Goal: Information Seeking & Learning: Get advice/opinions

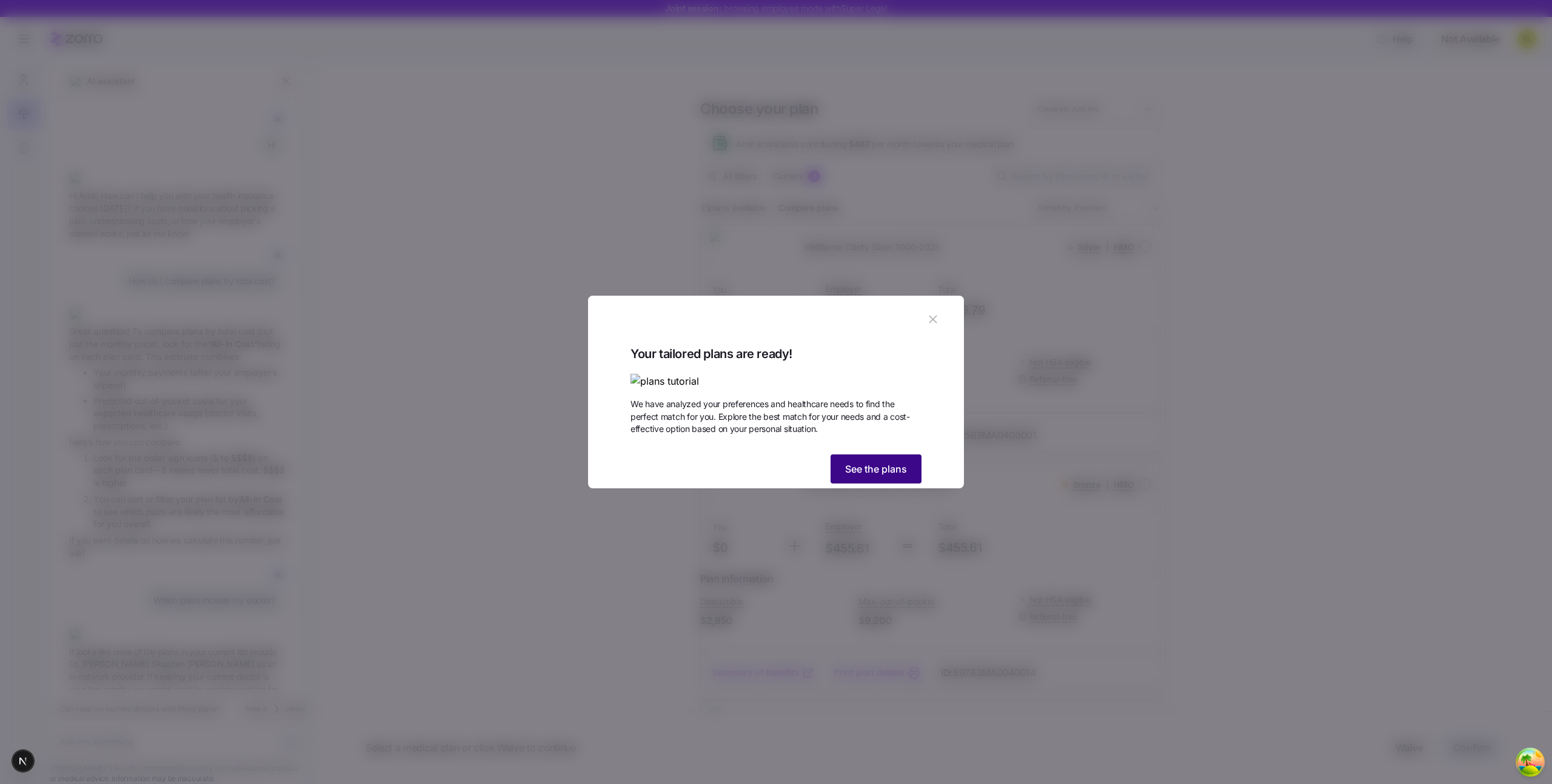
click at [881, 484] on button "See the plans" at bounding box center [876, 469] width 91 height 29
type textarea "x"
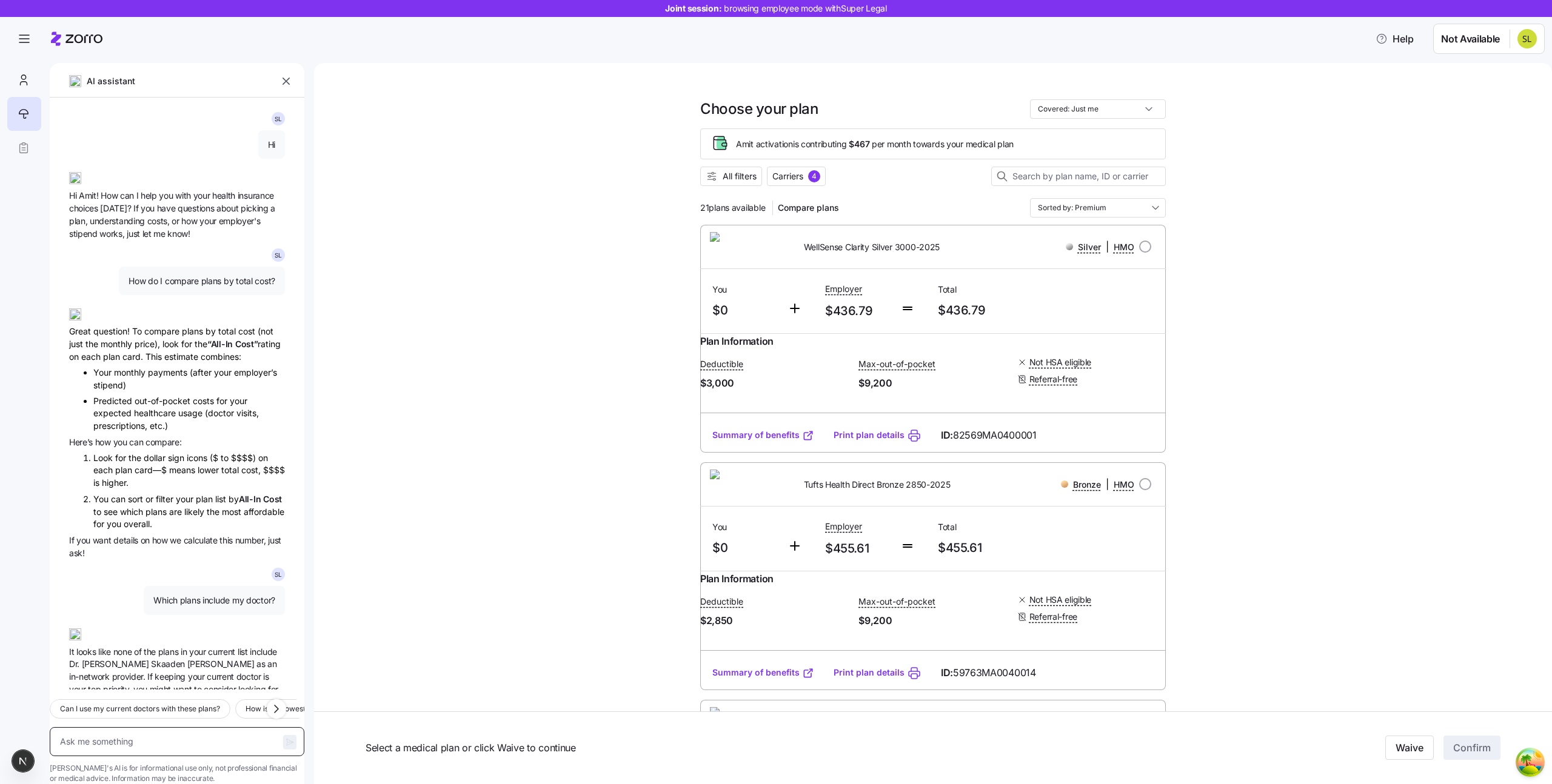
click at [129, 727] on textarea at bounding box center [177, 742] width 254 height 29
type textarea "Q"
type textarea "x"
type textarea "Qh"
type textarea "x"
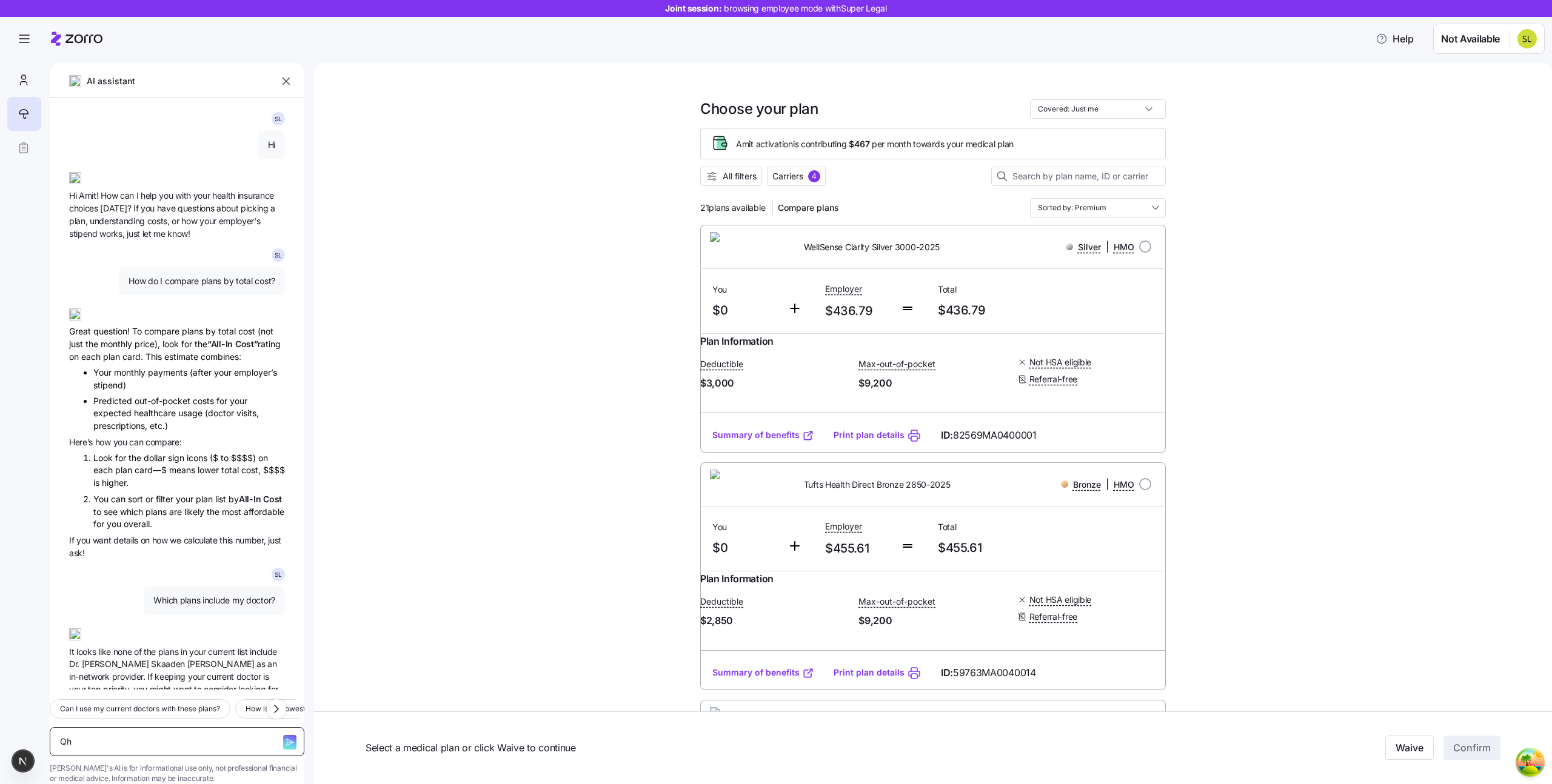
type textarea "Qhi"
type textarea "x"
type textarea "Qhic"
type textarea "x"
type textarea "Qhich"
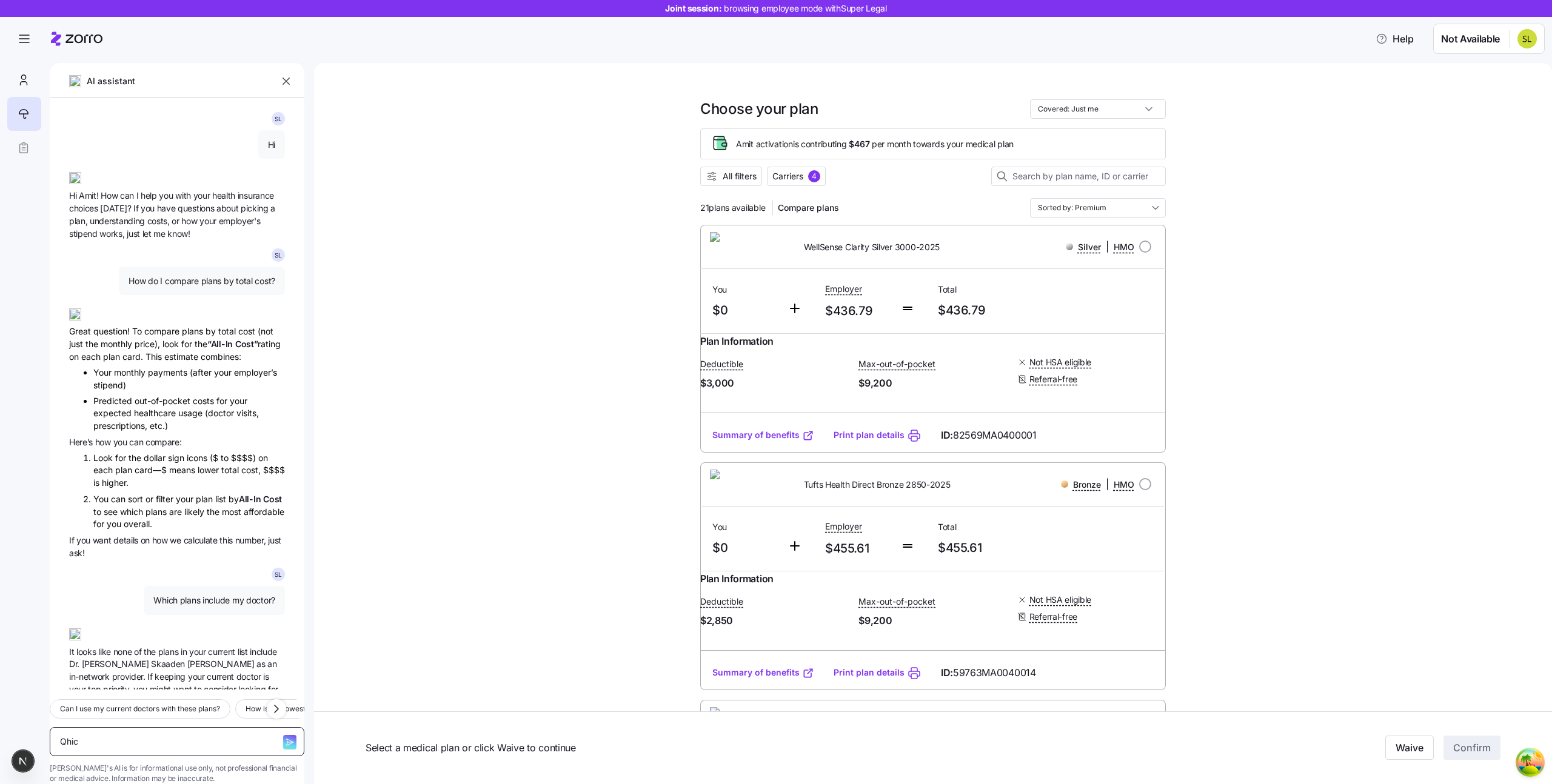
type textarea "x"
type textarea "Qhich"
type textarea "x"
type textarea "Qhich d"
type textarea "x"
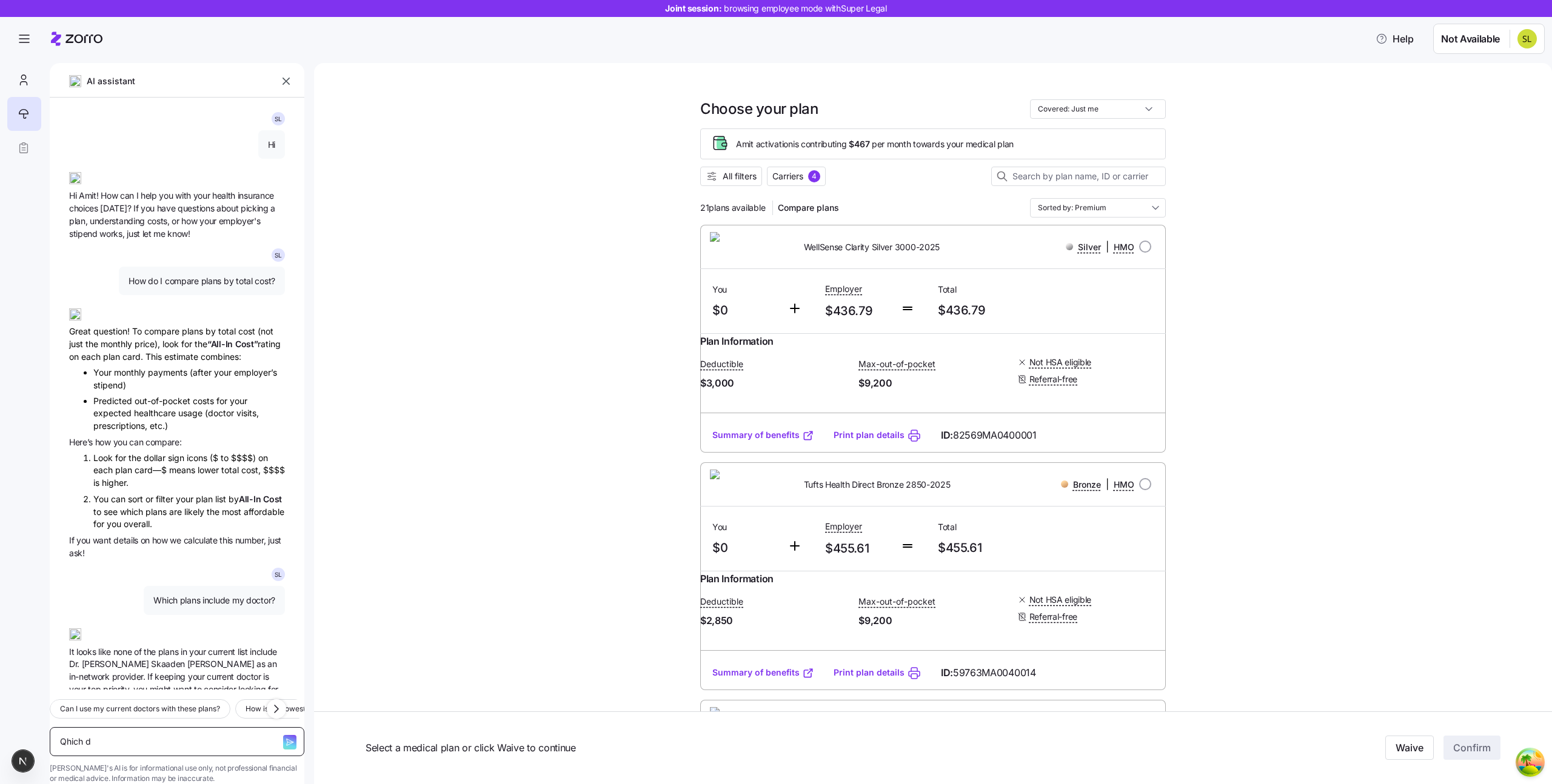
type textarea "Qhich do"
type textarea "x"
type textarea "Qhich doc"
type textarea "x"
type textarea "Qhich doct"
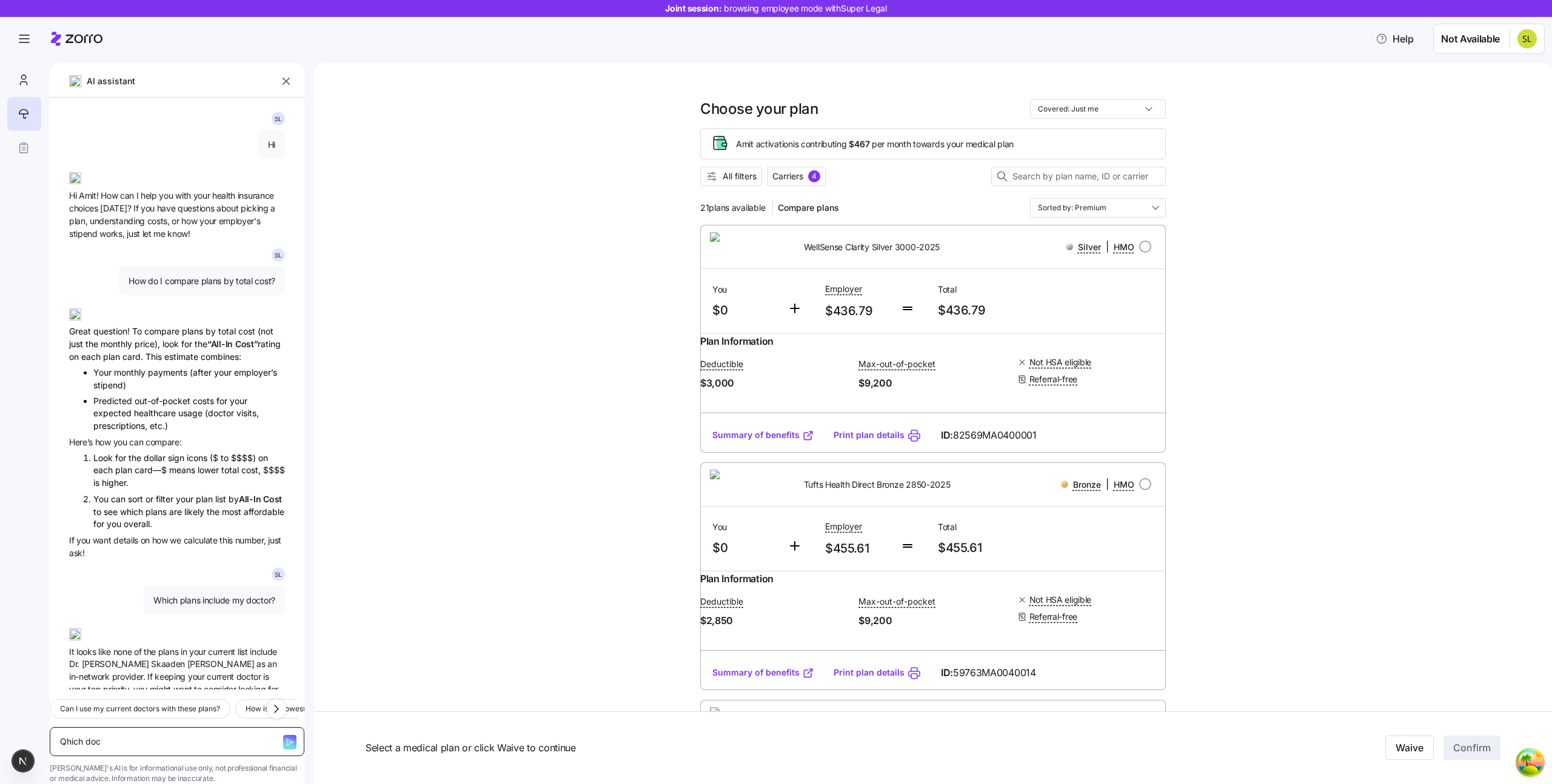
type textarea "x"
type textarea "Qhich docto"
type textarea "x"
type textarea "Qhich doctoe"
type textarea "x"
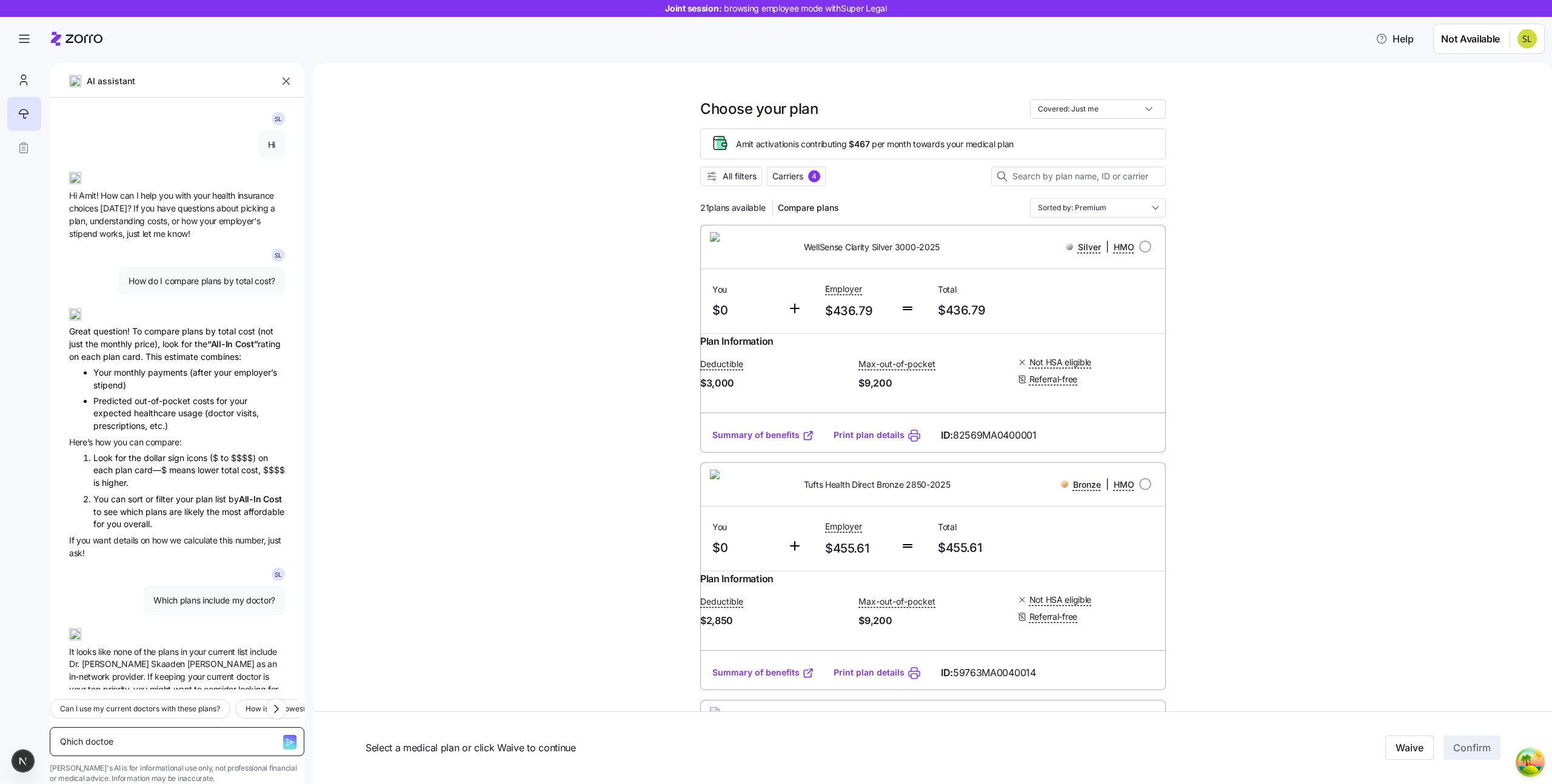
type textarea "Qhich doctoea"
type textarea "x"
type textarea "Qhich doctoe"
type textarea "x"
type textarea "Qhich docto"
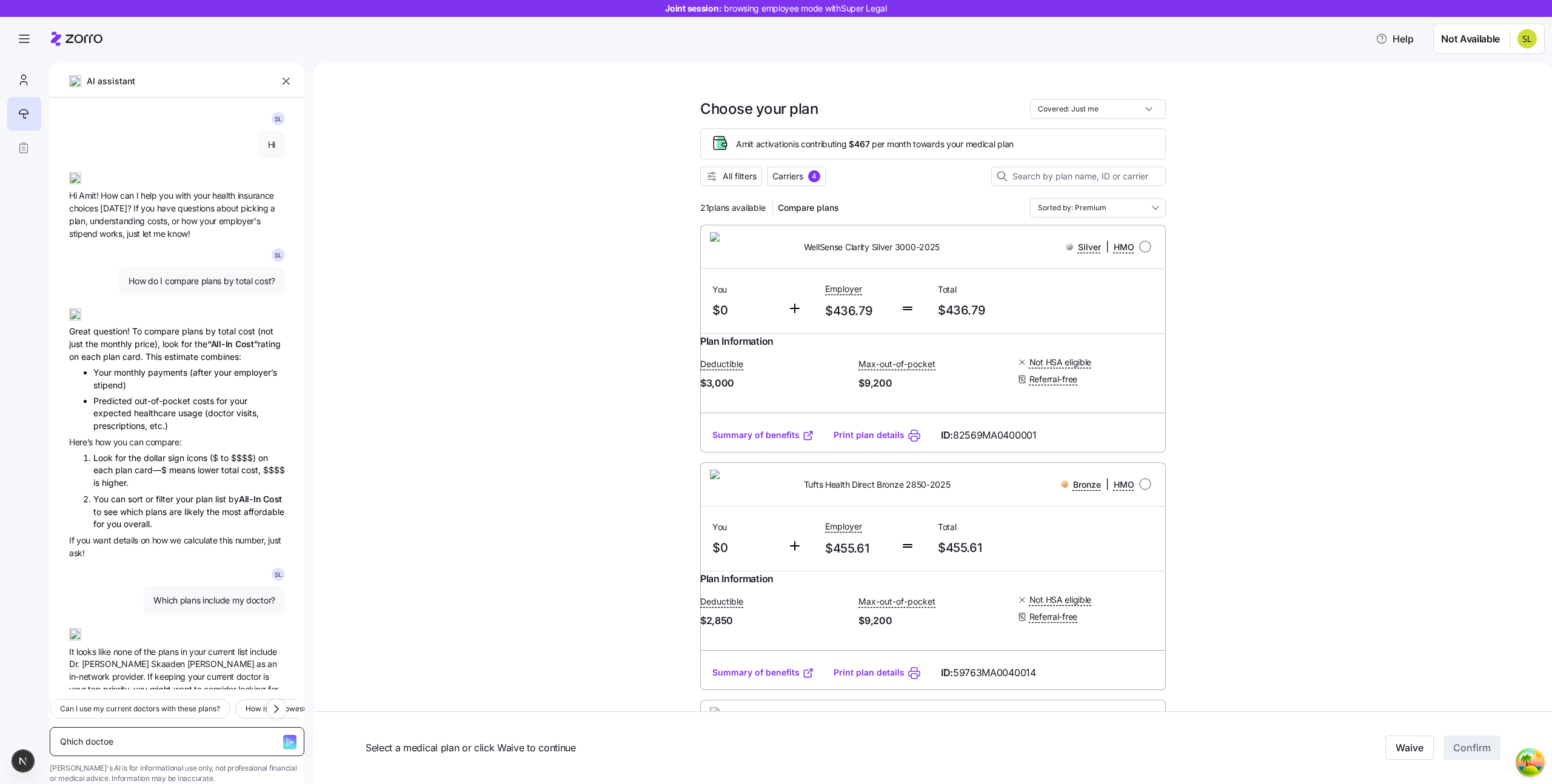
type textarea "x"
type textarea "Qhich doctor"
type textarea "x"
type textarea "Qhich doctors"
type textarea "x"
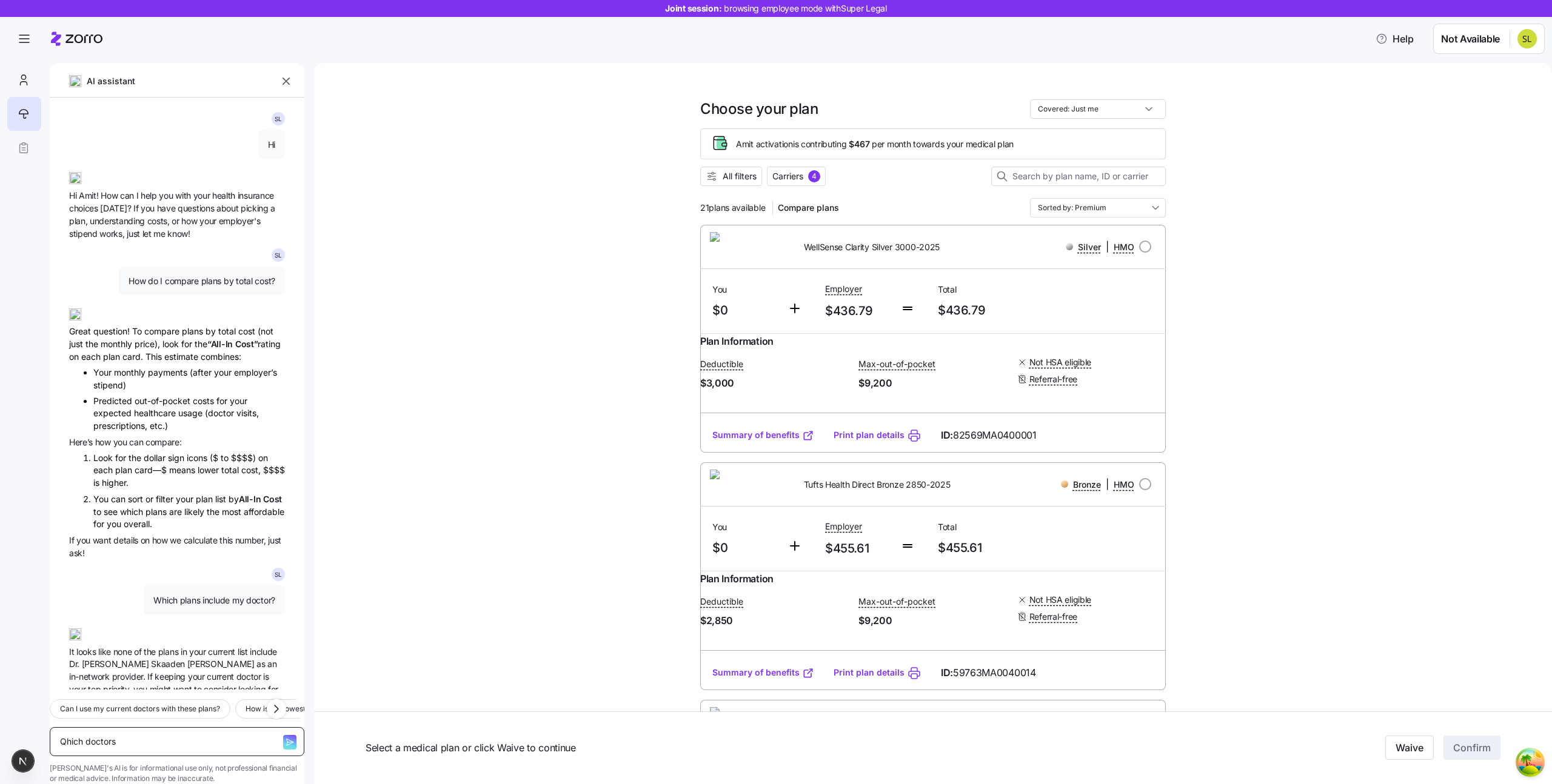
type textarea "Qhich doctors"
type textarea "x"
type textarea "Qhich doctors d"
type textarea "x"
type textarea "Qhich doctors di"
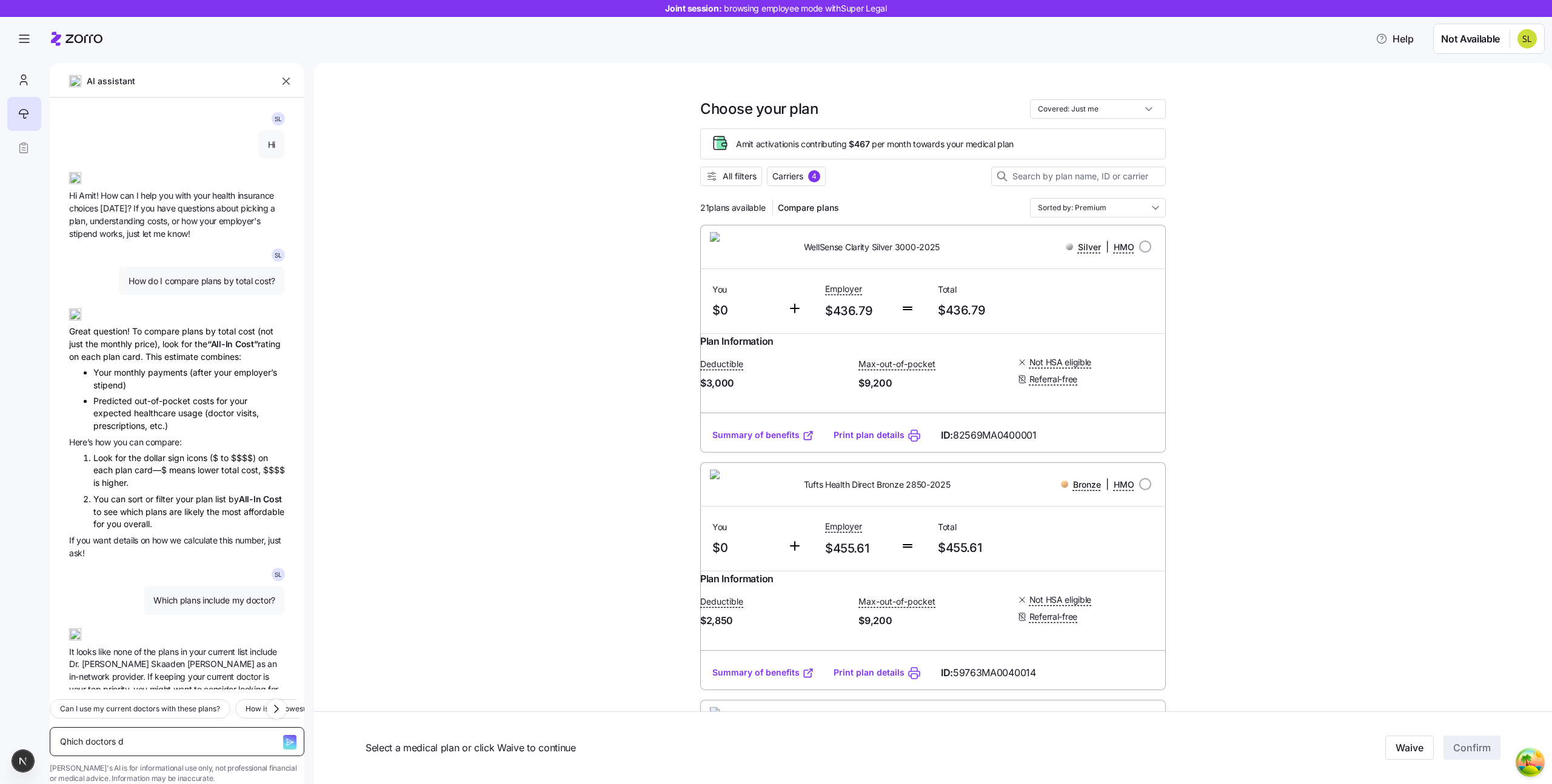
type textarea "x"
type textarea "Qhich doctors did"
type textarea "x"
type textarea "Qhich doctors did"
type textarea "x"
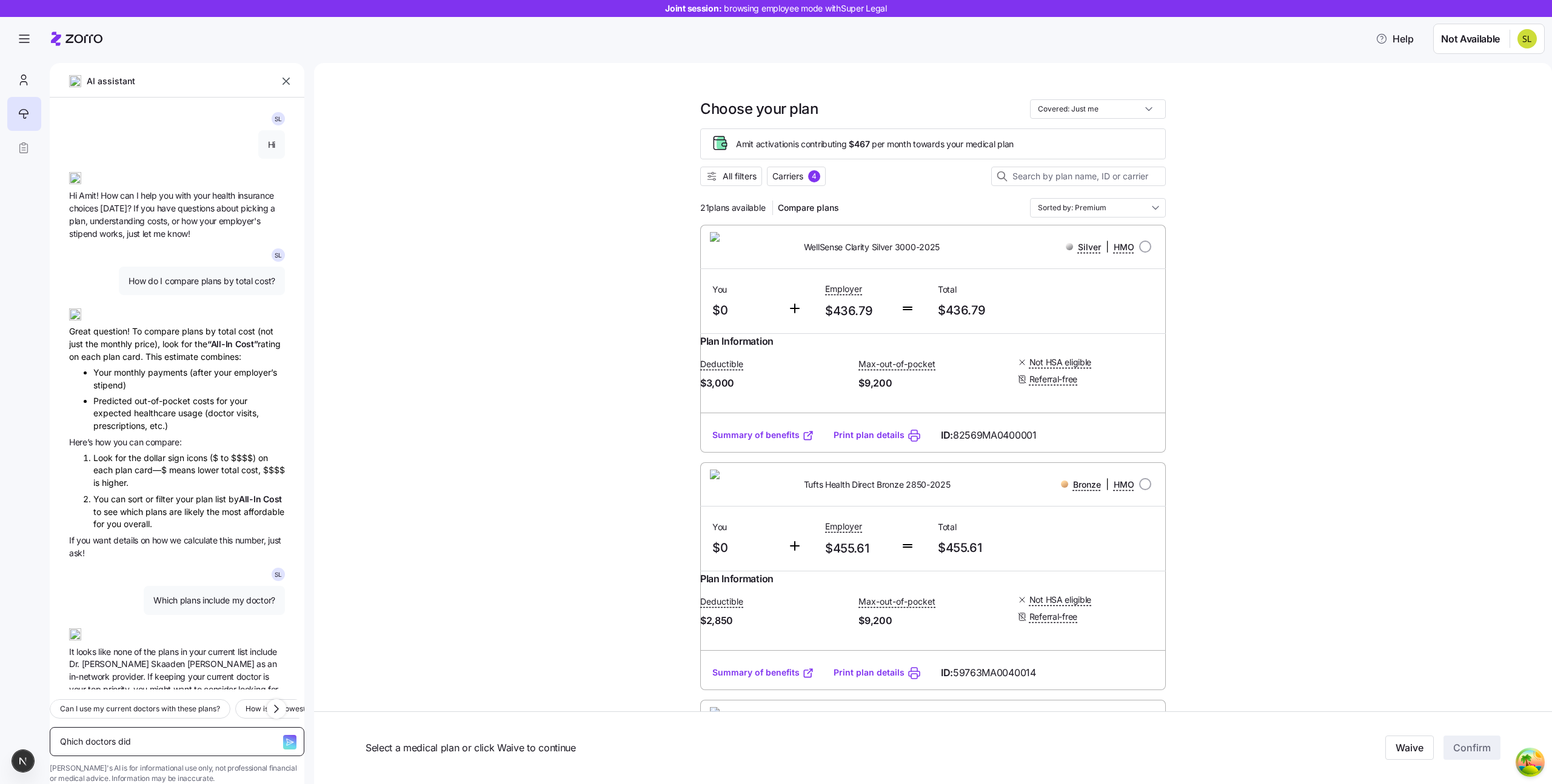
type textarea "Qhich doctors did I"
type textarea "x"
type textarea "Qhich doctors did I"
type textarea "x"
type textarea "Qhich doctors did I c"
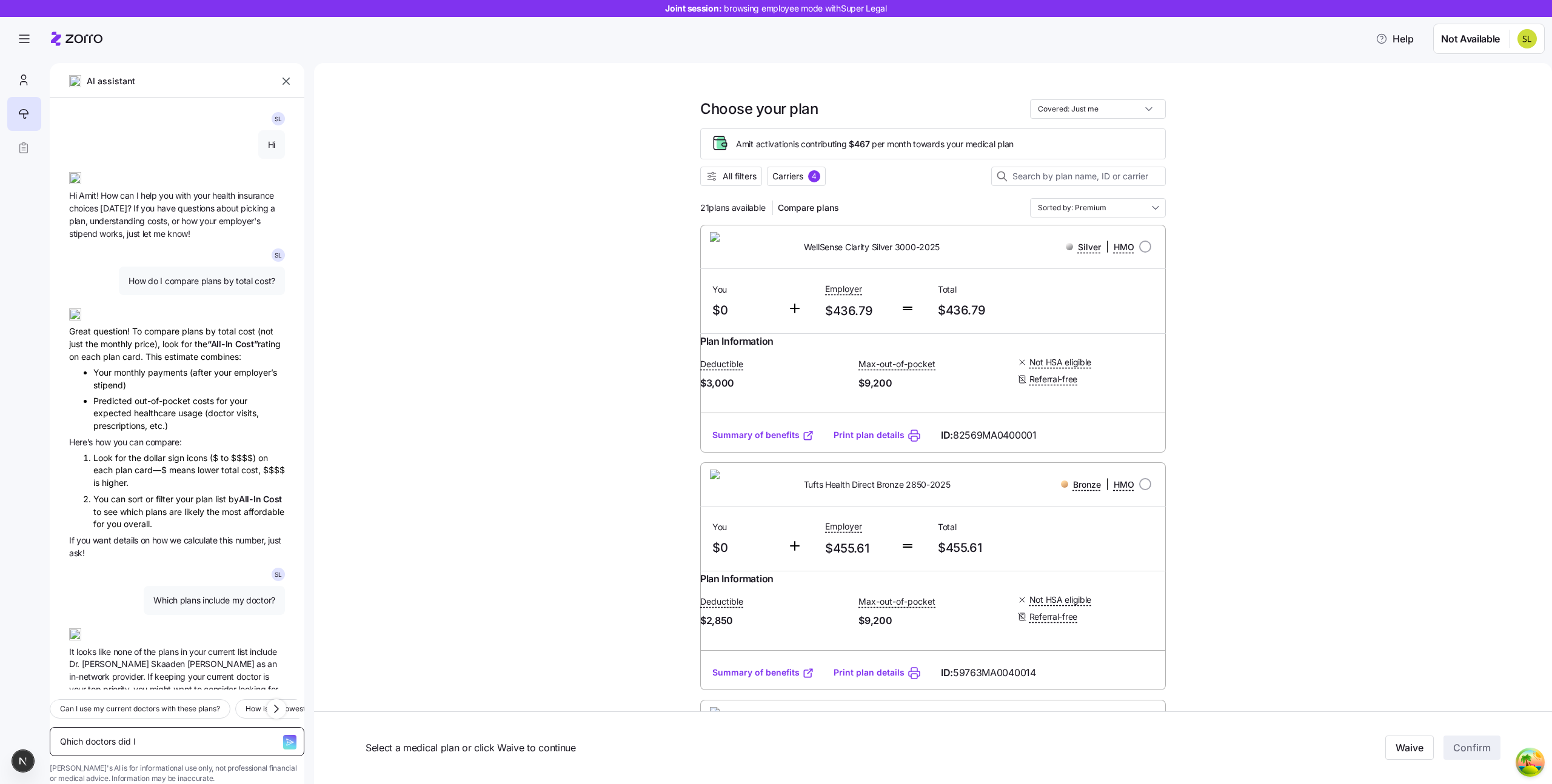
type textarea "x"
type textarea "Qhich doctors did I ch"
type textarea "x"
type textarea "Qhich doctors did I cho"
type textarea "x"
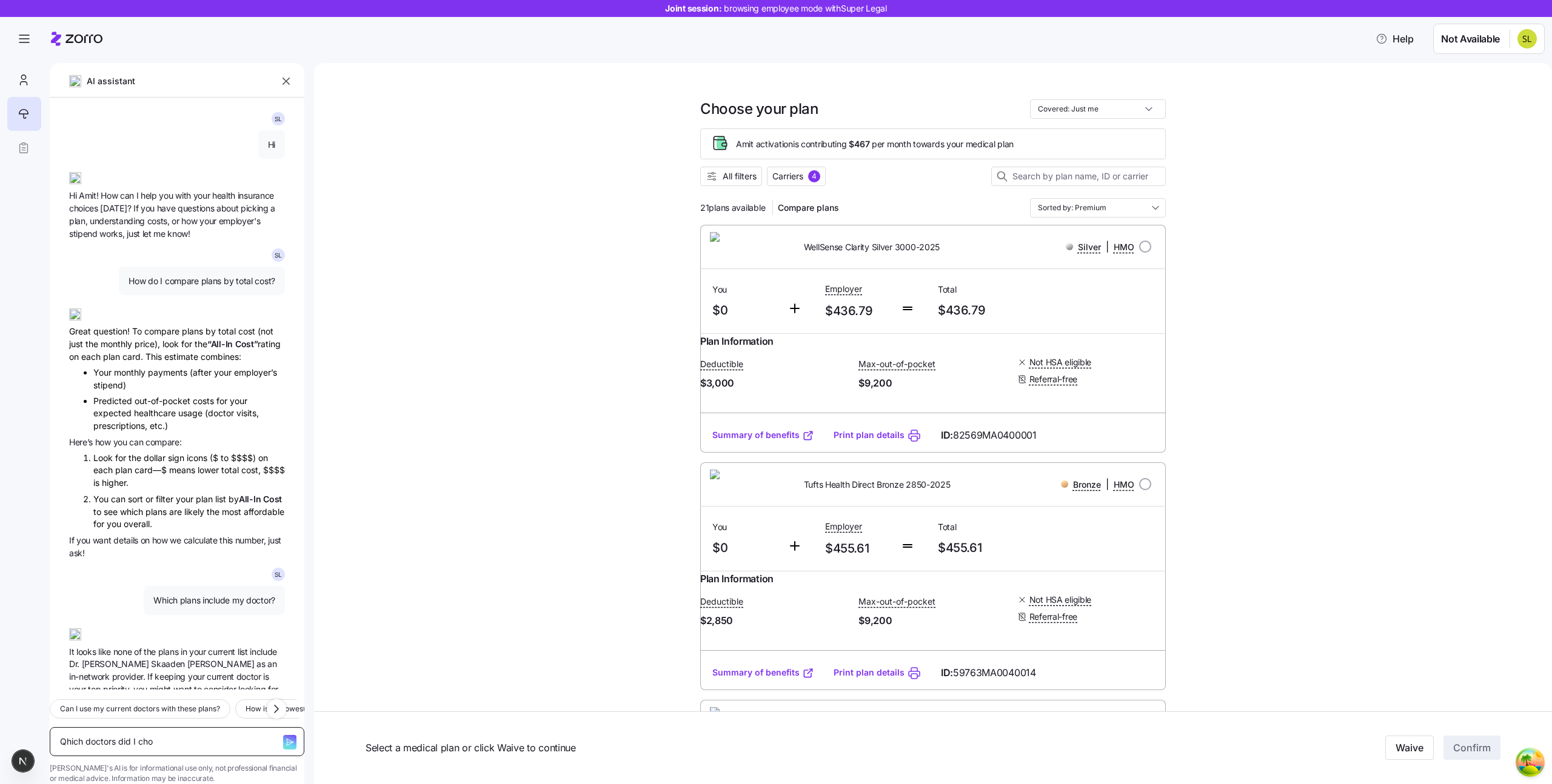
type textarea "Qhich doctors did I choo"
type textarea "x"
type textarea "Qhich doctors did I choos"
type textarea "x"
type textarea "Qhich doctors did I choose"
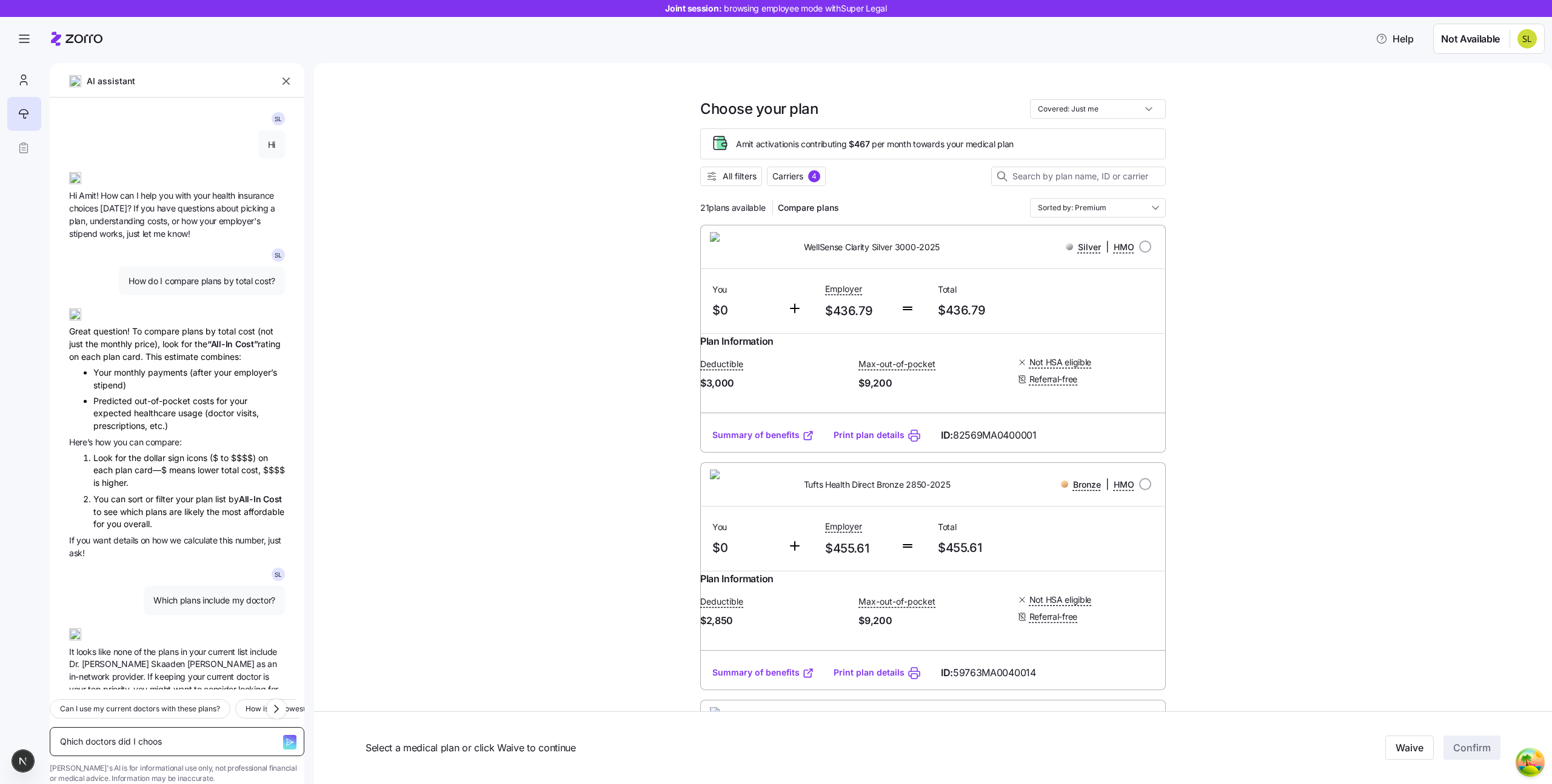
type textarea "x"
type textarea "Qhich doctors did I choose?"
type textarea "x"
type textarea "hich doctors did I choose?"
type textarea "x"
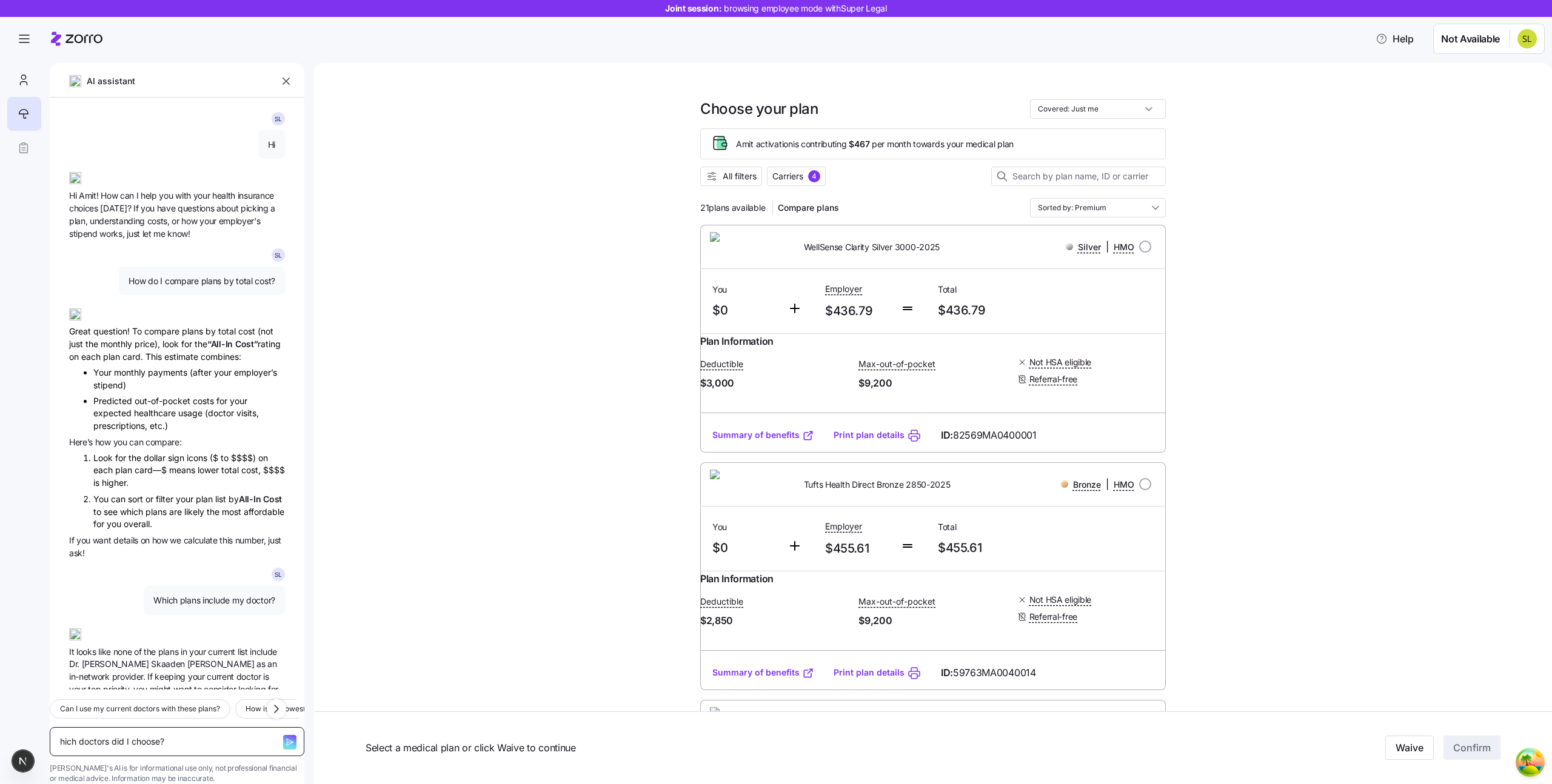
type textarea "Which doctors did I choose?"
type textarea "x"
type textarea "Which doctors did I choose?"
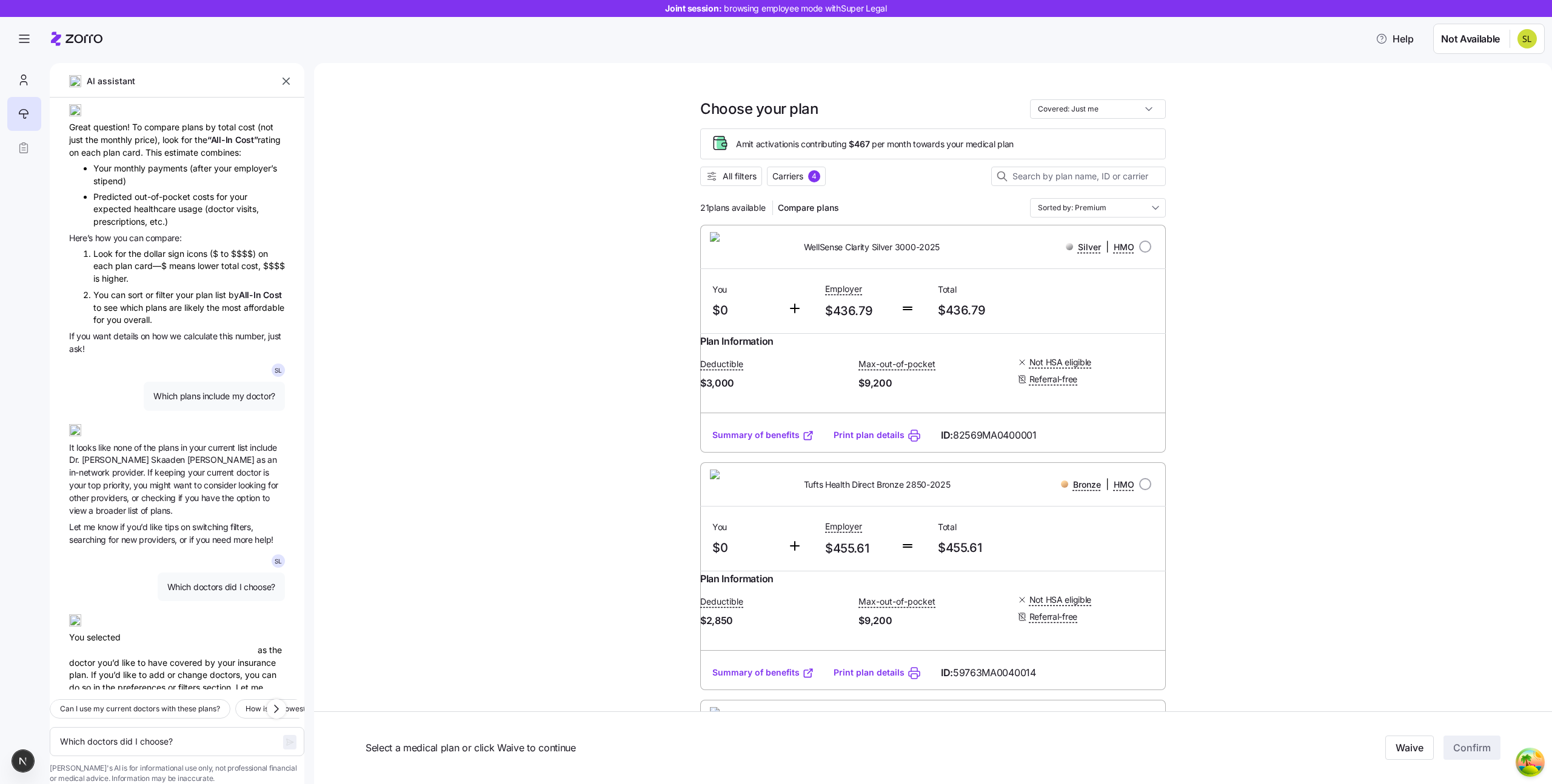
scroll to position [228, 0]
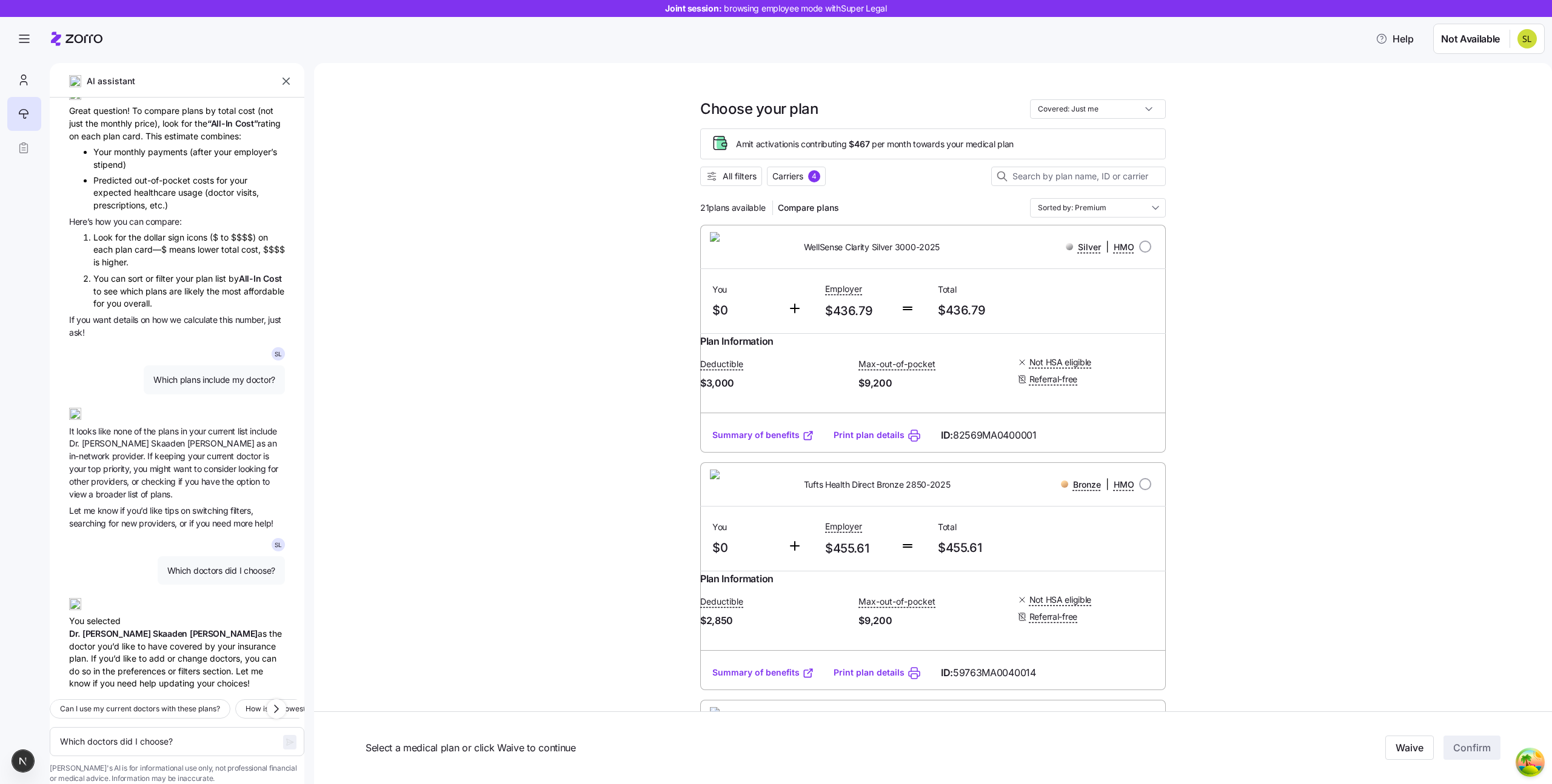
type textarea "x"
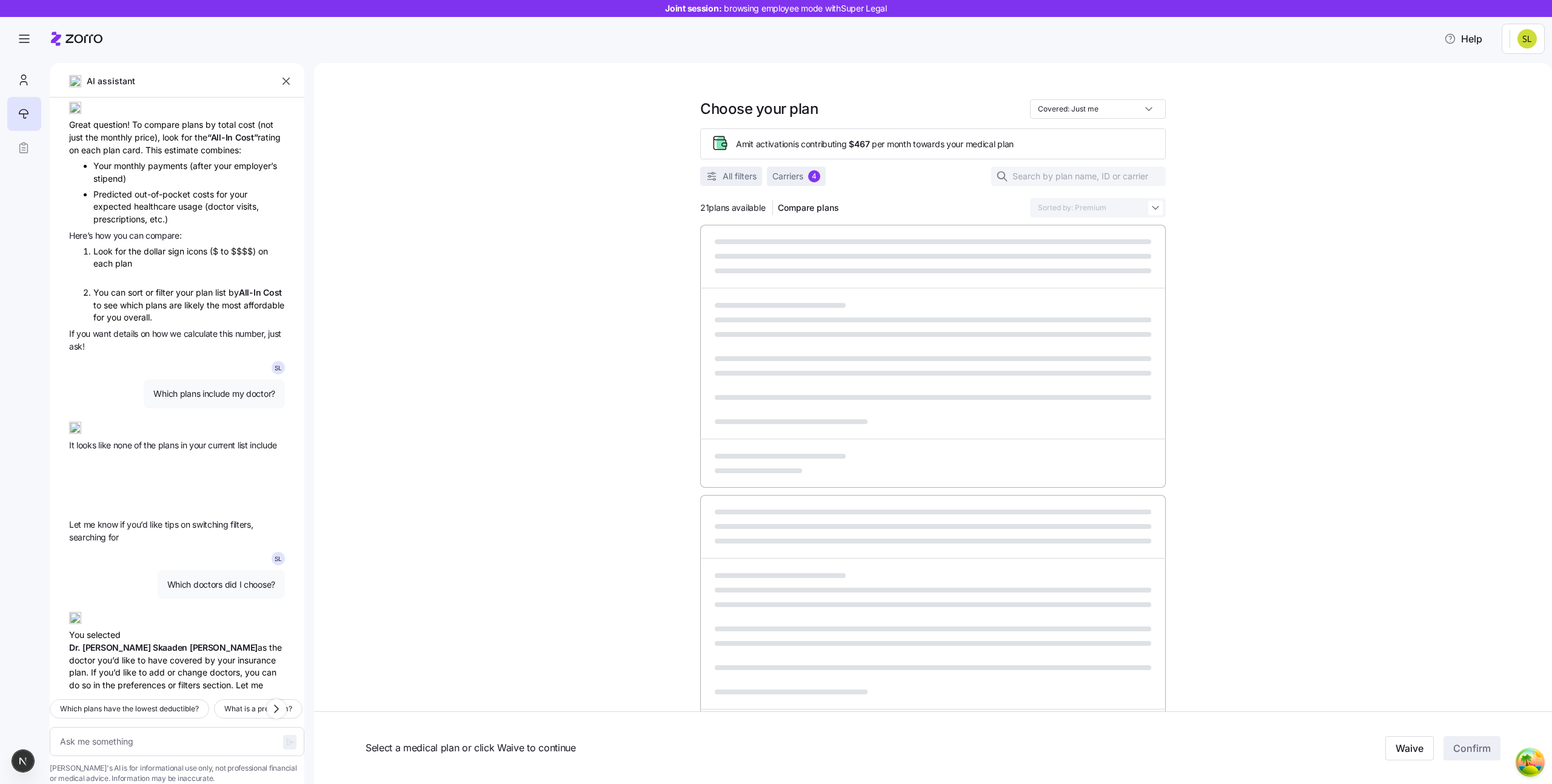
scroll to position [228, 0]
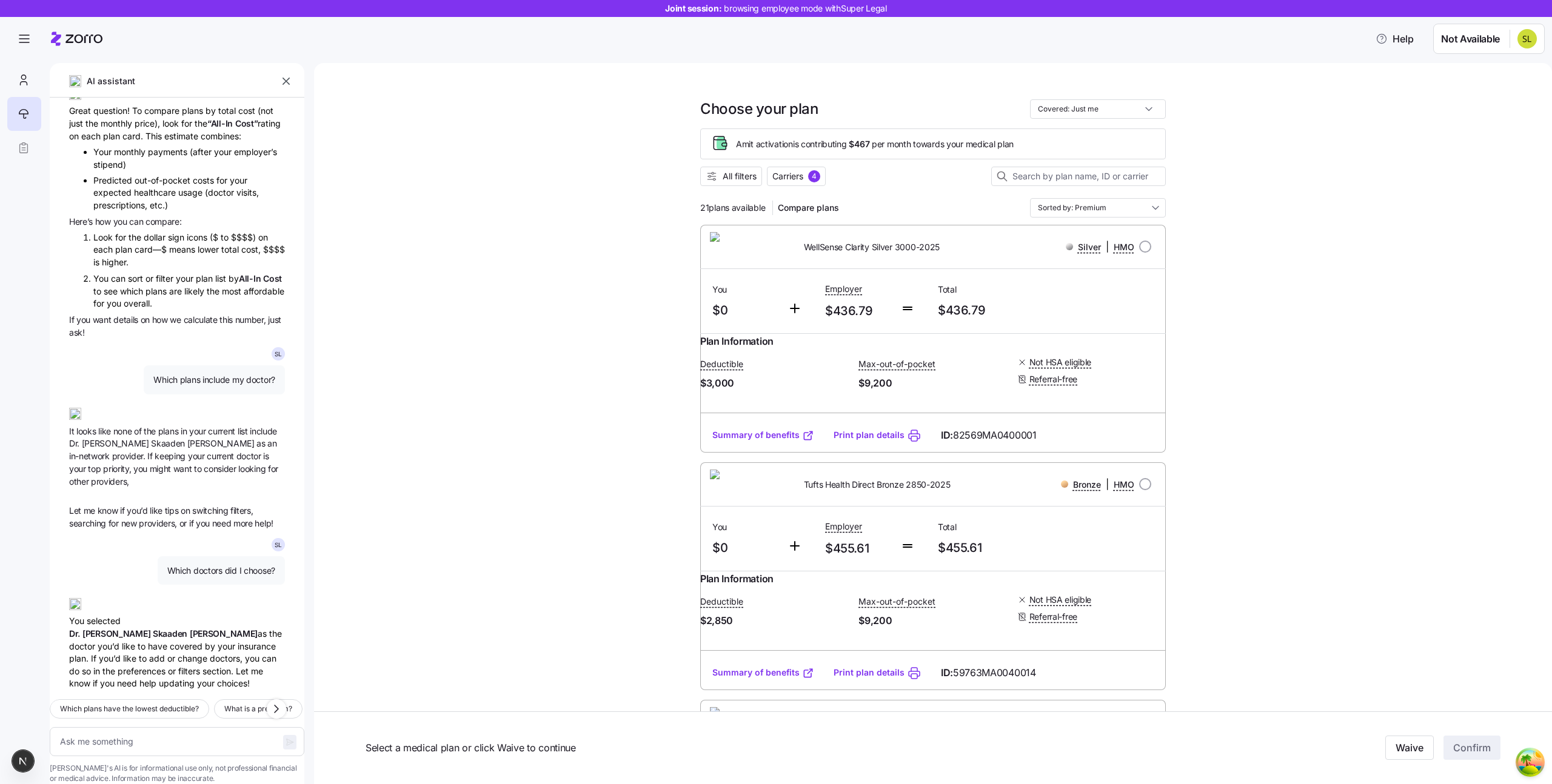
type textarea "x"
click at [165, 727] on textarea at bounding box center [177, 742] width 254 height 29
type textarea "W"
type textarea "x"
type textarea "Wh"
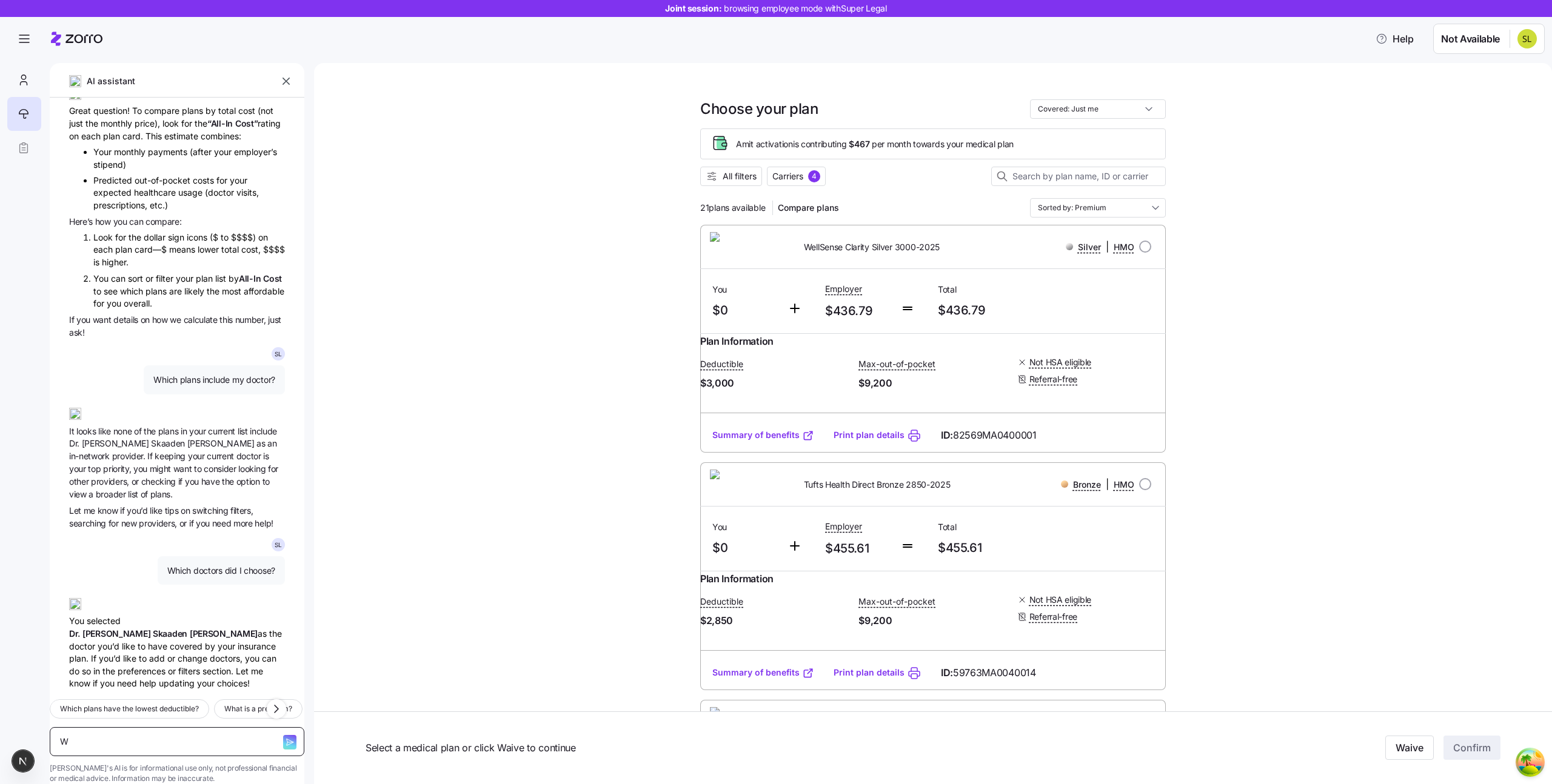
type textarea "x"
type textarea "Whi"
type textarea "x"
type textarea "Whic"
type textarea "x"
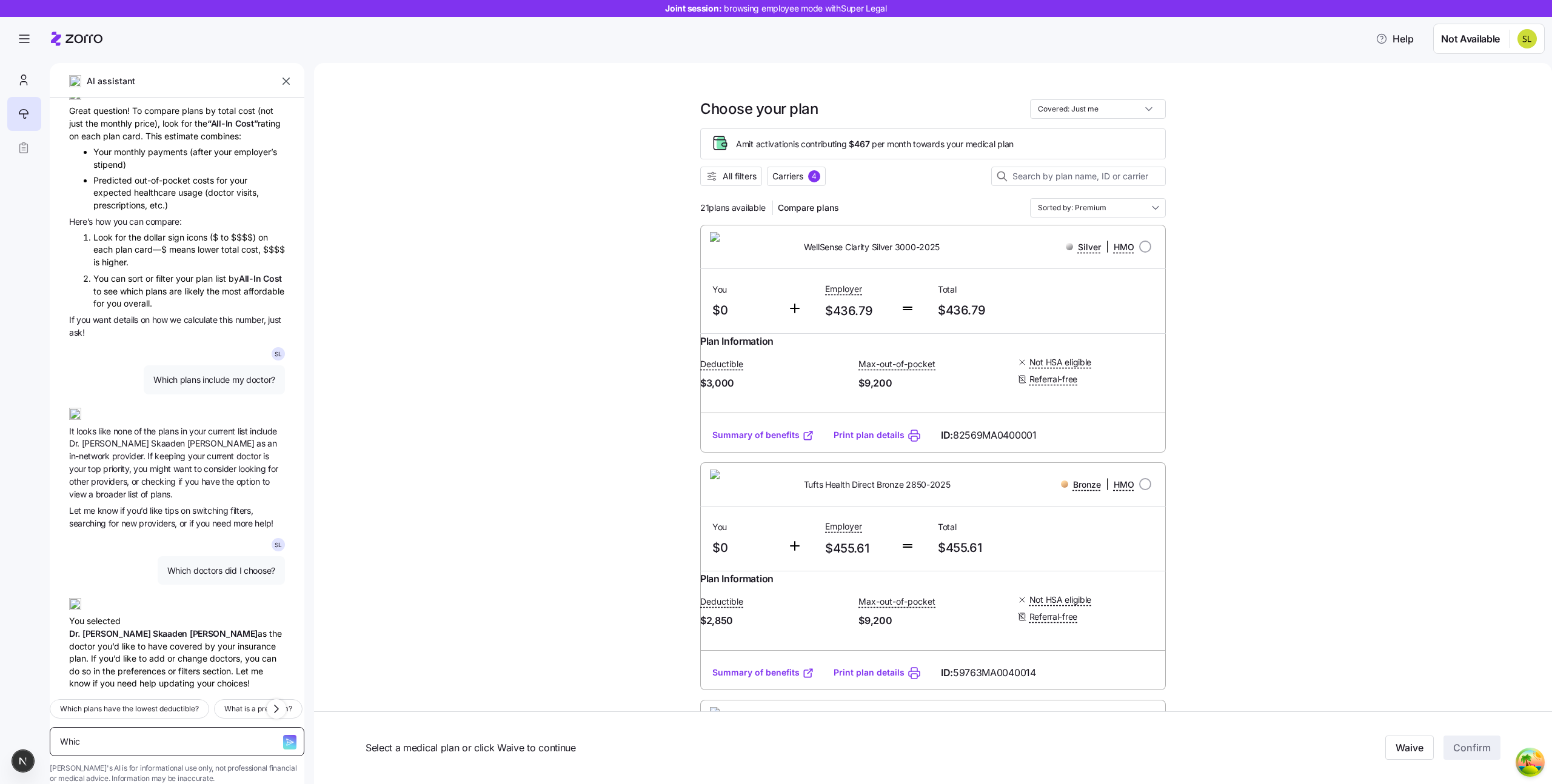
type textarea "Which"
type textarea "x"
type textarea "Which"
type textarea "x"
type textarea "Which d"
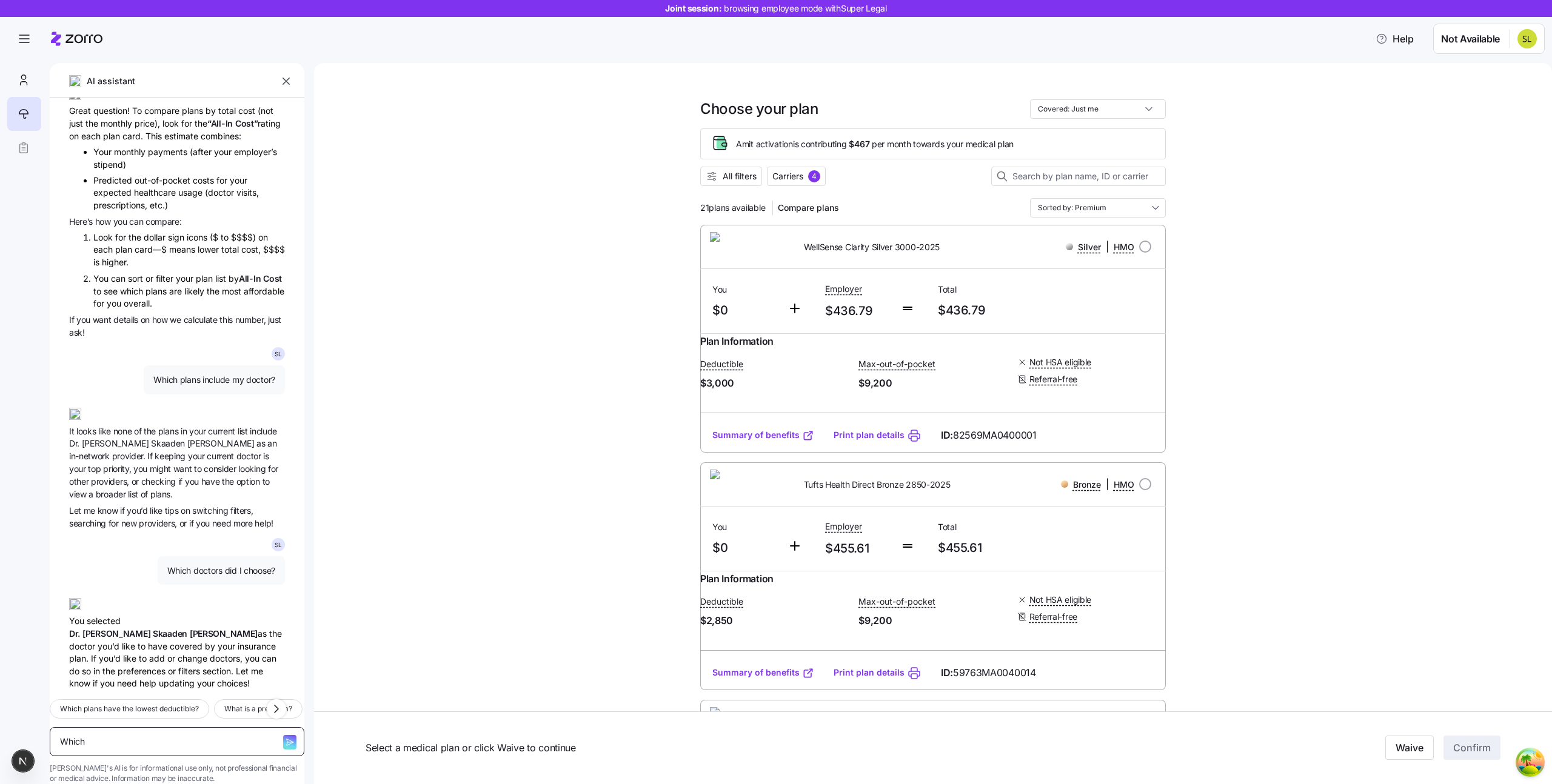
type textarea "x"
type textarea "Which do"
type textarea "x"
type textarea "Which doc"
type textarea "x"
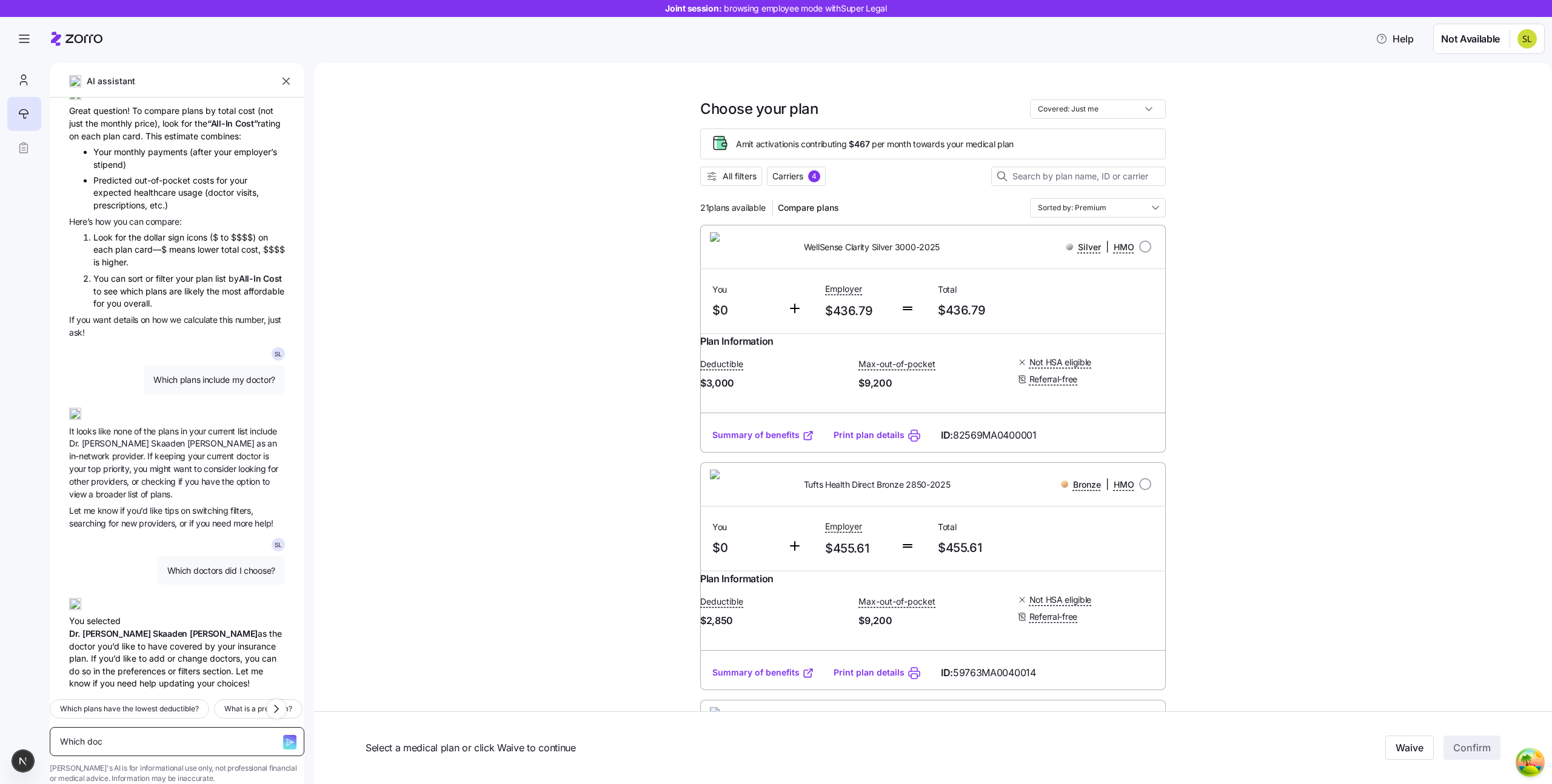
type textarea "Which doct"
type textarea "x"
type textarea "Which docto"
type textarea "x"
type textarea "Which doctor"
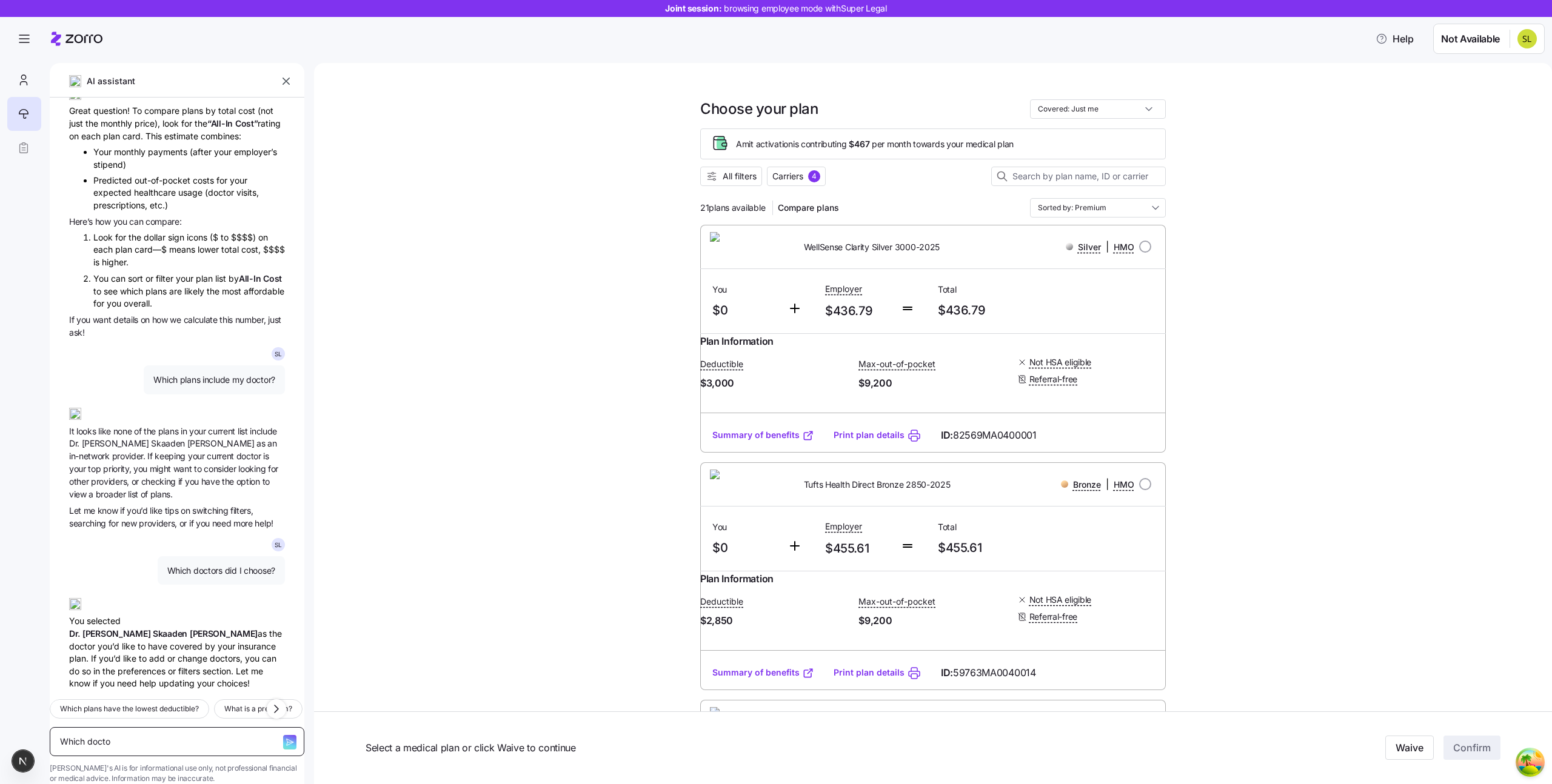
type textarea "x"
type textarea "Which doctors"
type textarea "x"
type textarea "Which doctors"
type textarea "x"
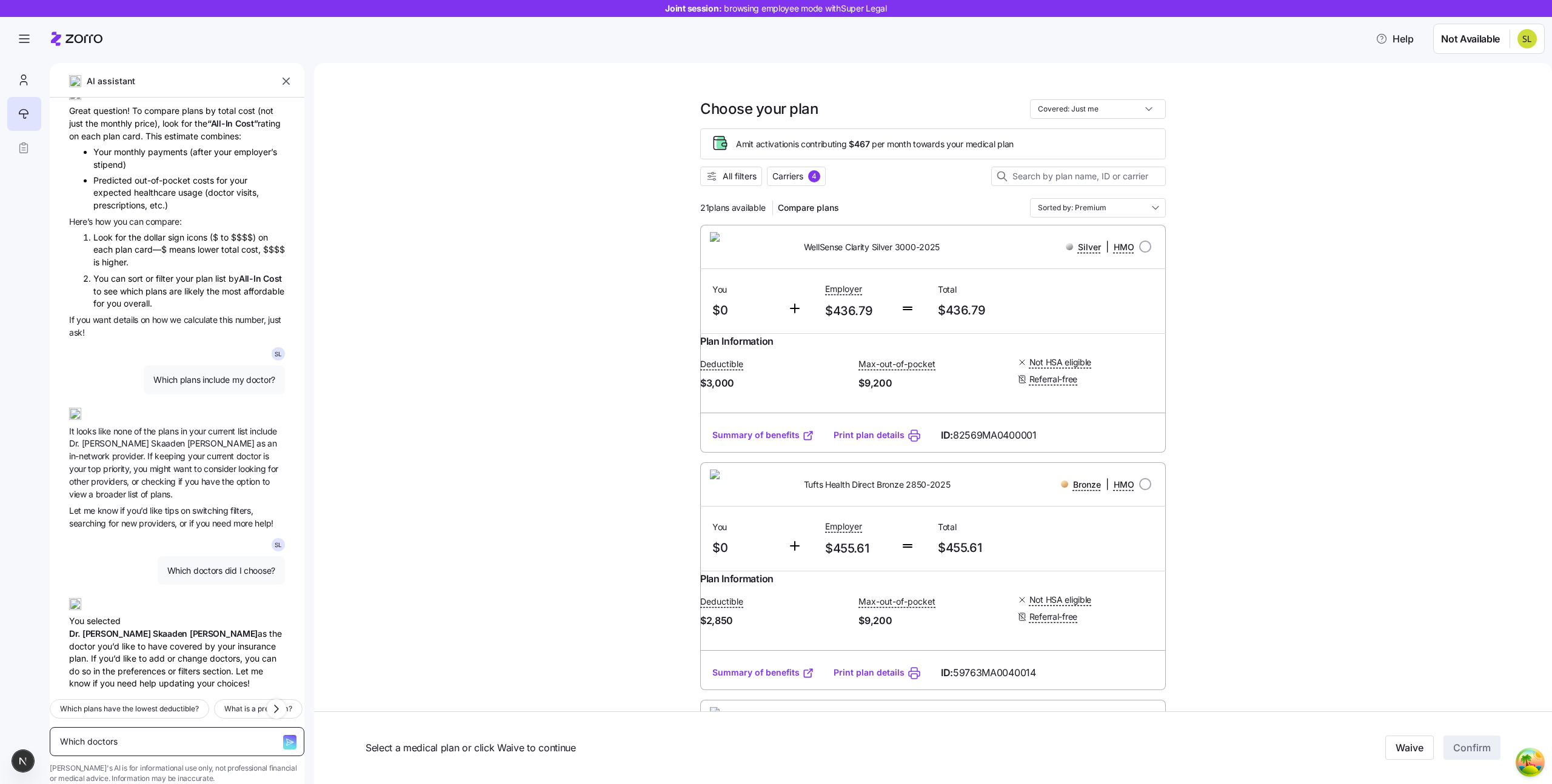
type textarea "Which doctors d"
type textarea "x"
type textarea "Which doctors di"
type textarea "x"
type textarea "Which doctors did"
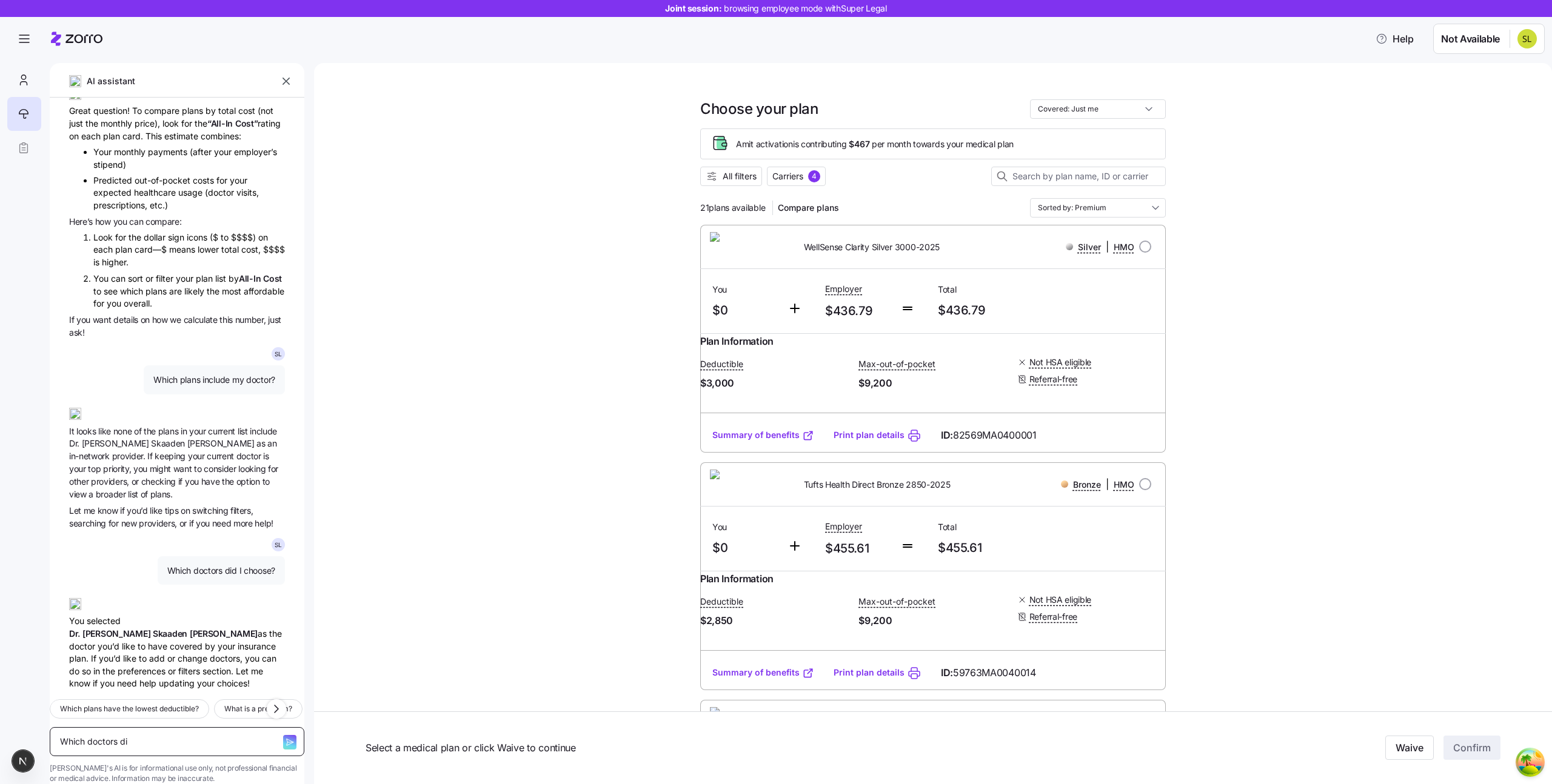
type textarea "x"
type textarea "Which doctors did"
type textarea "x"
type textarea "Which doctors did i"
type textarea "x"
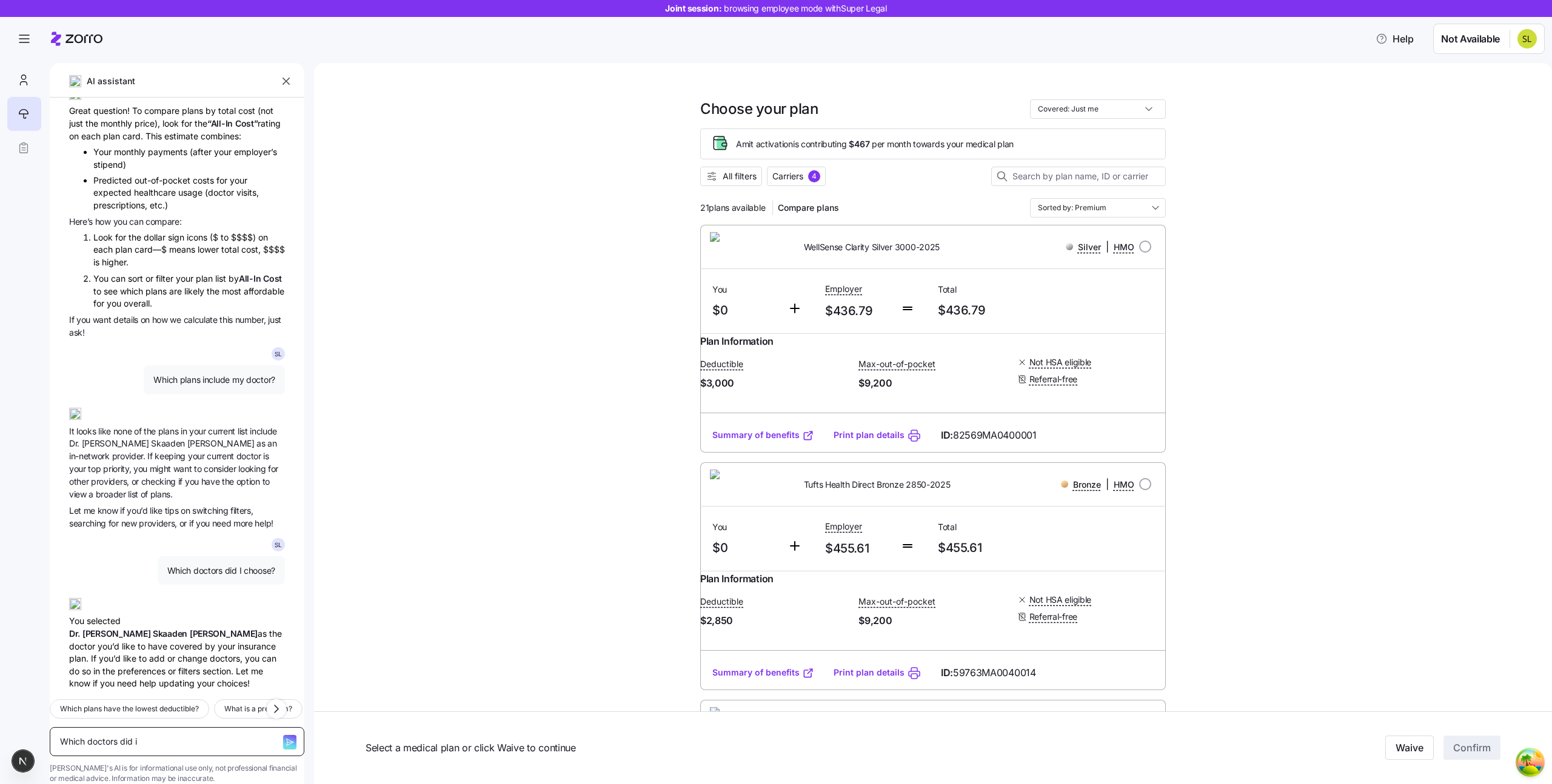
type textarea "Which doctors did i"
type textarea "x"
type textarea "Which doctors did i c"
type textarea "x"
type textarea "Which doctors did i ch"
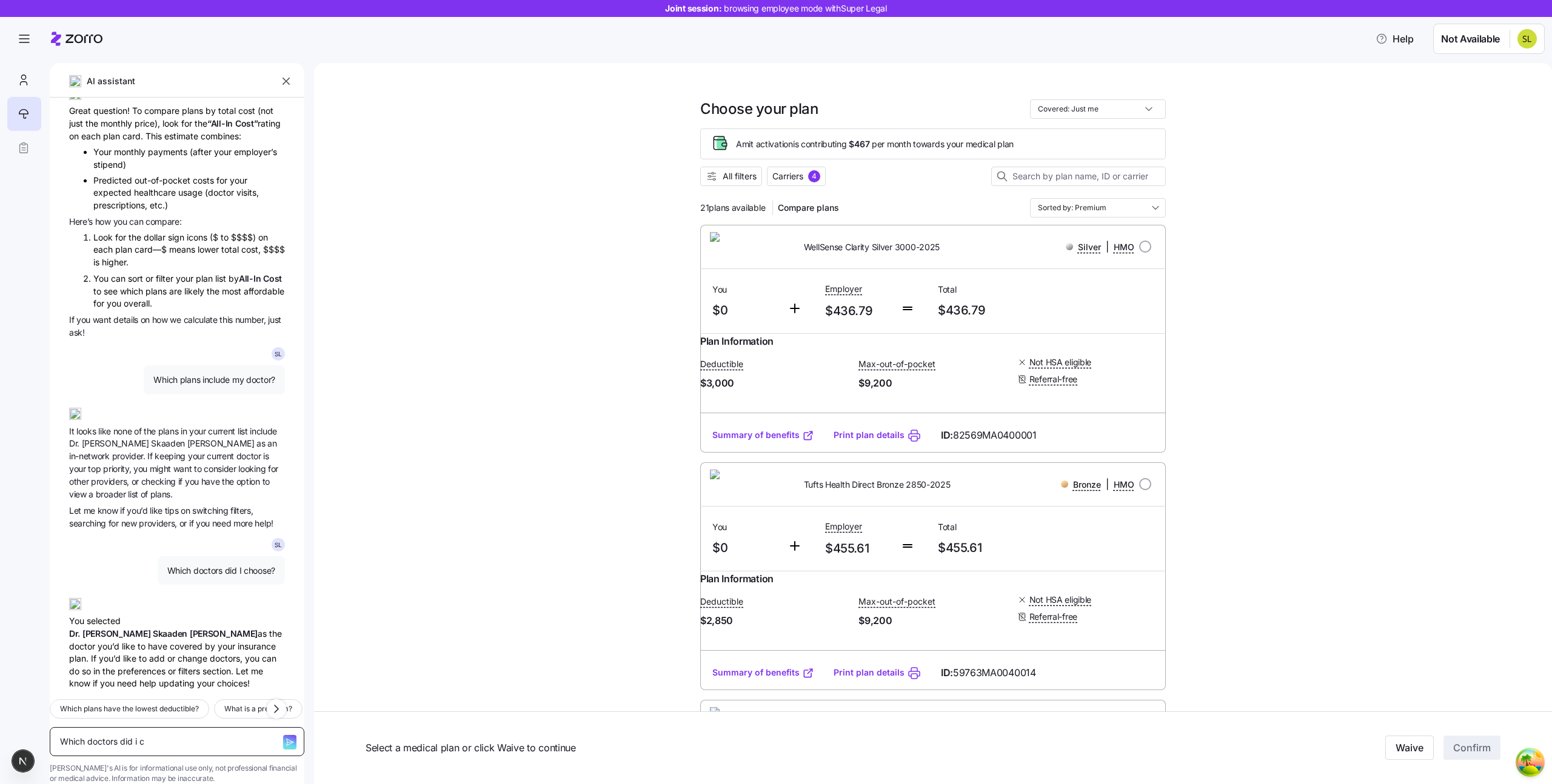
type textarea "x"
type textarea "Which doctors did i cho"
type textarea "x"
type textarea "Which doctors did i choo"
type textarea "x"
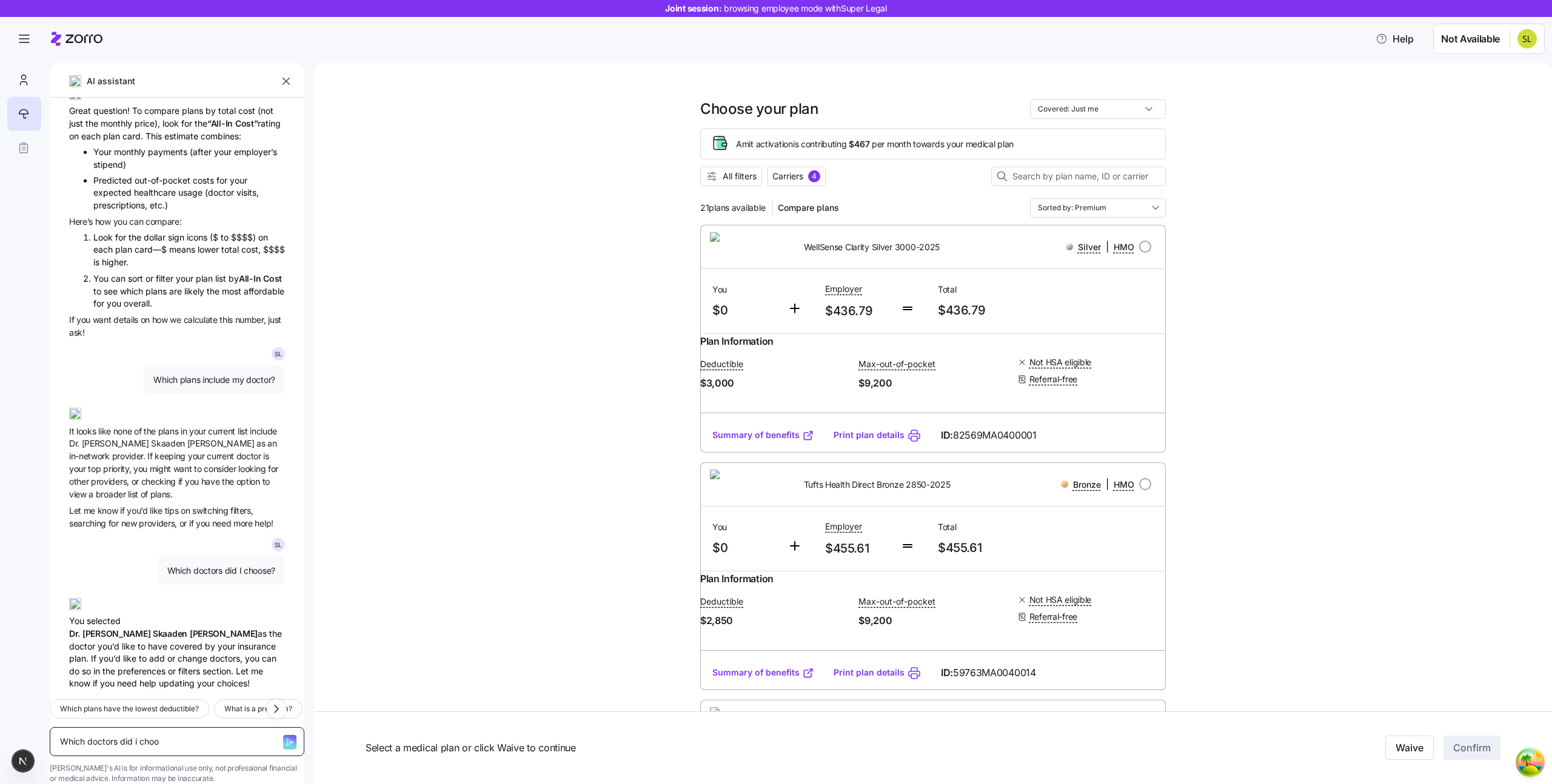
type textarea "Which doctors did i choos"
type textarea "x"
type textarea "Which doctors did i choose"
type textarea "x"
type textarea "Which doctors did i choose?"
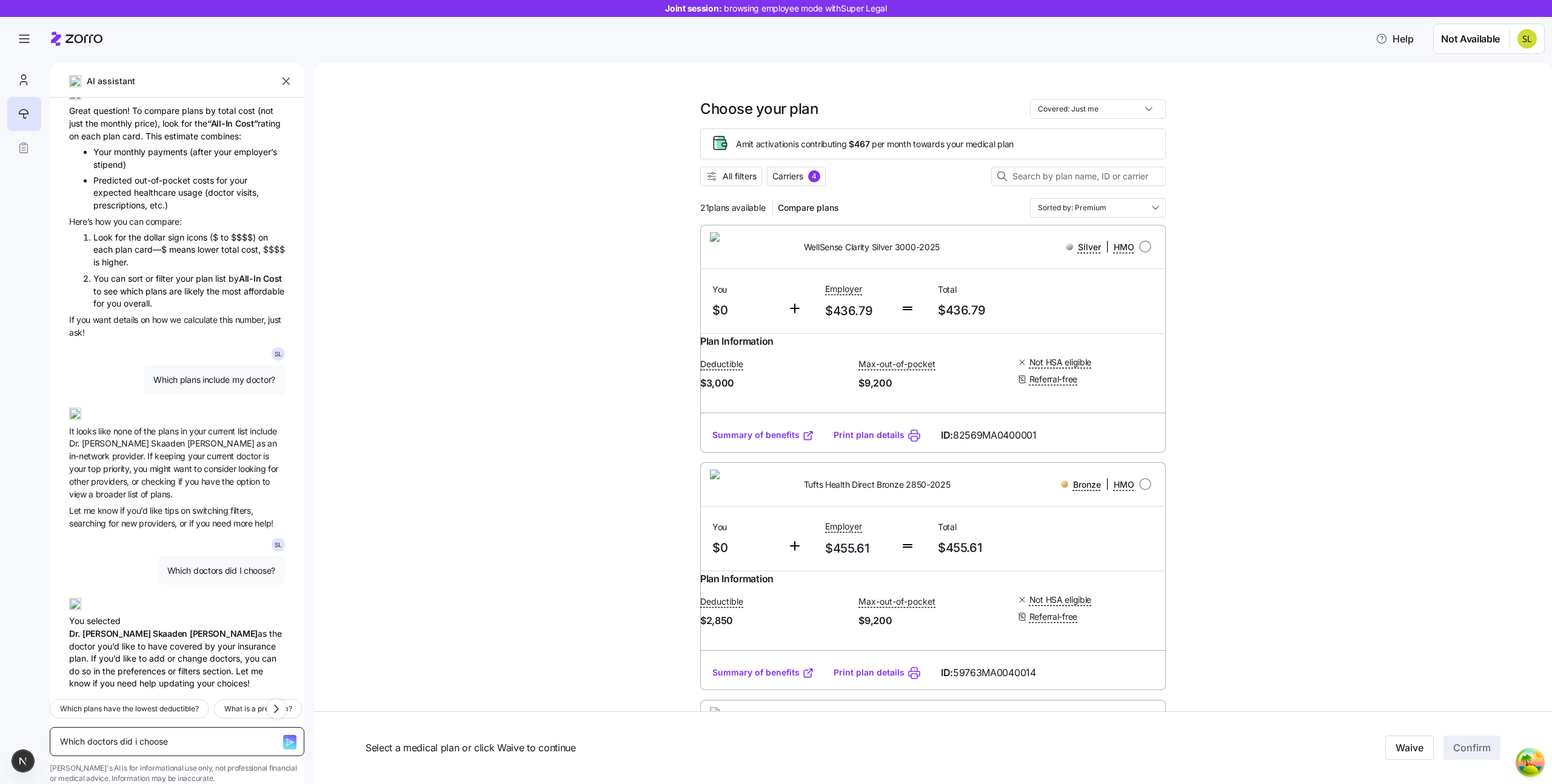
type textarea "x"
type textarea "Which doctors did i choose?"
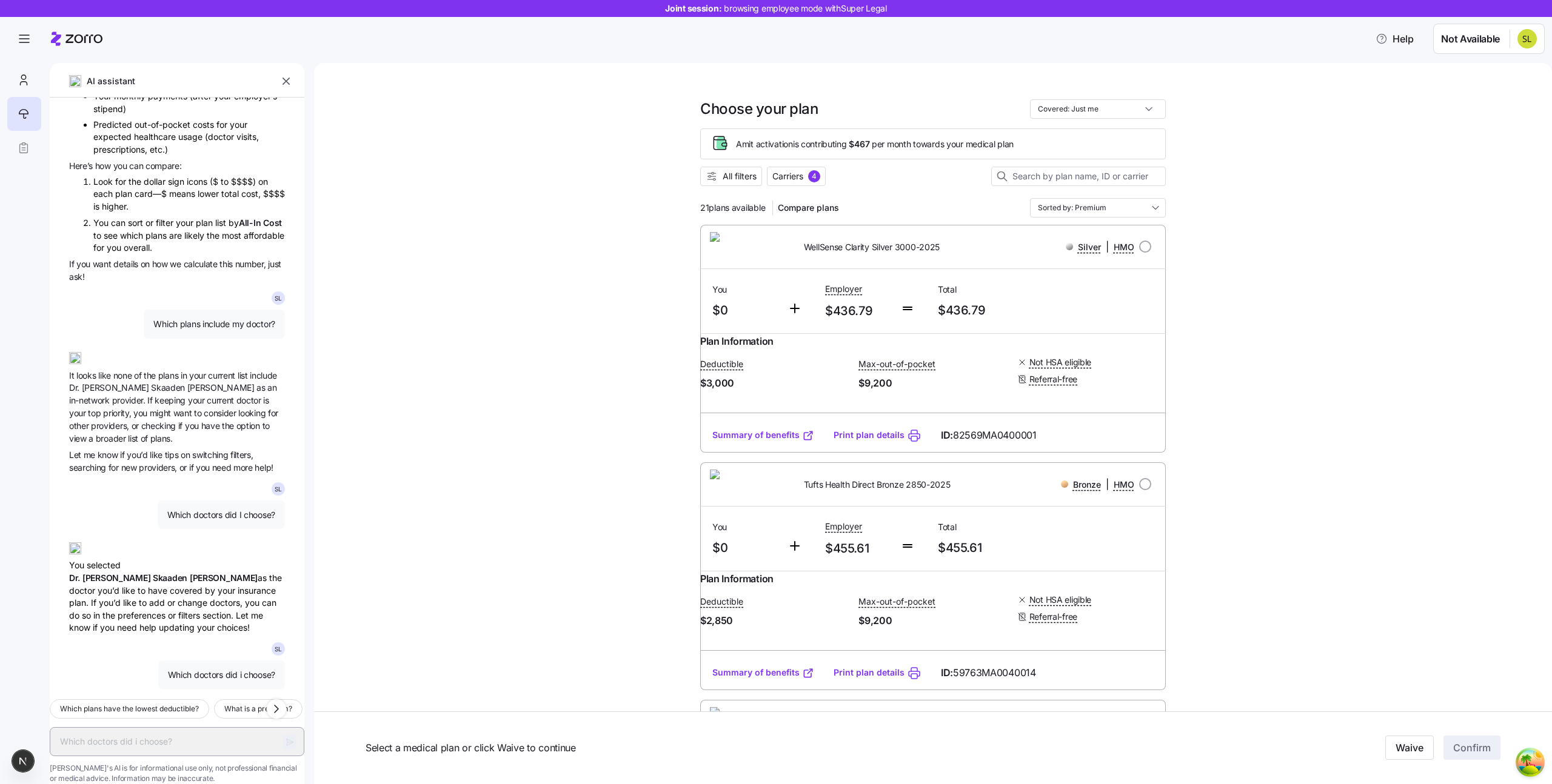
scroll to position [283, 0]
type textarea "x"
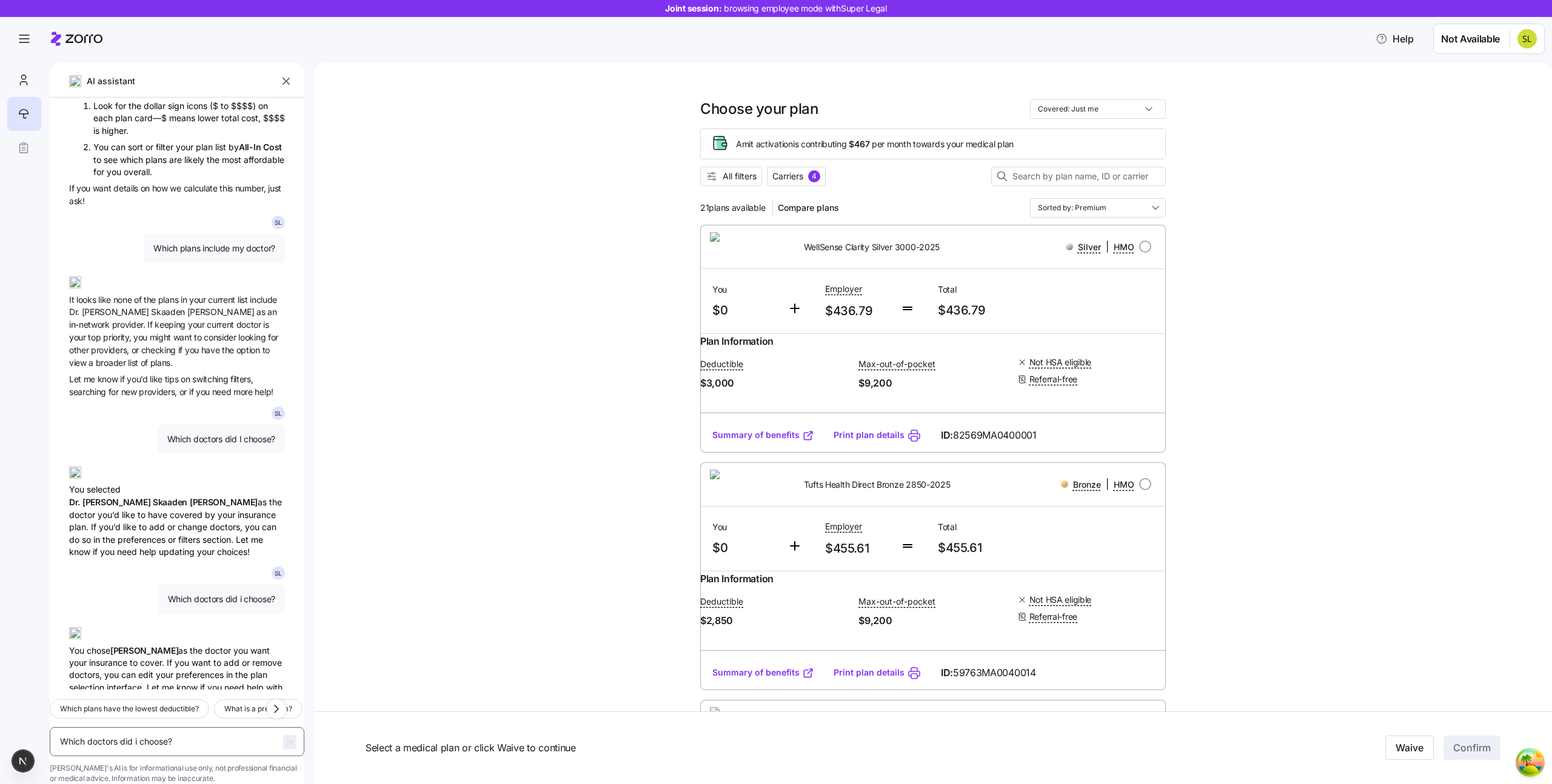
scroll to position [376, 0]
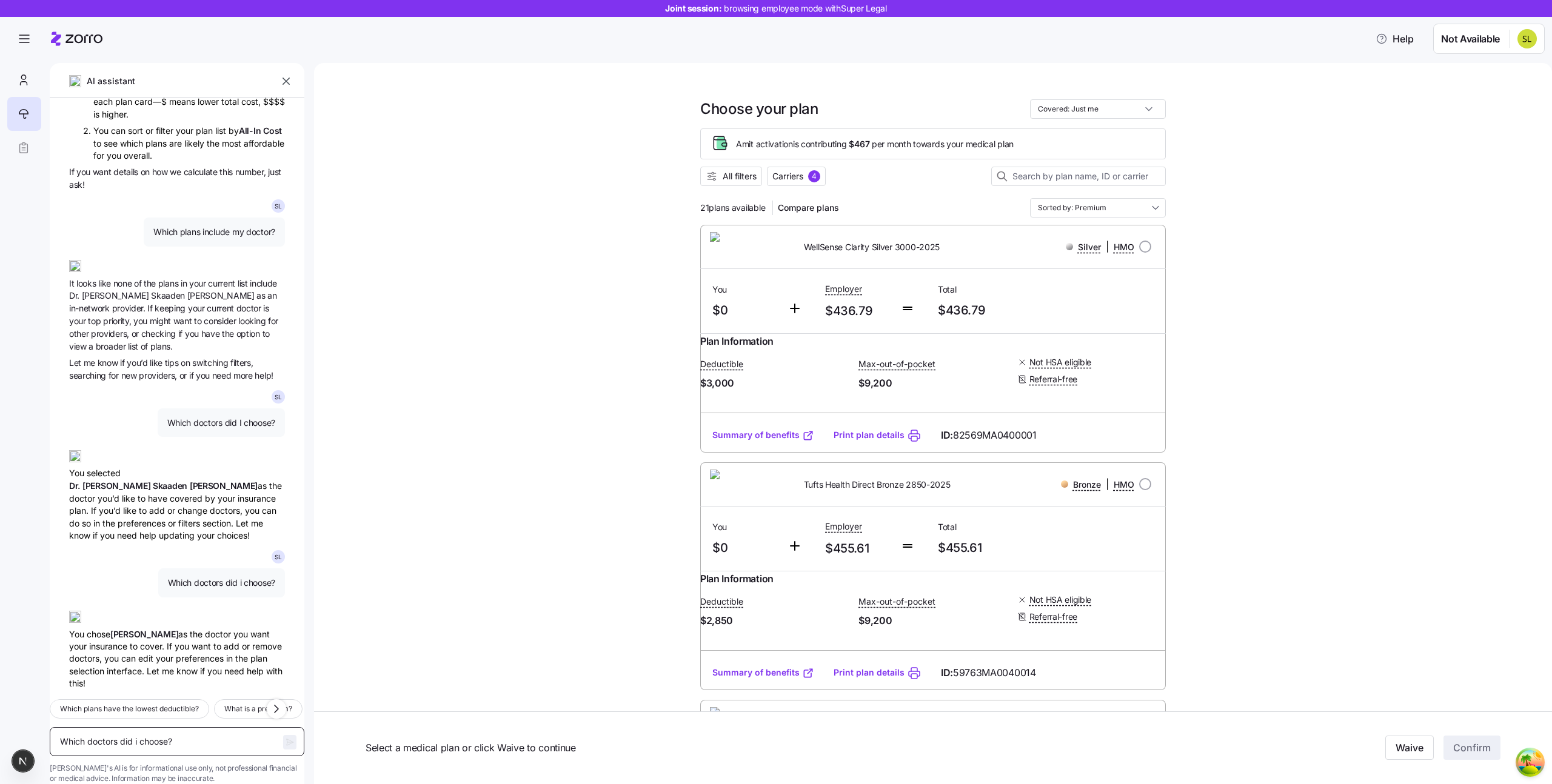
click at [152, 727] on textarea "Which doctors did i choose?" at bounding box center [177, 742] width 254 height 29
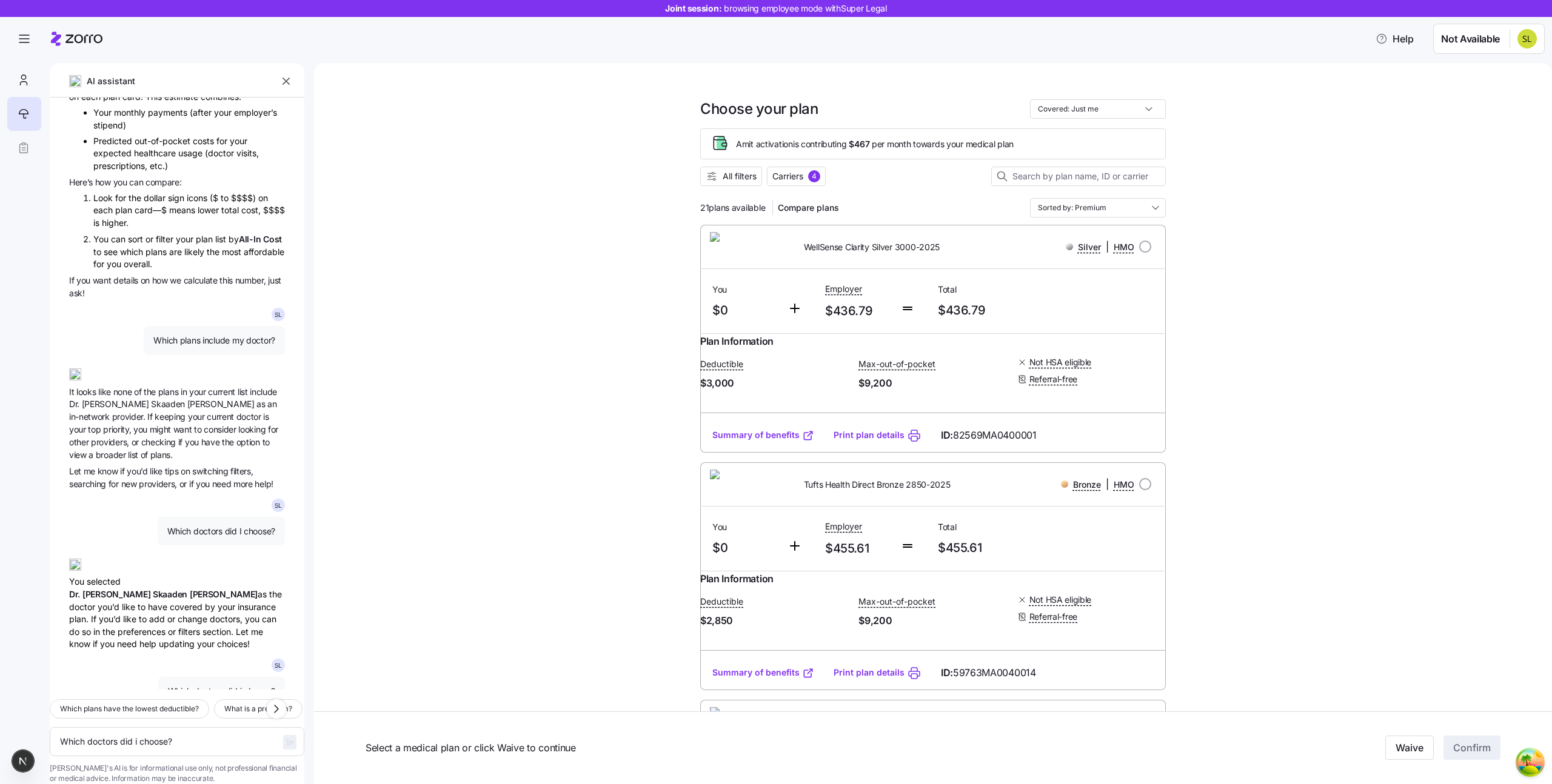
click at [195, 343] on span "Which plans include my doctor?" at bounding box center [214, 341] width 122 height 12
copy span "Which plans include my doctor?"
click at [117, 727] on textarea "Which doctors did i choose?" at bounding box center [177, 742] width 254 height 29
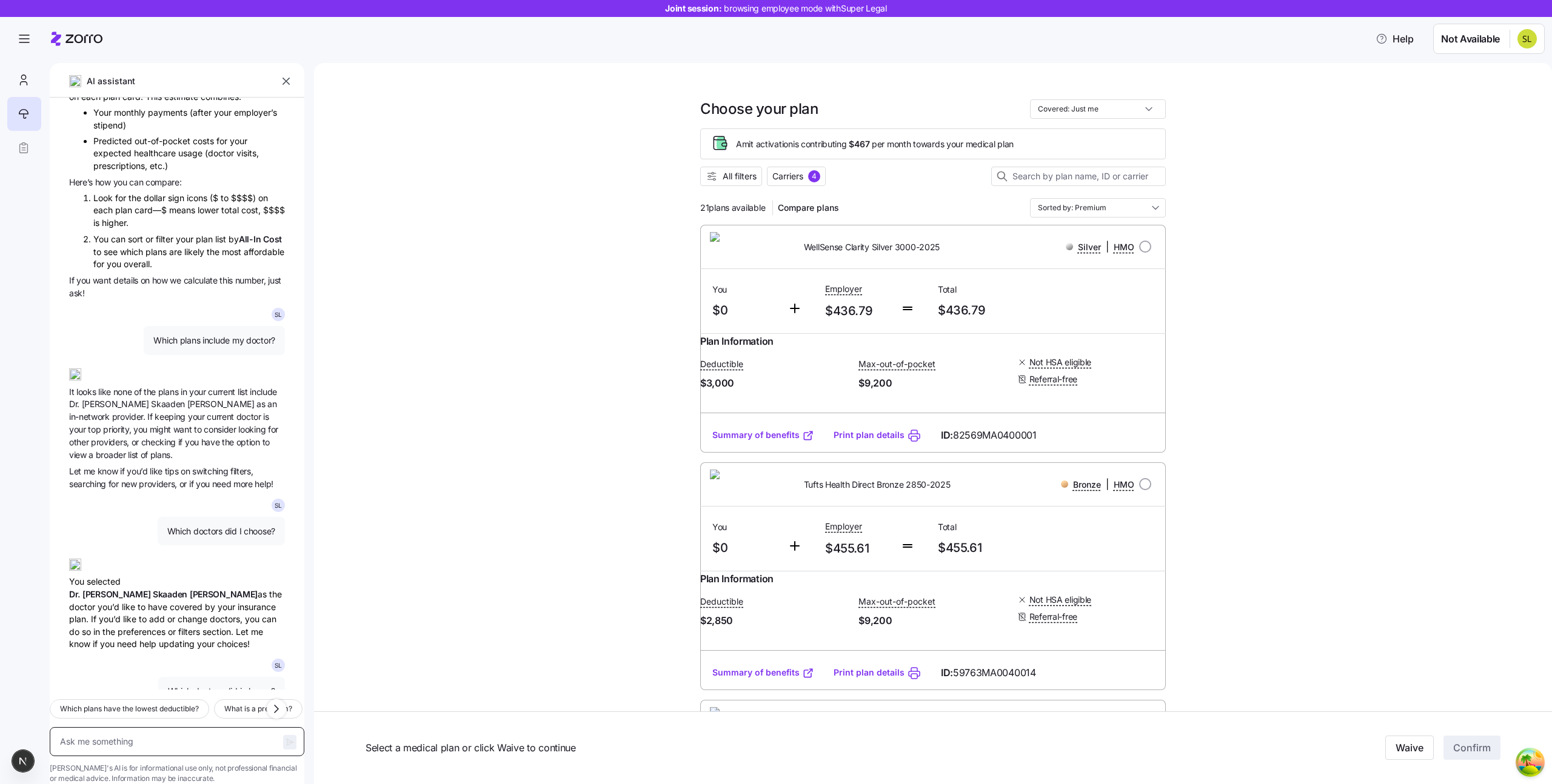
paste textarea "Which plans include my doctor?"
type textarea "Which plans include my doctor?"
type textarea "x"
type textarea "Which plans include my doctor?"
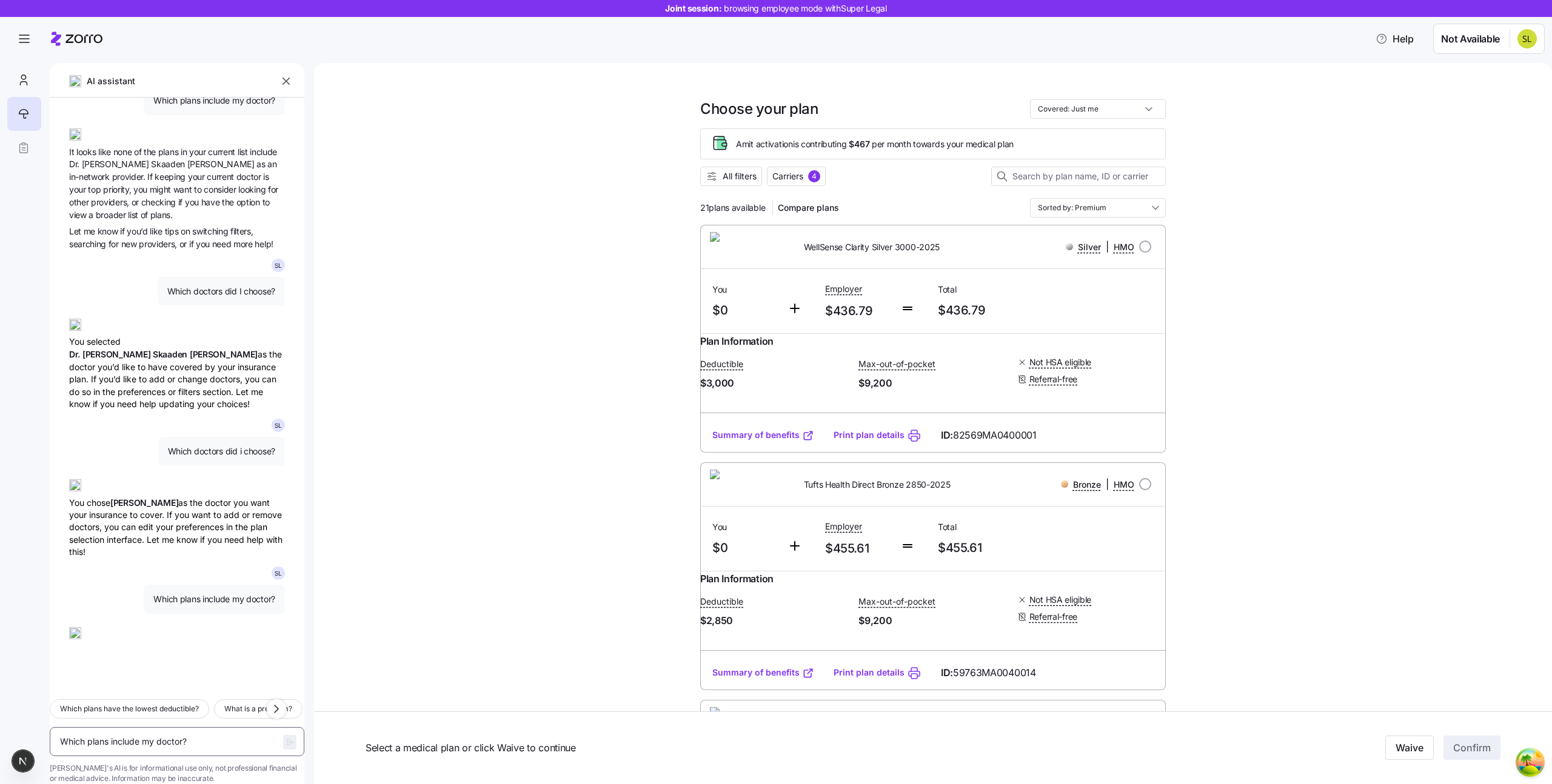
scroll to position [538, 0]
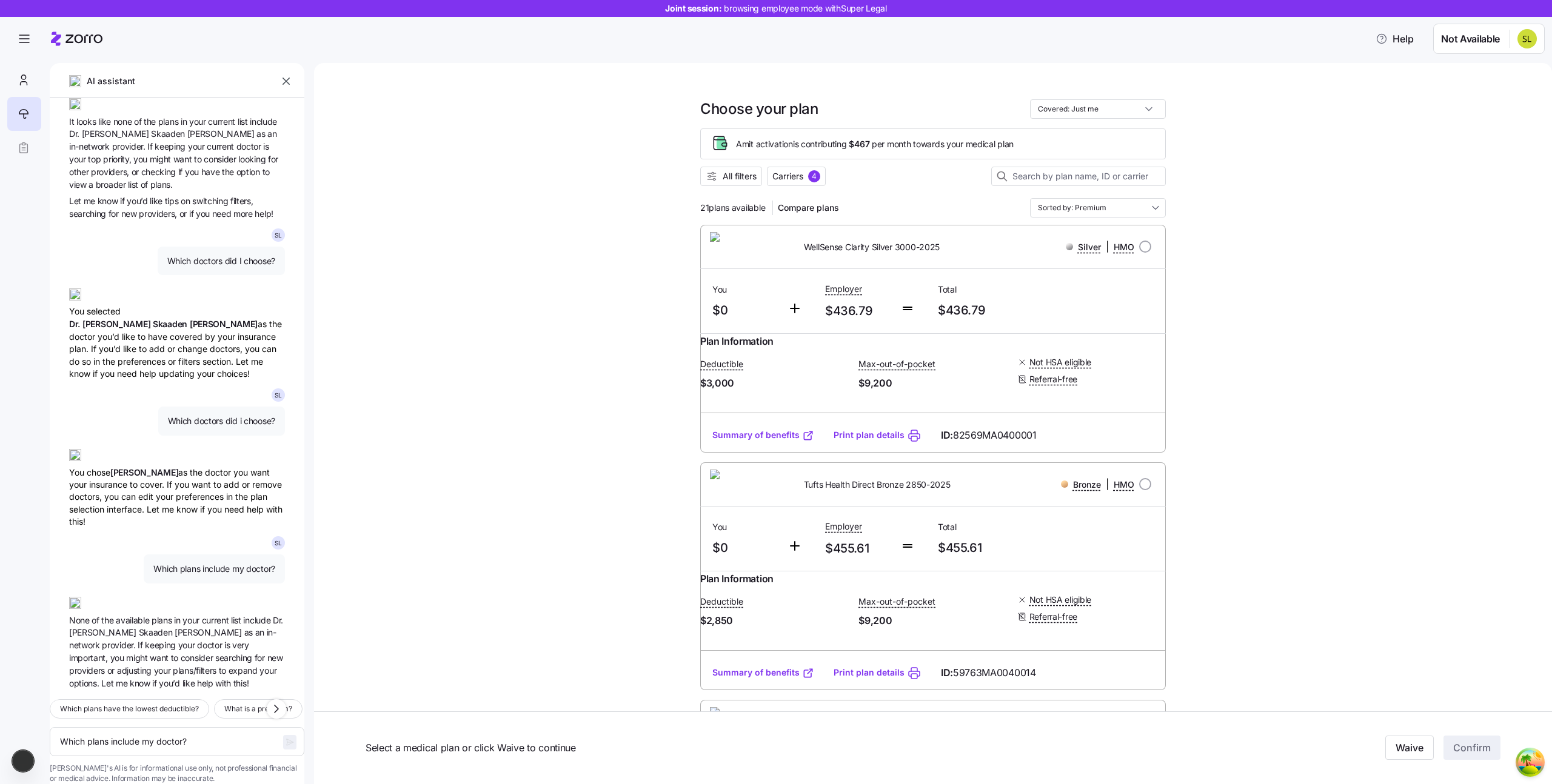
type textarea "x"
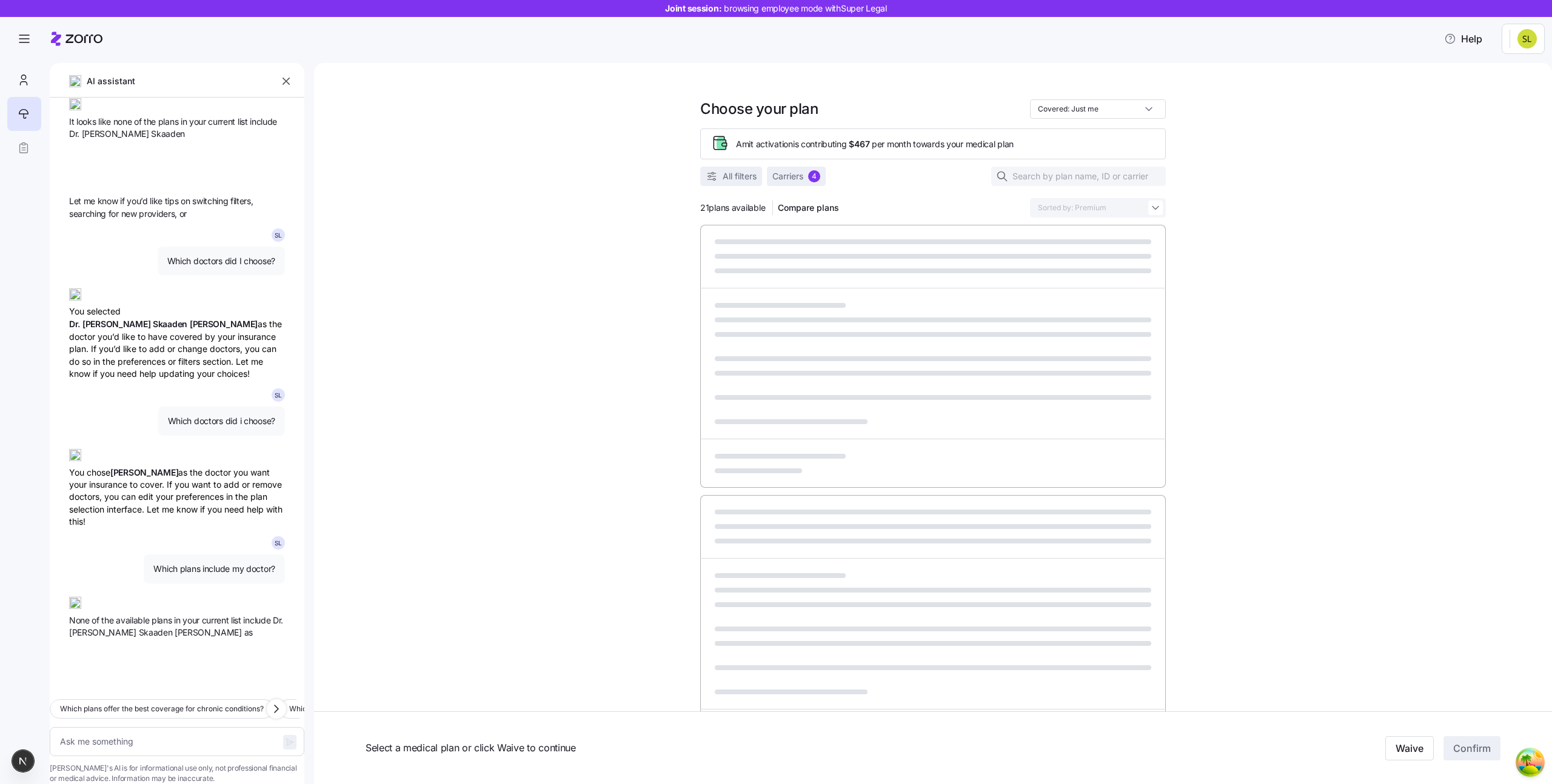
scroll to position [538, 0]
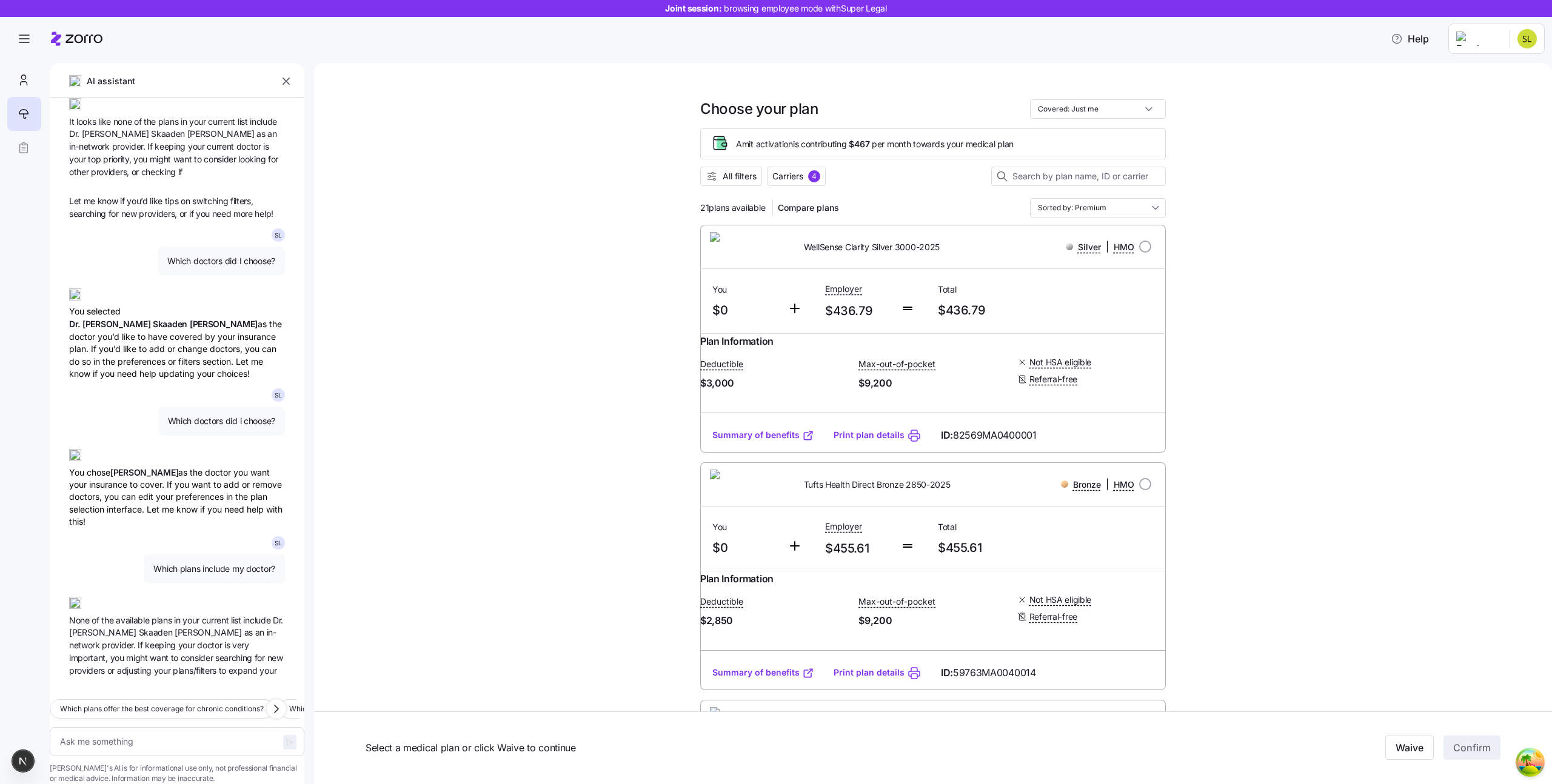
type textarea "x"
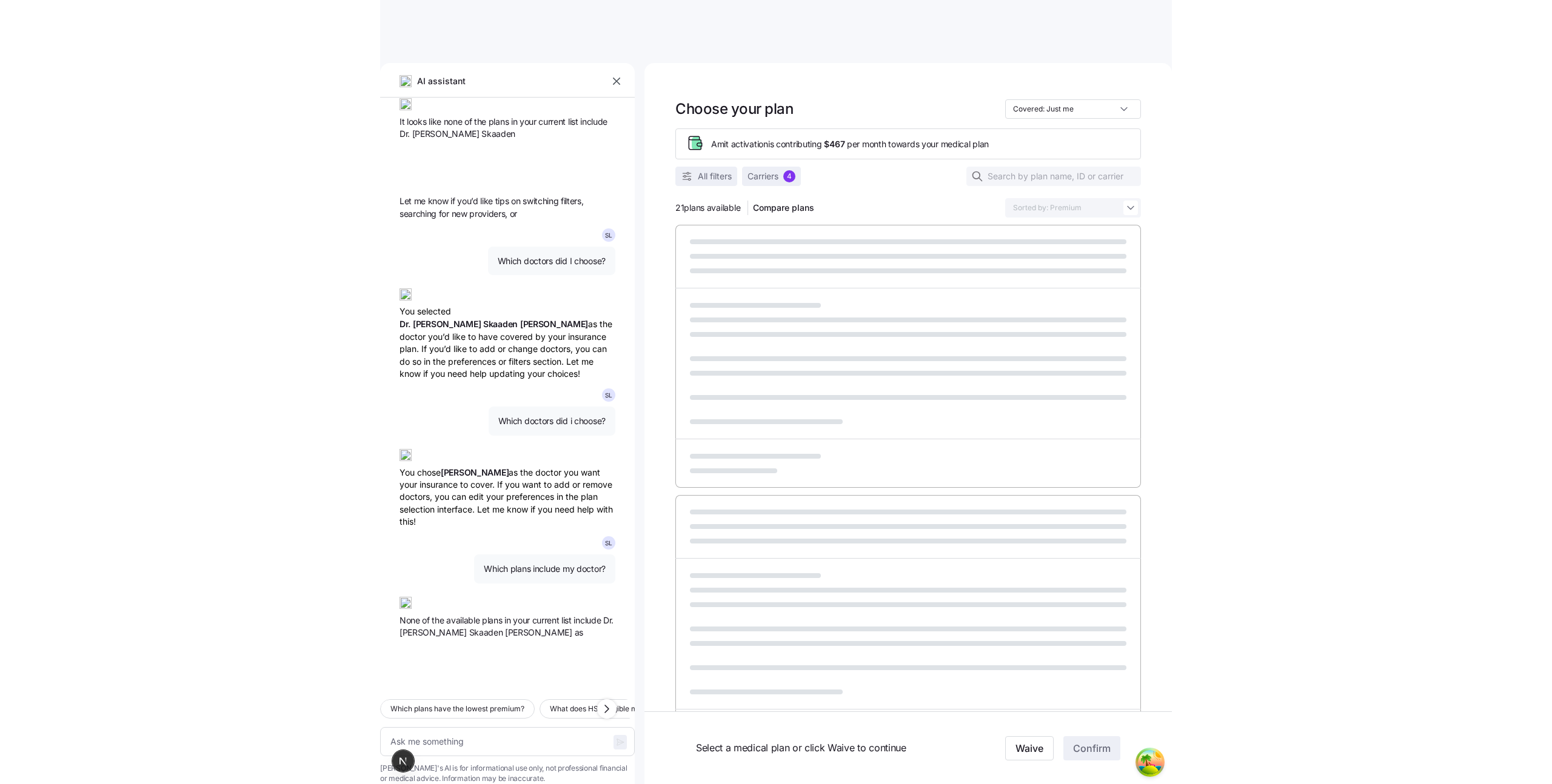
scroll to position [538, 0]
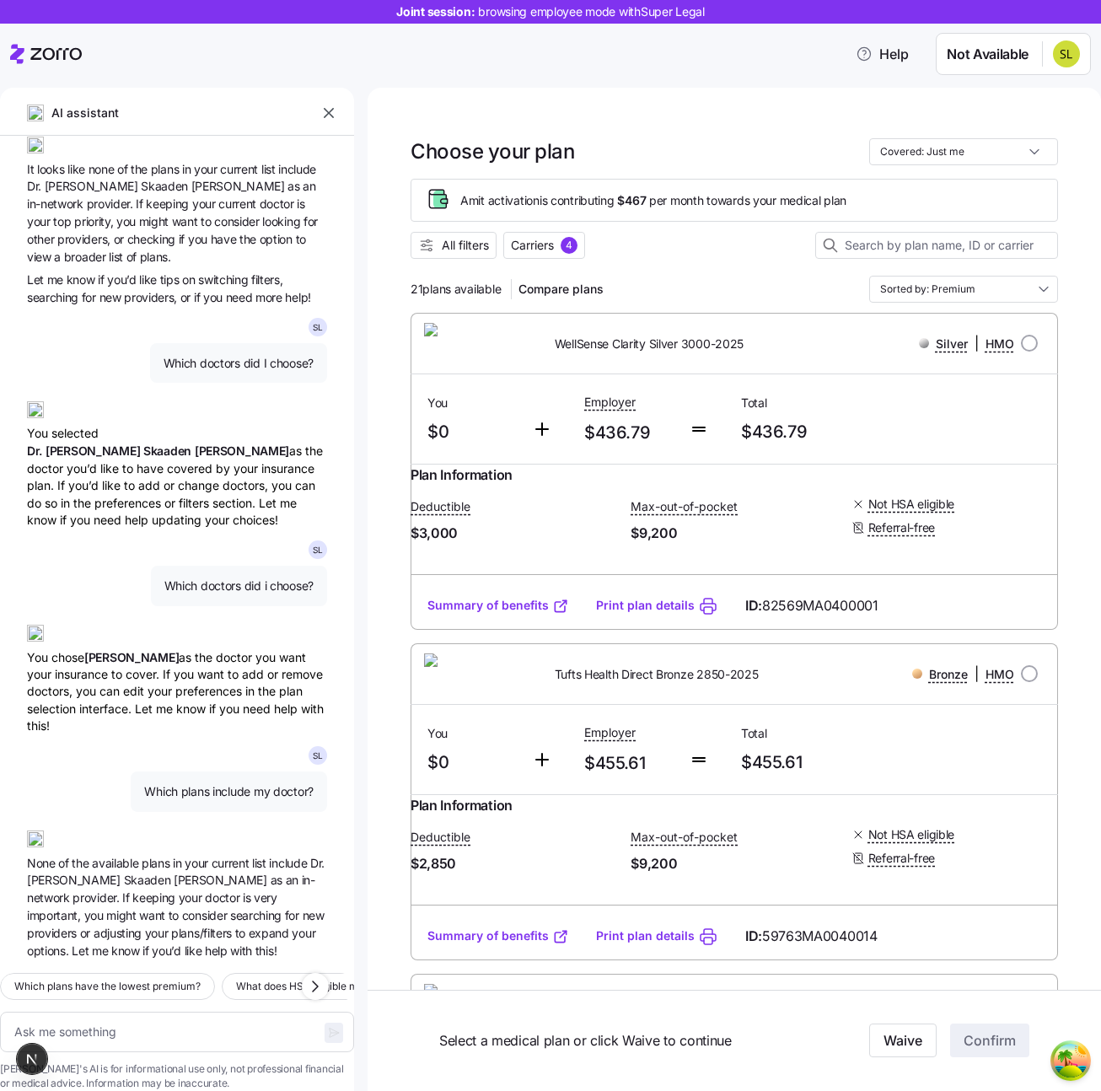
type textarea "x"
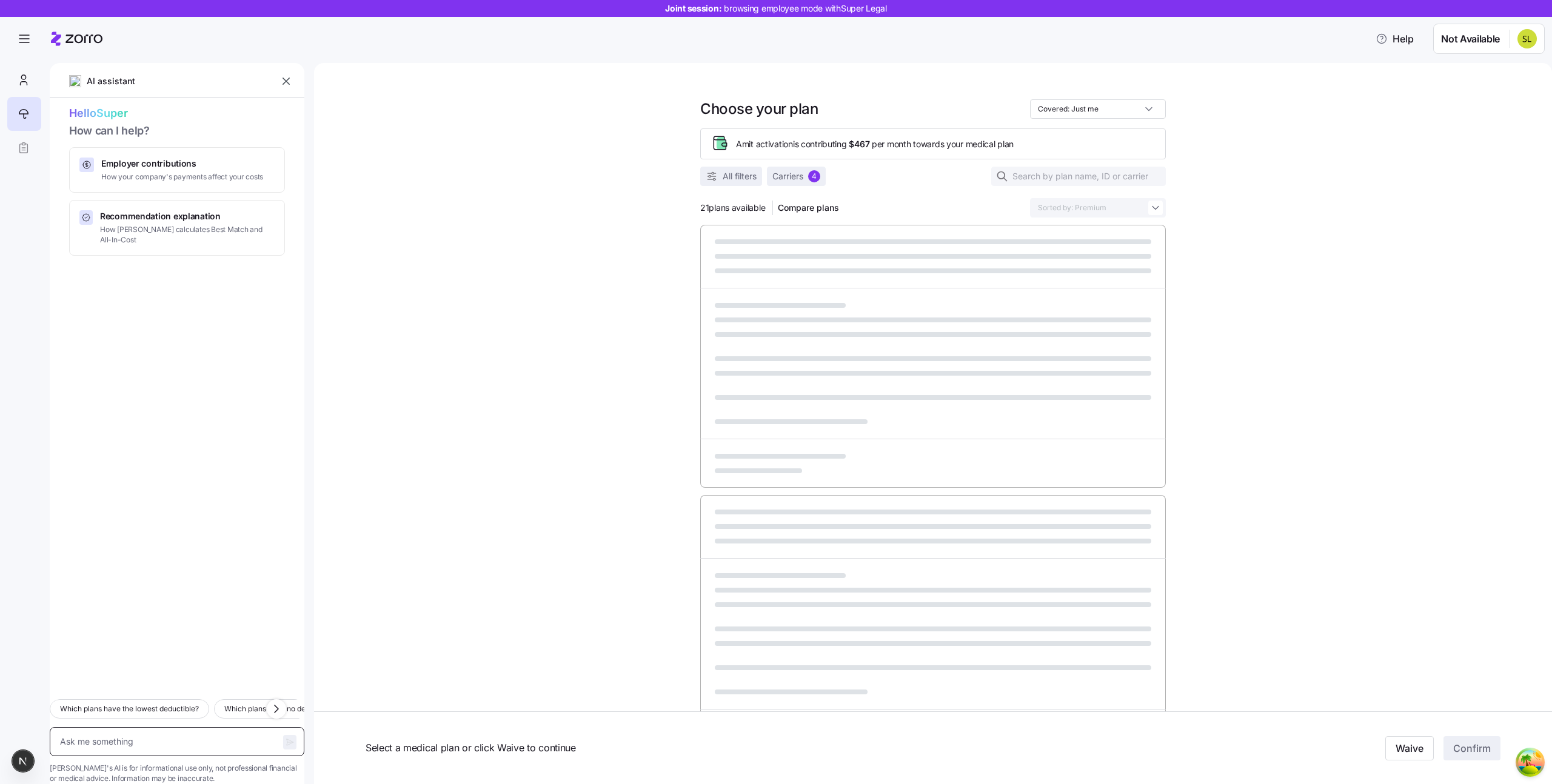
click at [184, 727] on textarea at bounding box center [177, 742] width 254 height 29
type textarea "x"
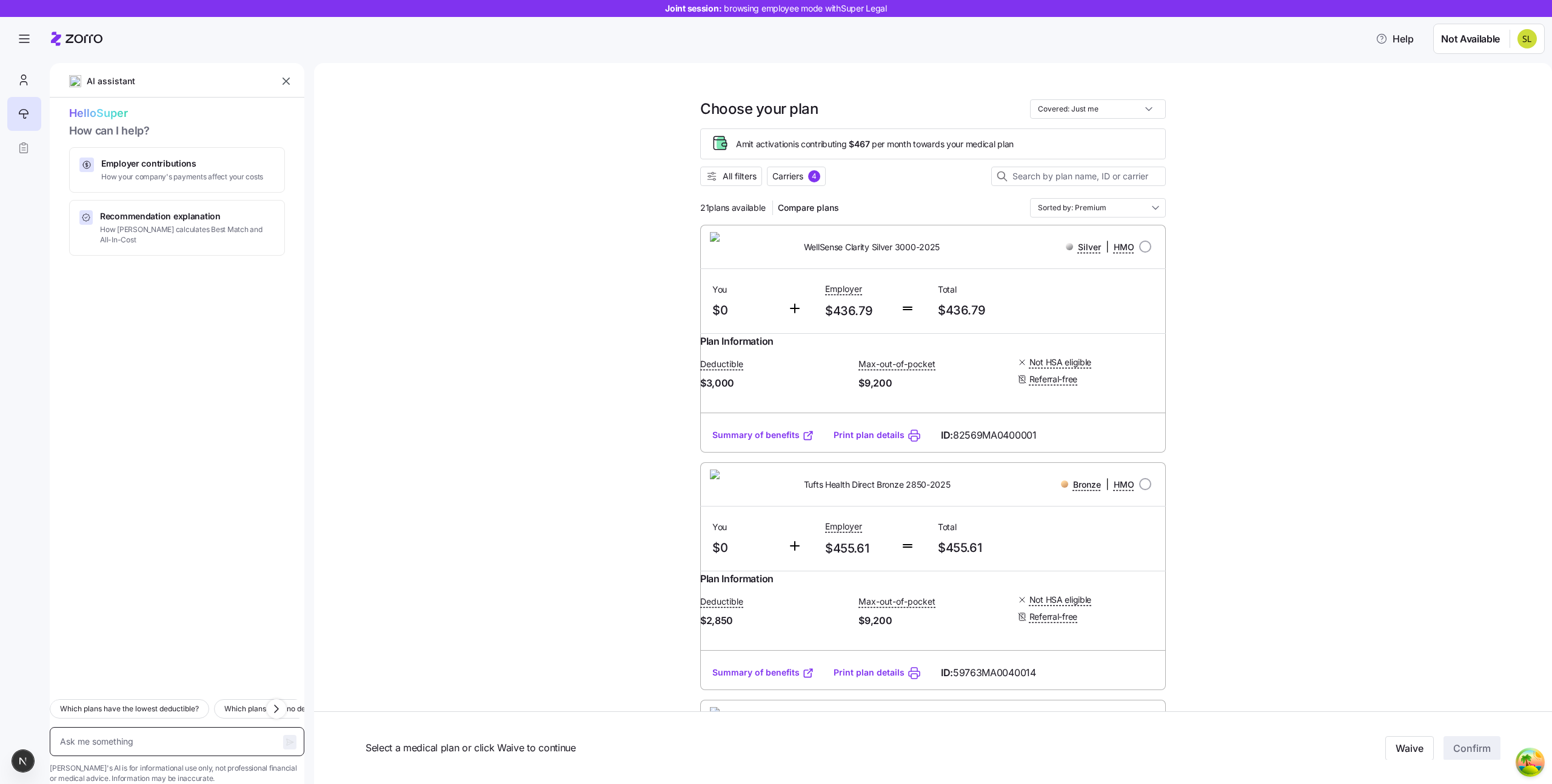
type textarea "W"
type textarea "x"
type textarea "H"
type textarea "x"
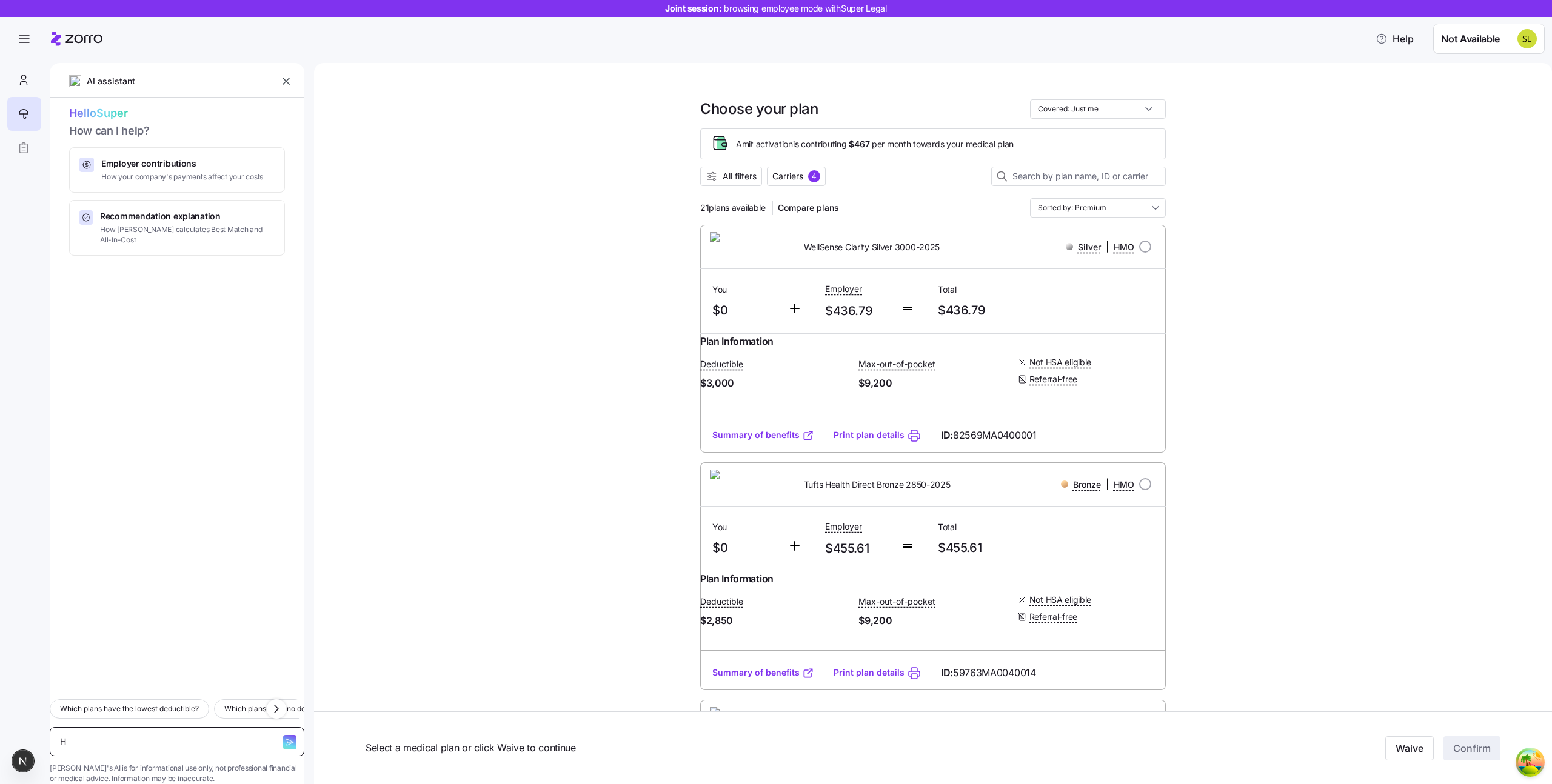
type textarea "Hi"
type textarea "x"
type textarea "Hi"
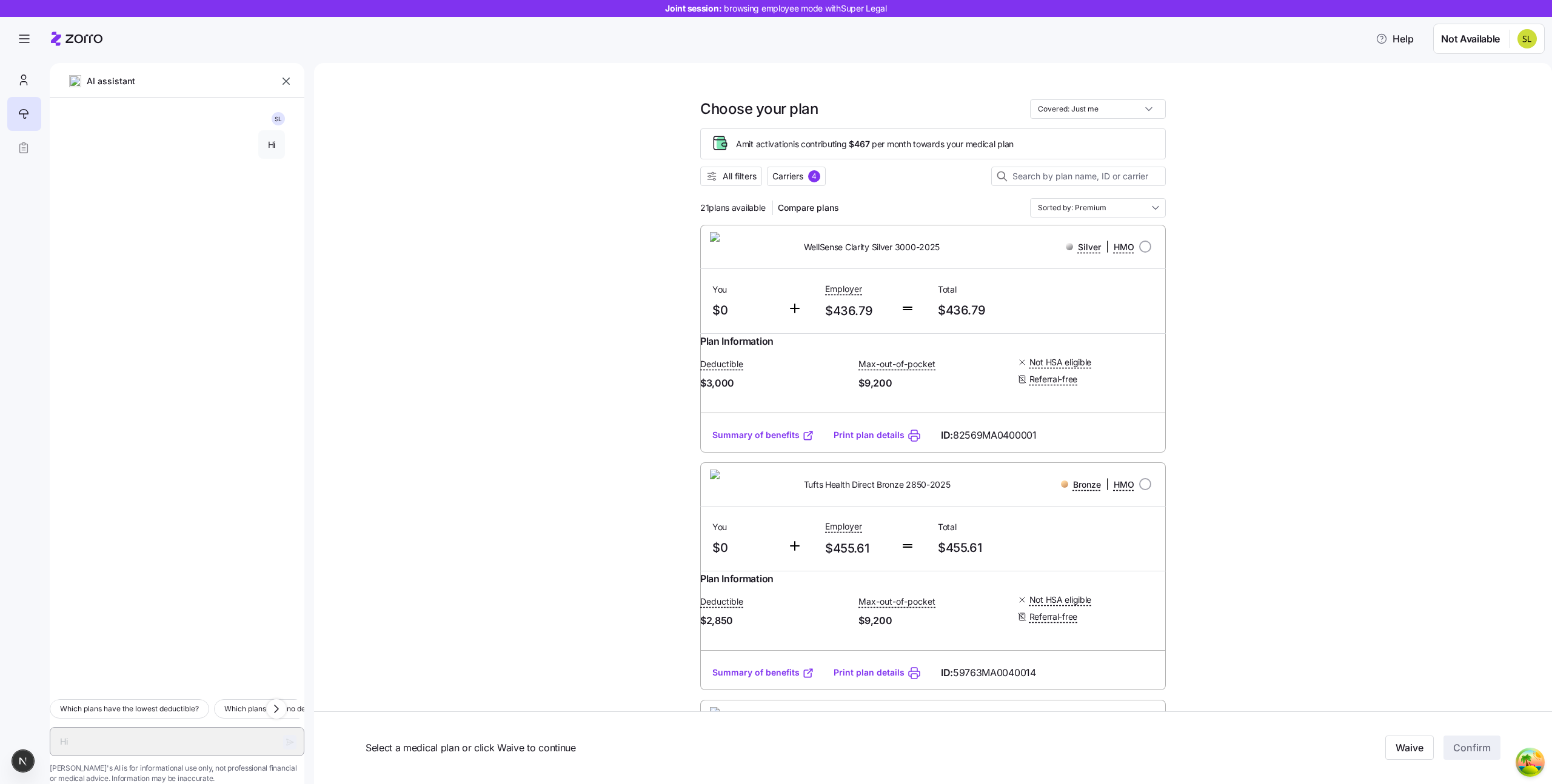
type textarea "x"
click at [210, 728] on textarea "Hi" at bounding box center [177, 742] width 254 height 29
type textarea "W"
type textarea "x"
type textarea "Wh"
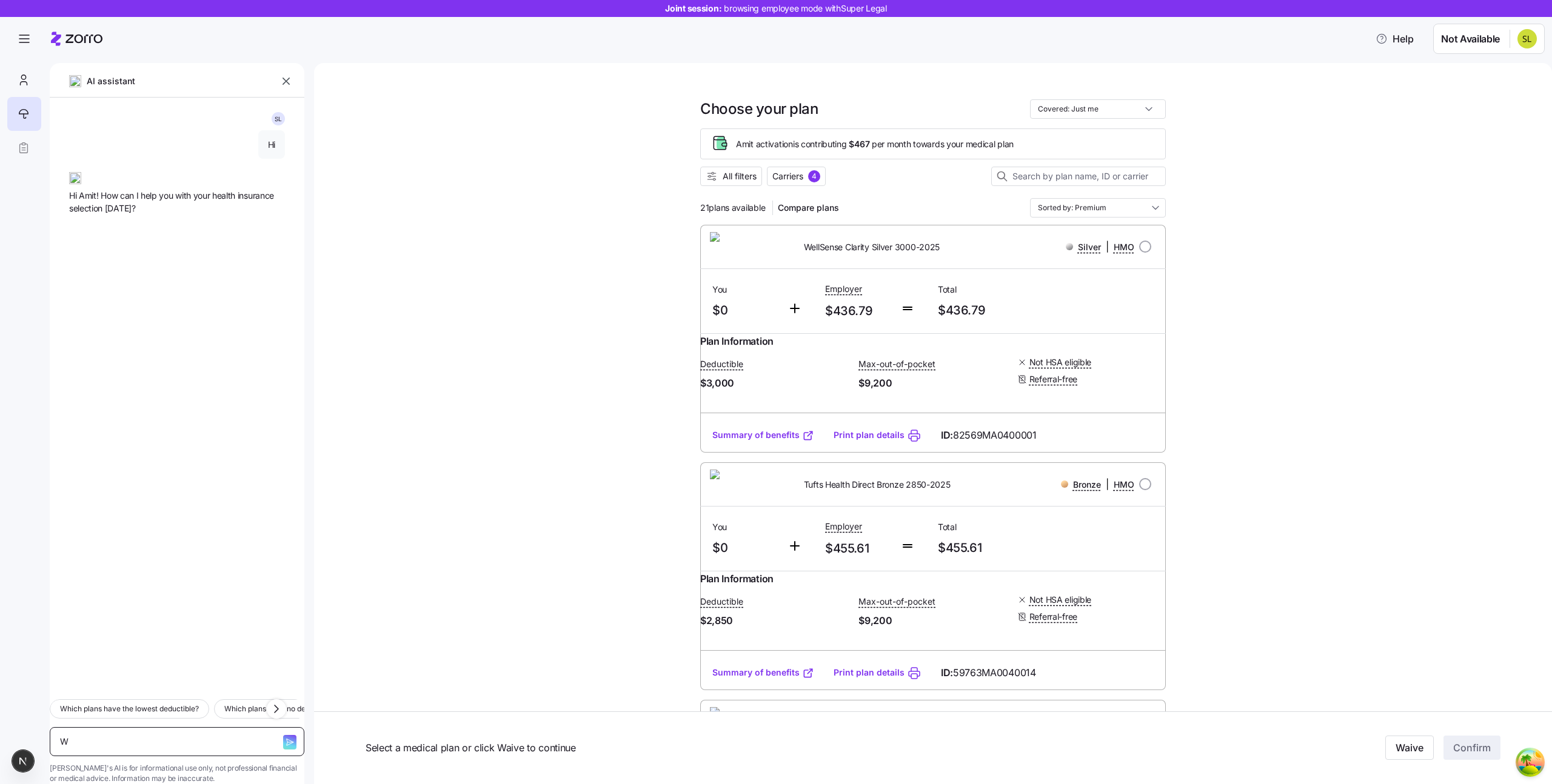
type textarea "x"
type textarea "Whi"
type textarea "x"
type textarea "Whic"
type textarea "x"
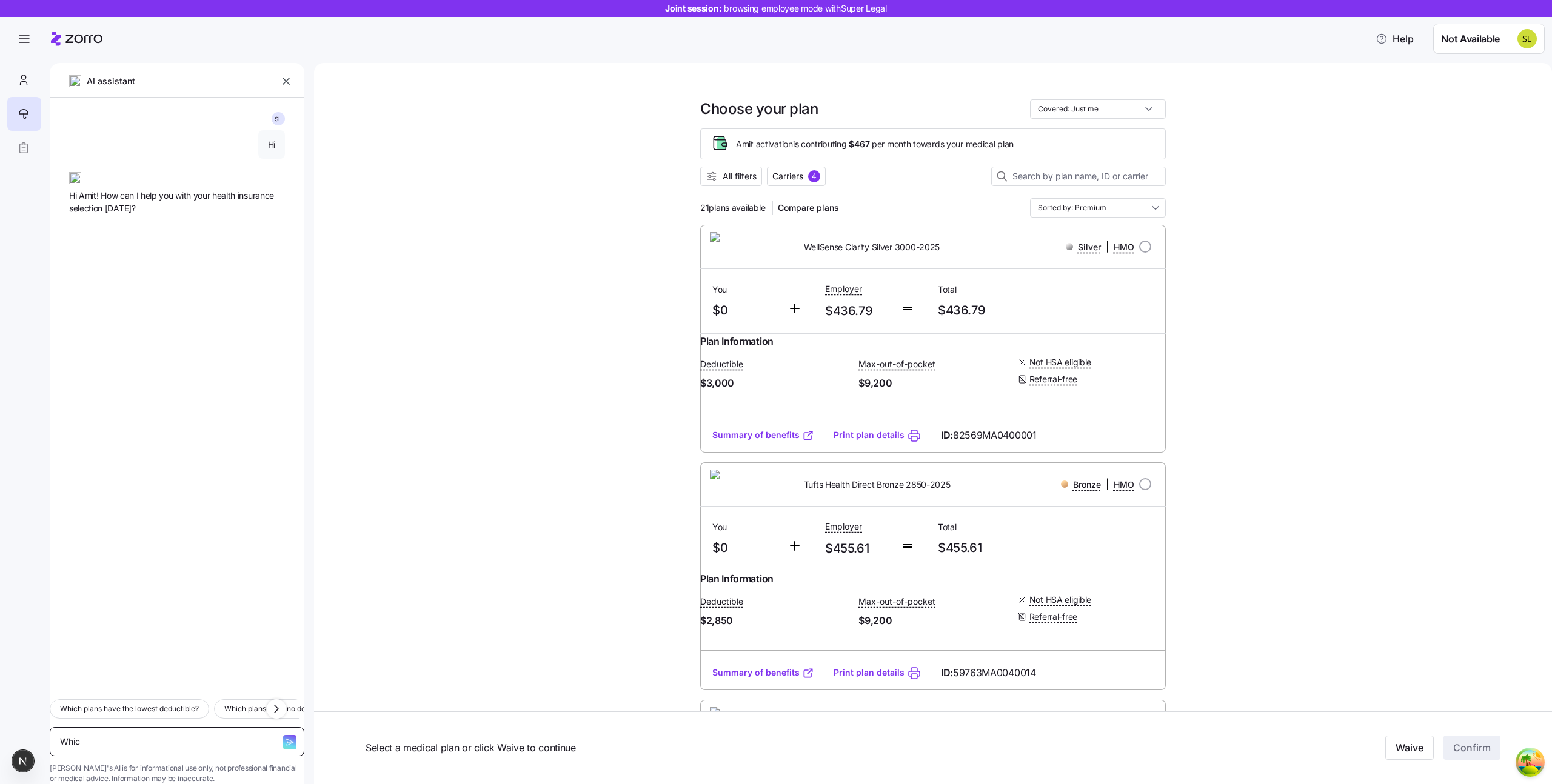
type textarea "Which"
type textarea "x"
type textarea "Which"
type textarea "x"
type textarea "Which d"
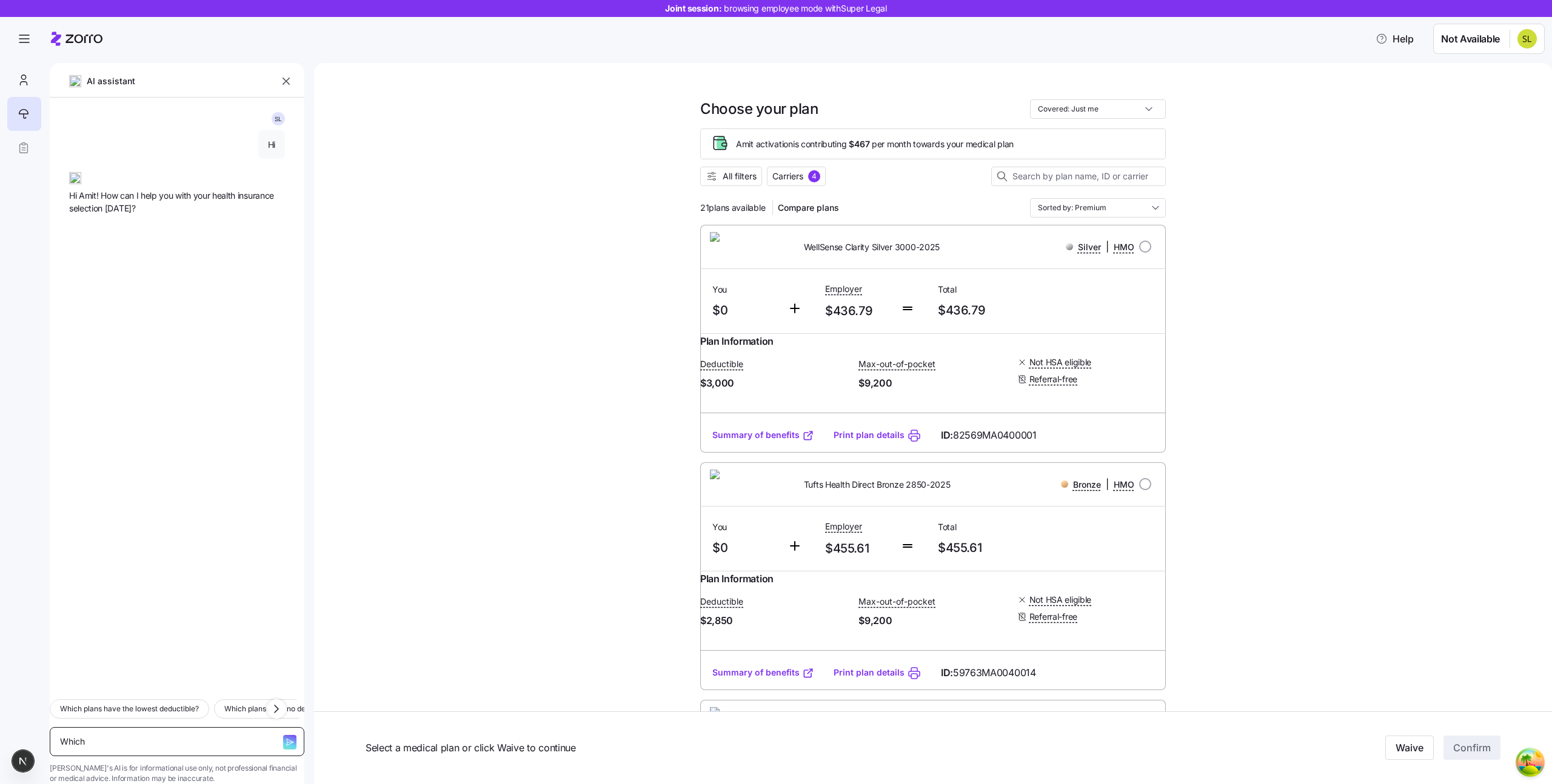
type textarea "x"
type textarea "Which do"
type textarea "x"
type textarea "Which doc"
type textarea "x"
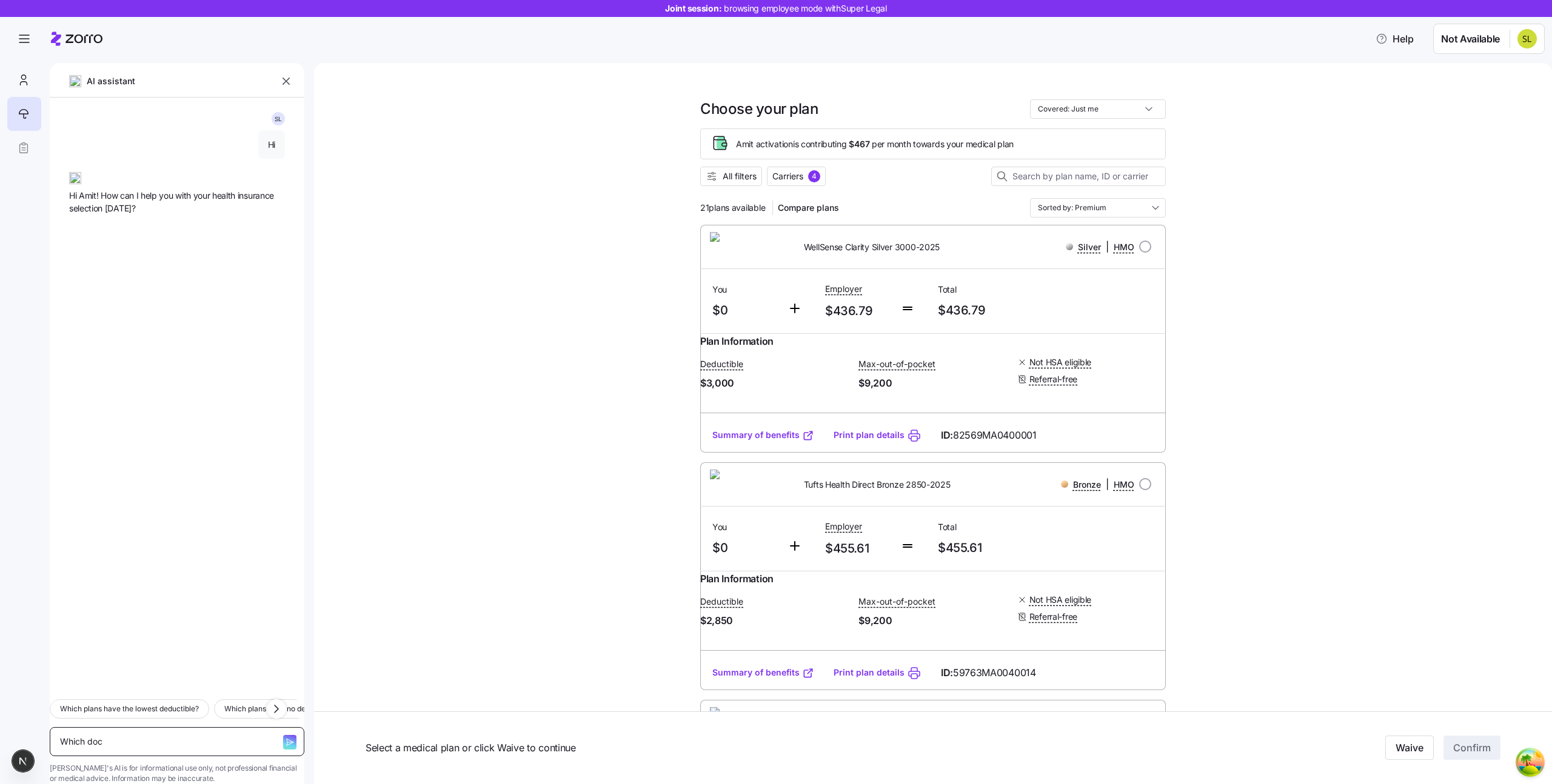
type textarea "Which doct"
type textarea "x"
type textarea "Which docto"
type textarea "x"
type textarea "Which doctor"
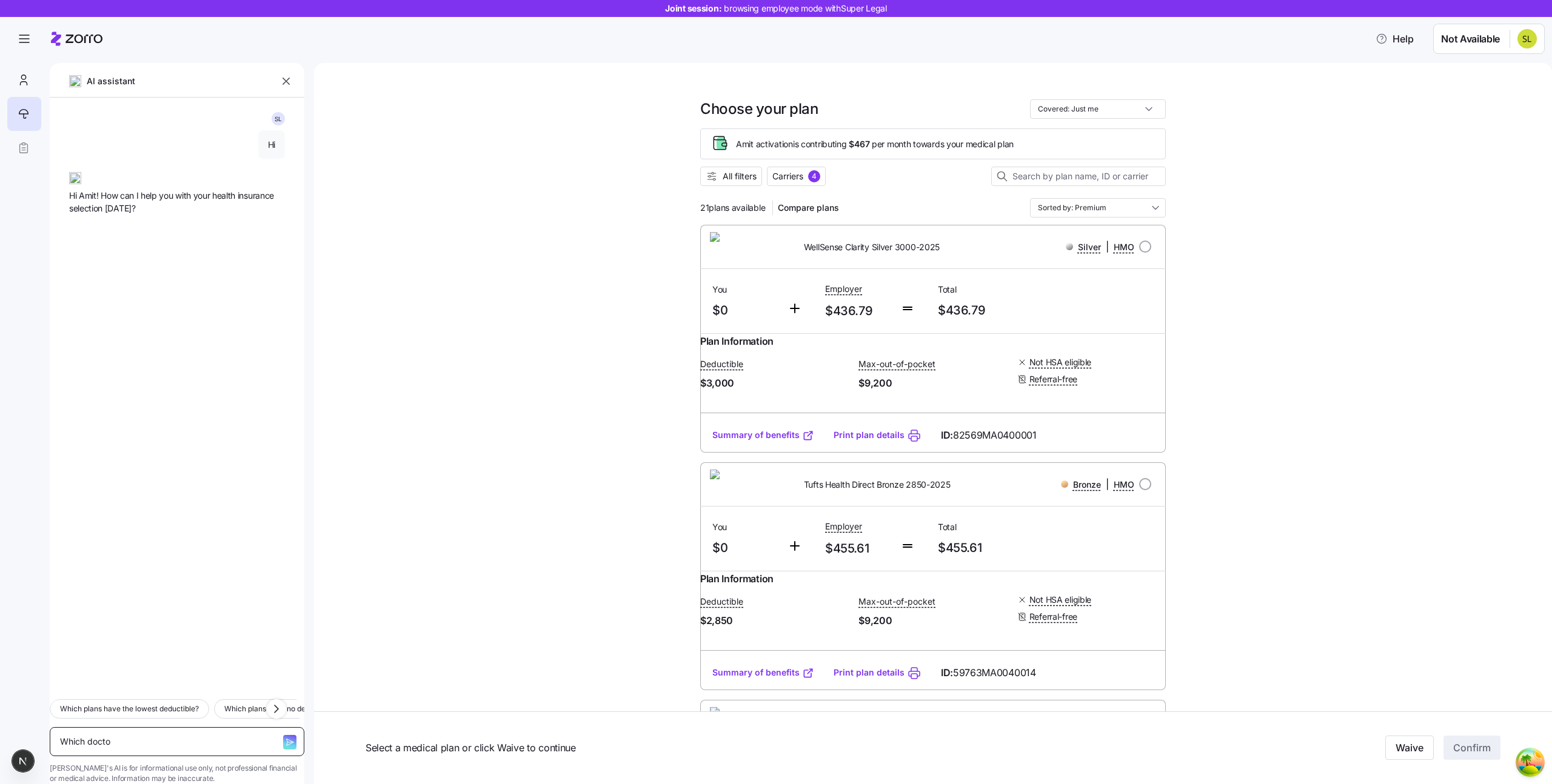
type textarea "x"
type textarea "Which doctors"
type textarea "x"
type textarea "Which doctors"
type textarea "x"
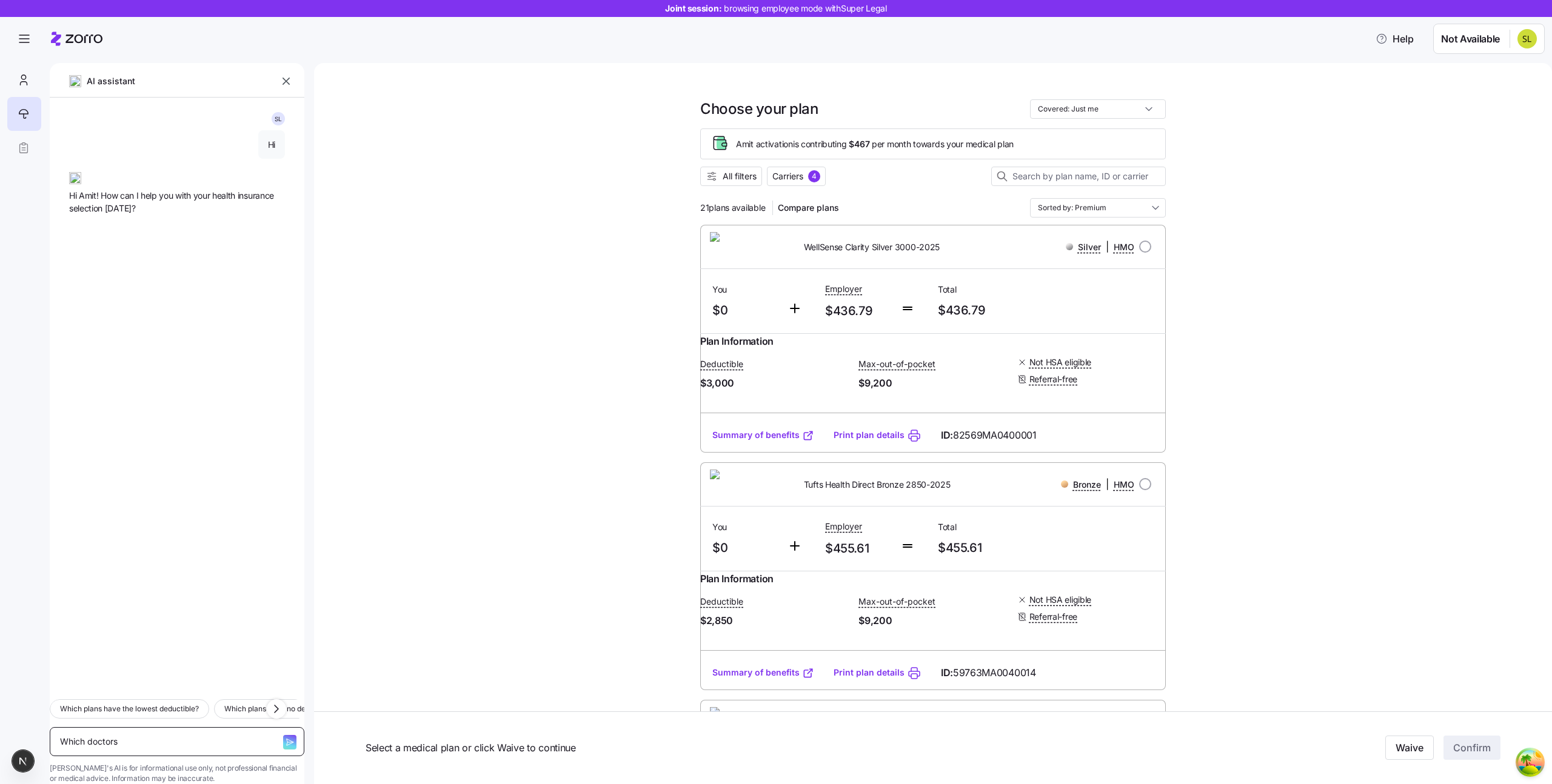
type textarea "Which doctors d"
type textarea "x"
type textarea "Which doctors di"
type textarea "x"
type textarea "Which doctors did"
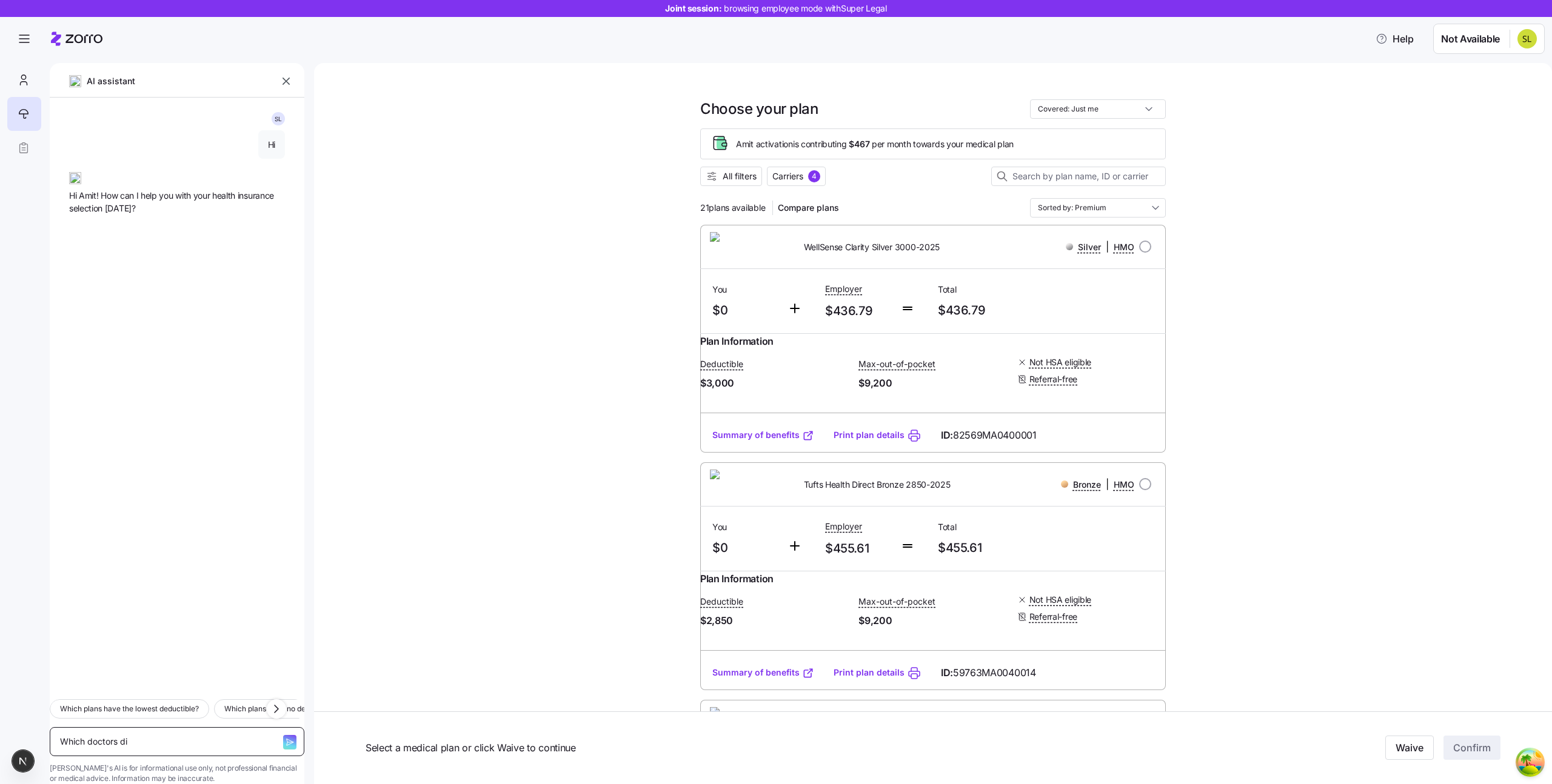
type textarea "x"
type textarea "Which doctors did"
type textarea "x"
type textarea "Which doctors did I"
type textarea "x"
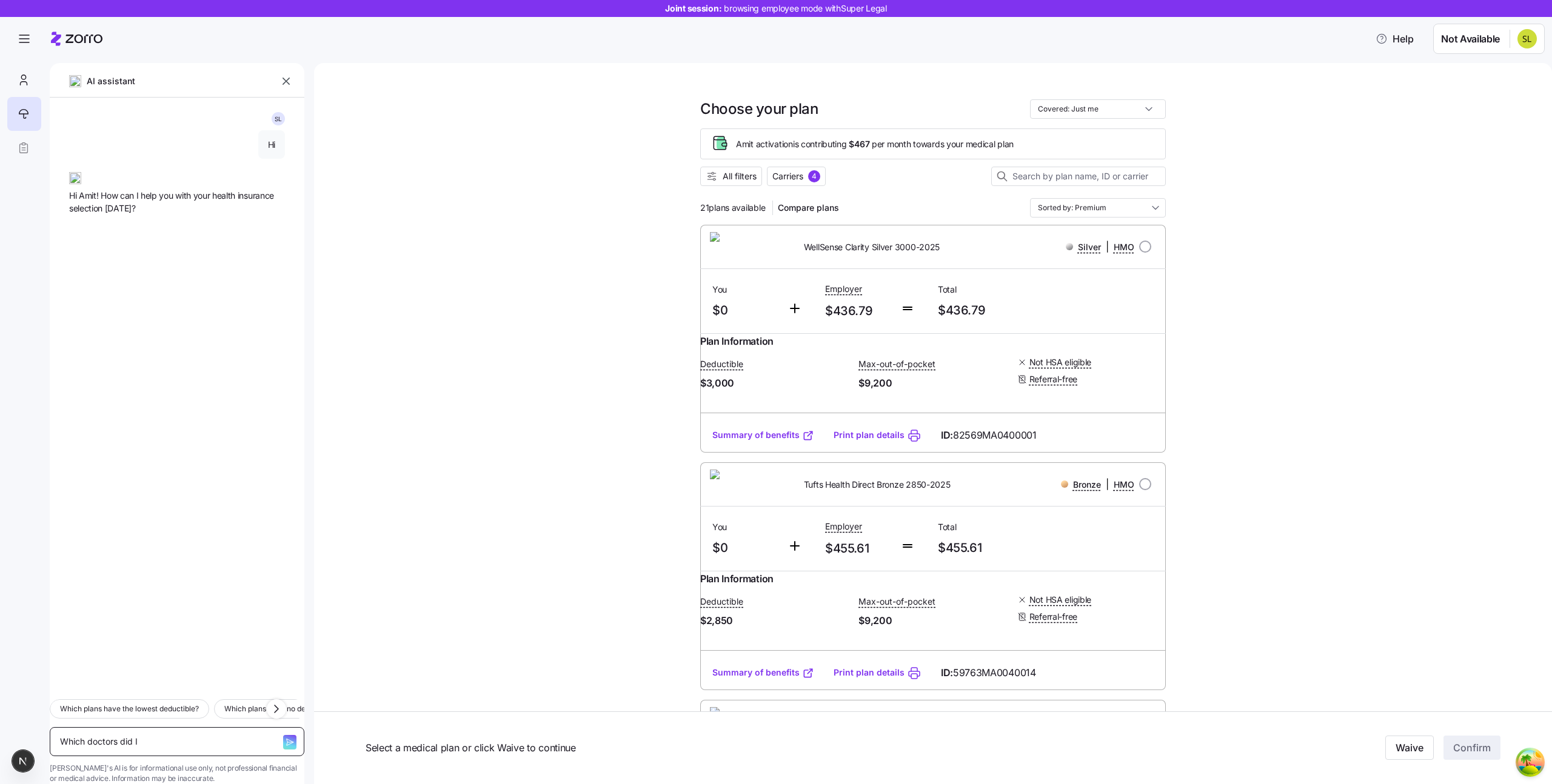
type textarea "Which doctors did I"
type textarea "x"
type textarea "Which doctors did I c"
type textarea "x"
type textarea "Which doctors did I ch"
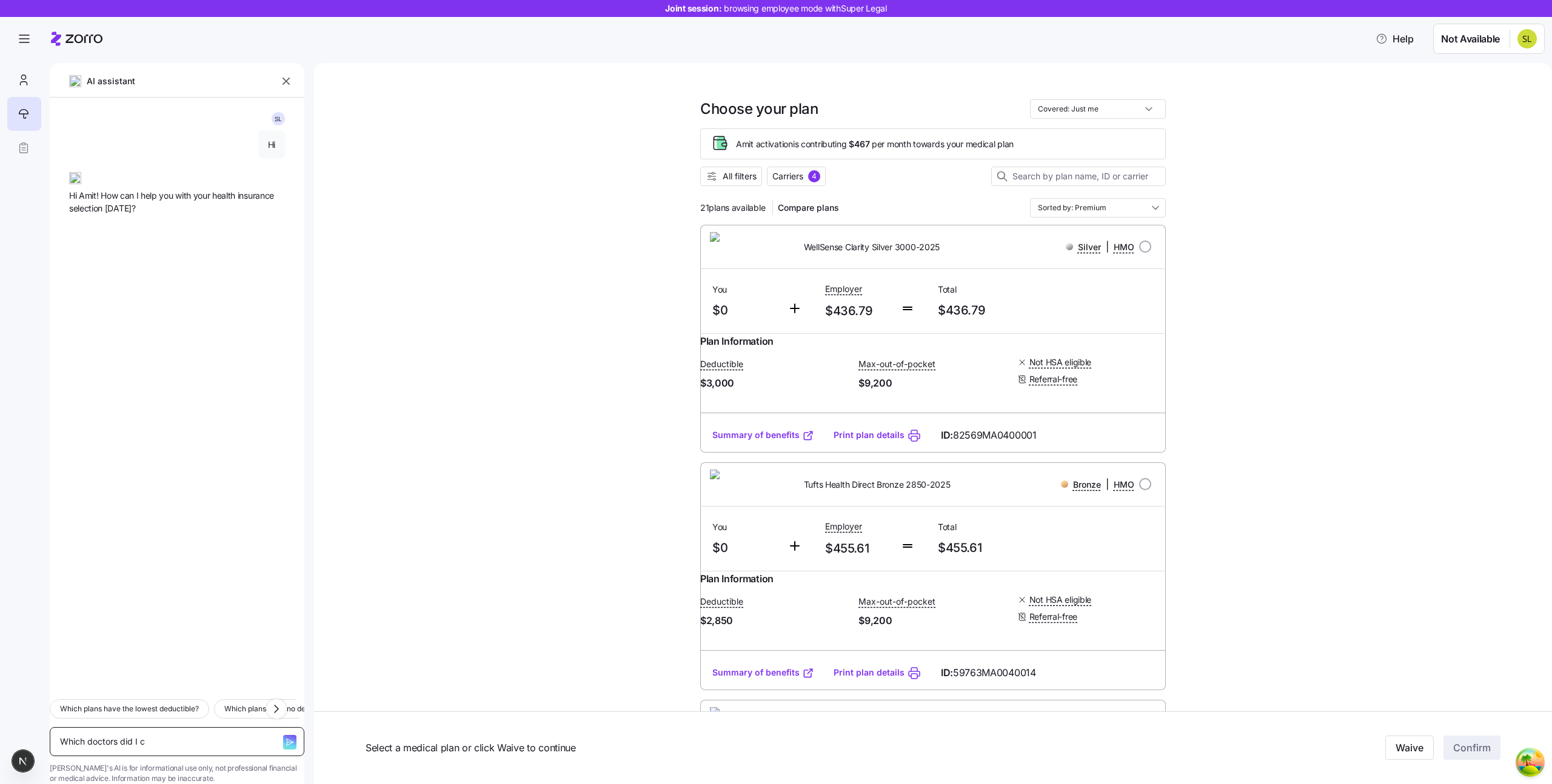
type textarea "x"
type textarea "Which doctors did I cho"
type textarea "x"
type textarea "Which doctors did I choo"
type textarea "x"
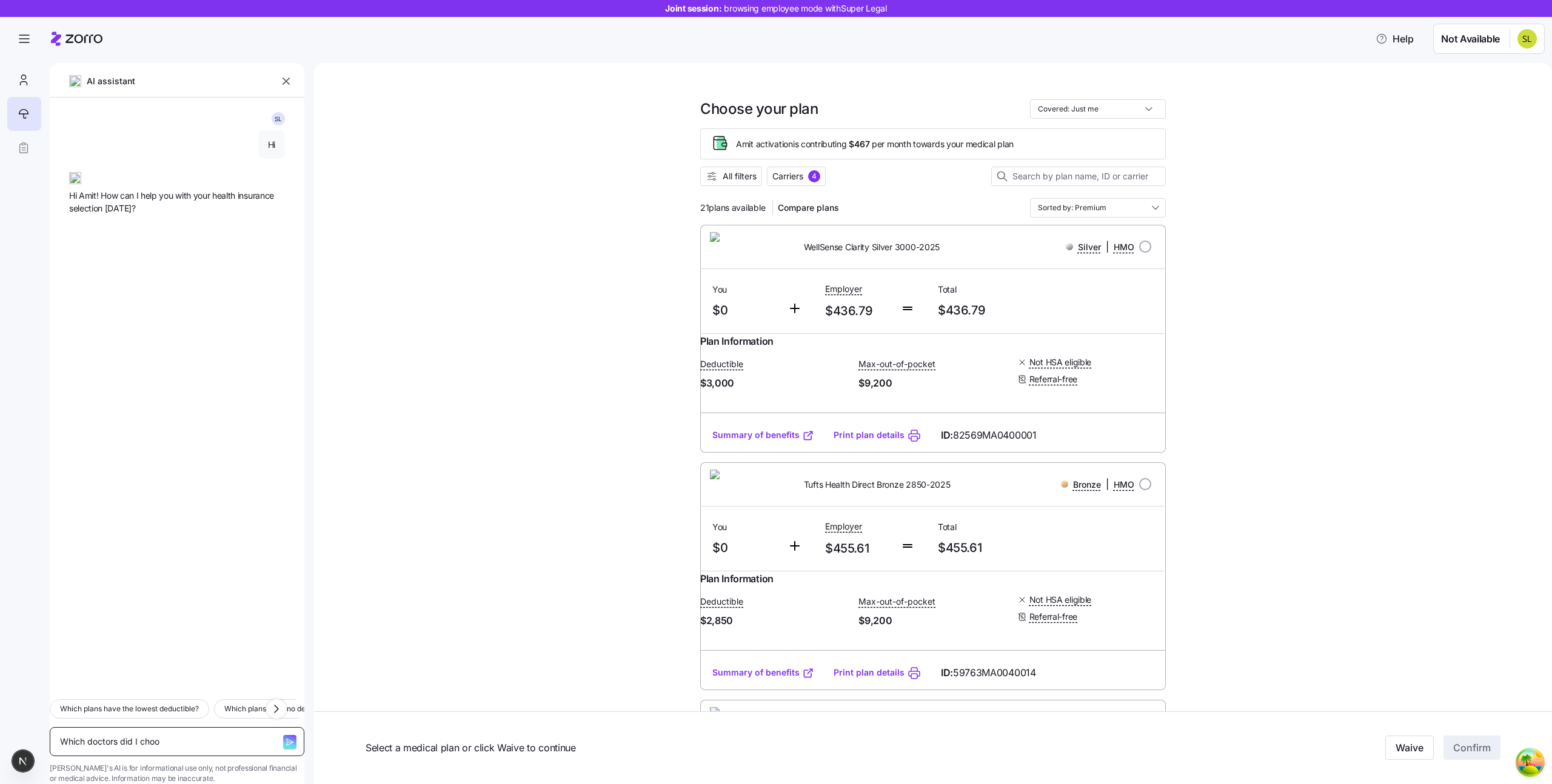
type textarea "Which doctors did I choos"
type textarea "x"
type textarea "Which doctors did I choose"
type textarea "x"
type textarea "Which doctors did I choose?"
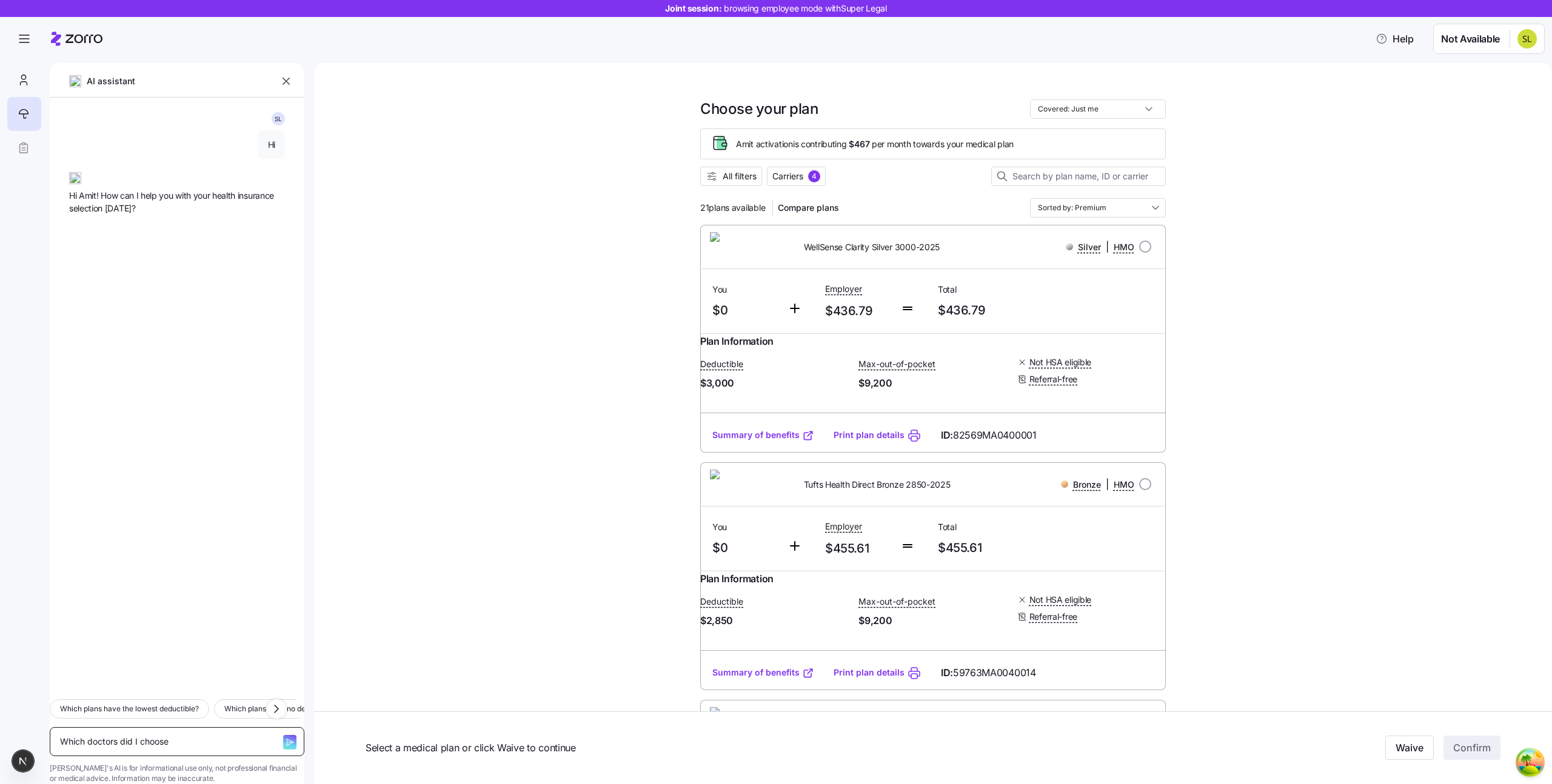
type textarea "x"
type textarea "Which doctors did I choose?"
type textarea "x"
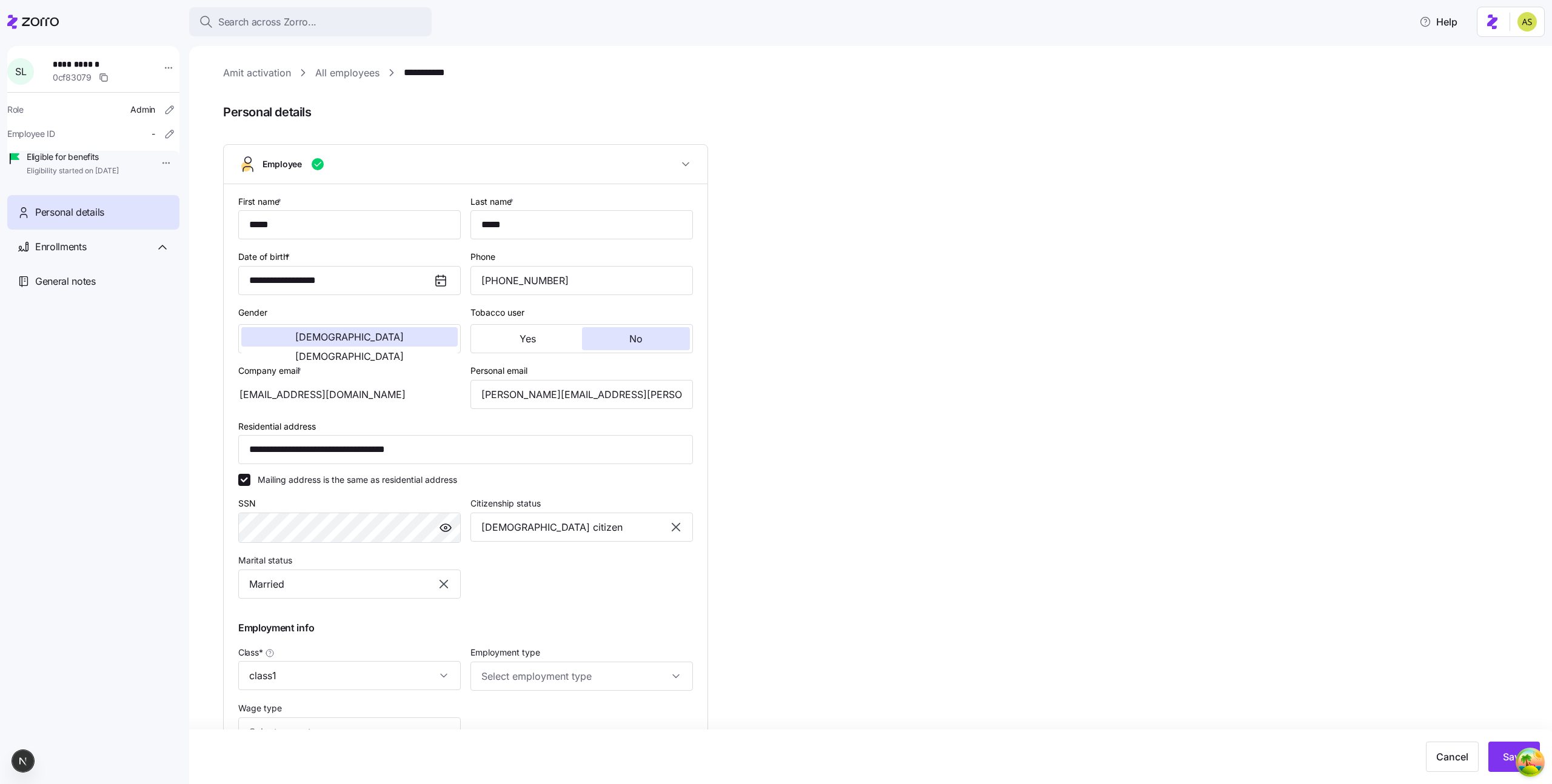
click at [116, 45] on nav "**********" at bounding box center [94, 411] width 189 height 745
drag, startPoint x: 417, startPoint y: 457, endPoint x: 1, endPoint y: 446, distance: 416.1
click at [3, 446] on div "**********" at bounding box center [776, 388] width 1552 height 777
click at [38, 27] on icon at bounding box center [33, 22] width 52 height 14
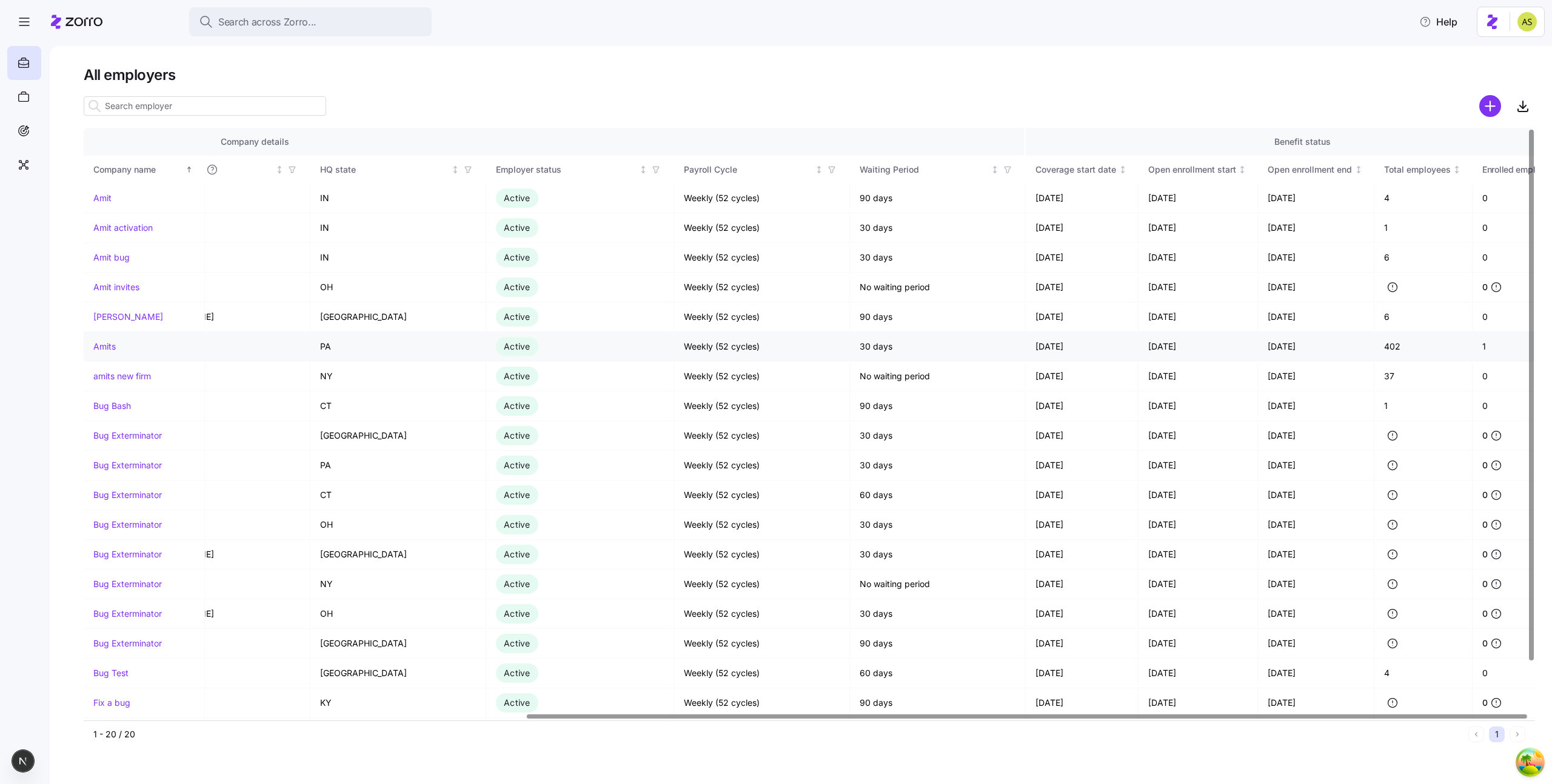
scroll to position [0, 641]
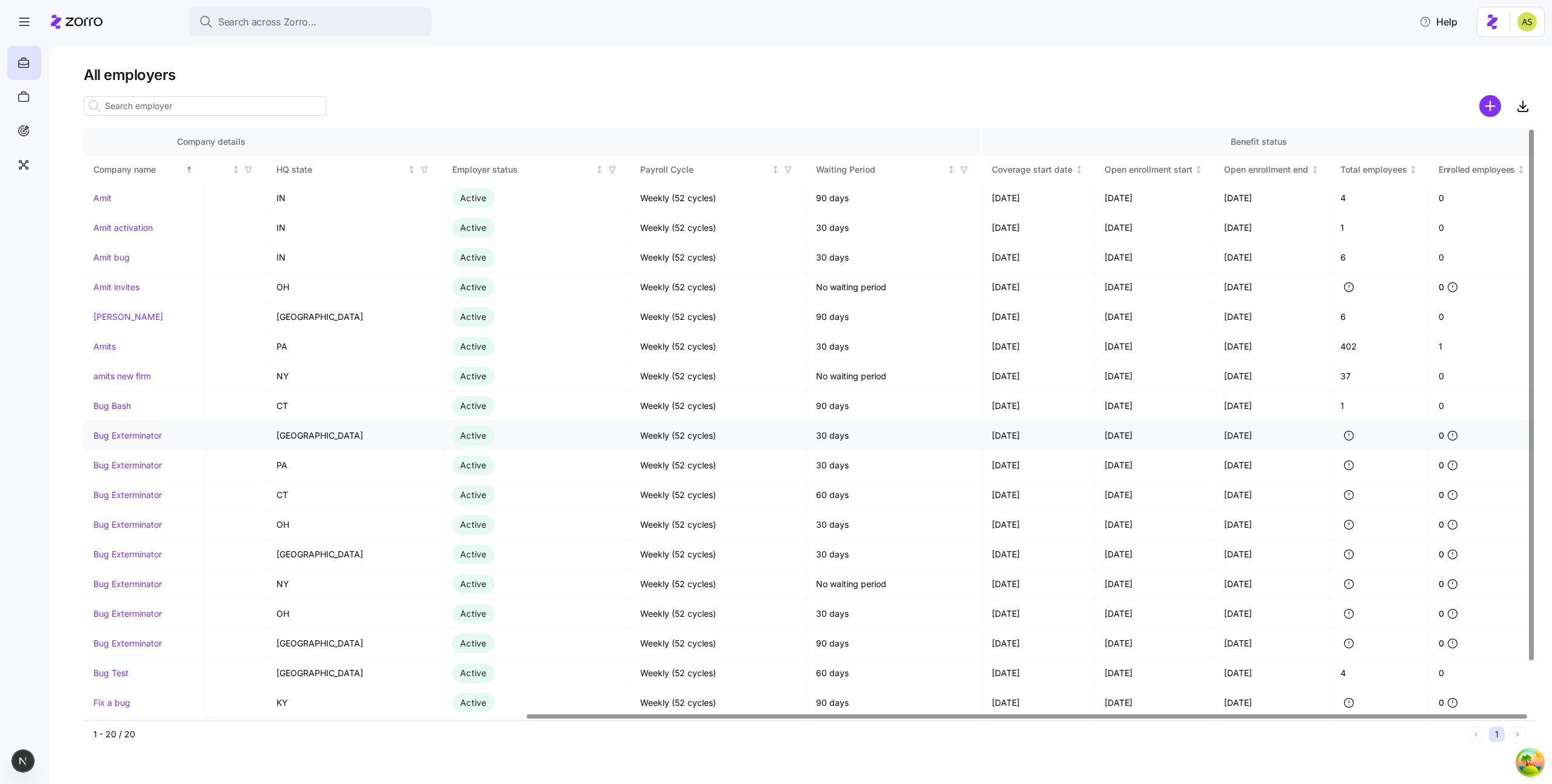
click at [124, 439] on link "Bug Exterminator" at bounding box center [127, 435] width 68 height 12
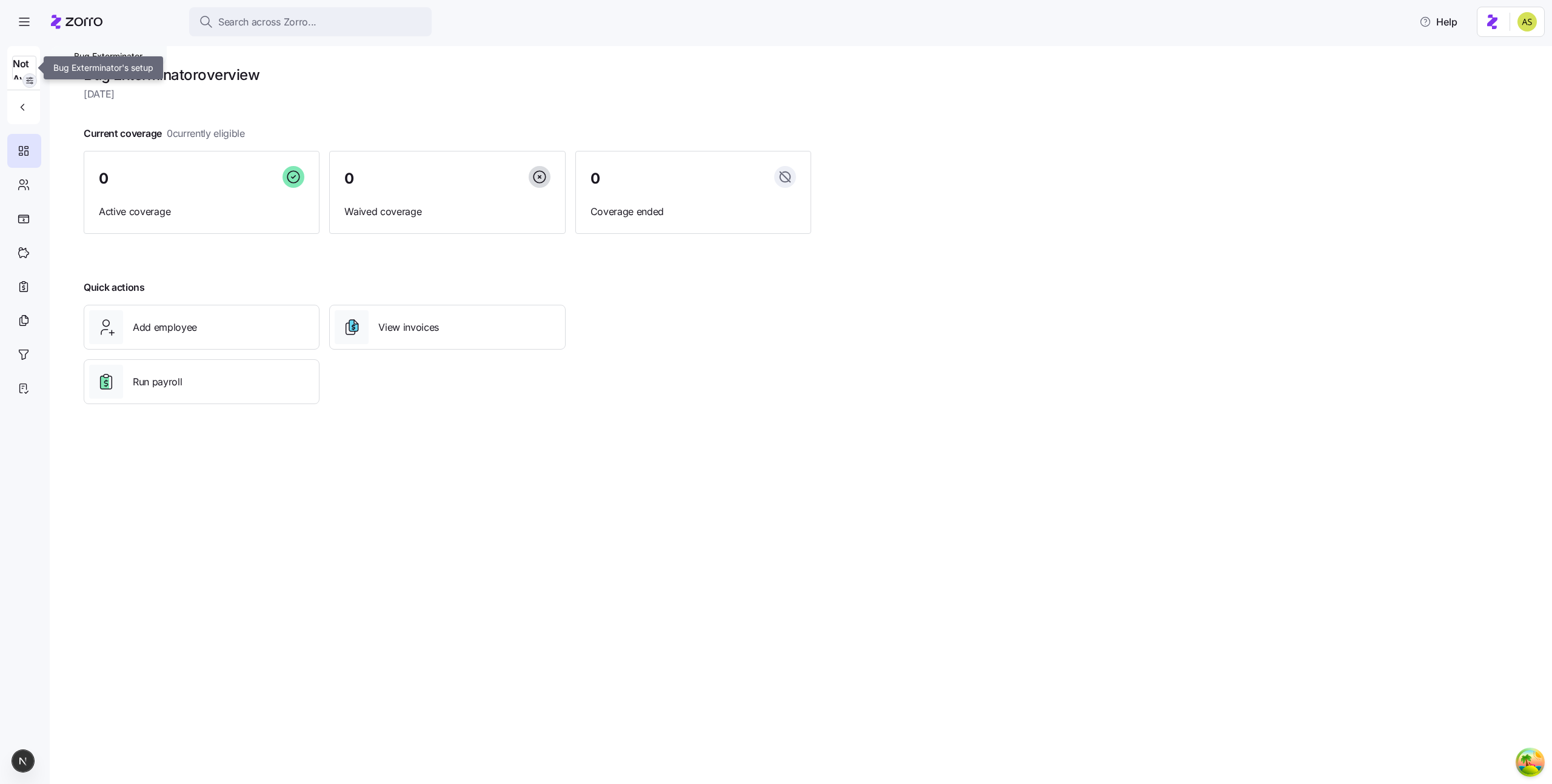
click at [27, 81] on icon "button" at bounding box center [29, 80] width 9 height 9
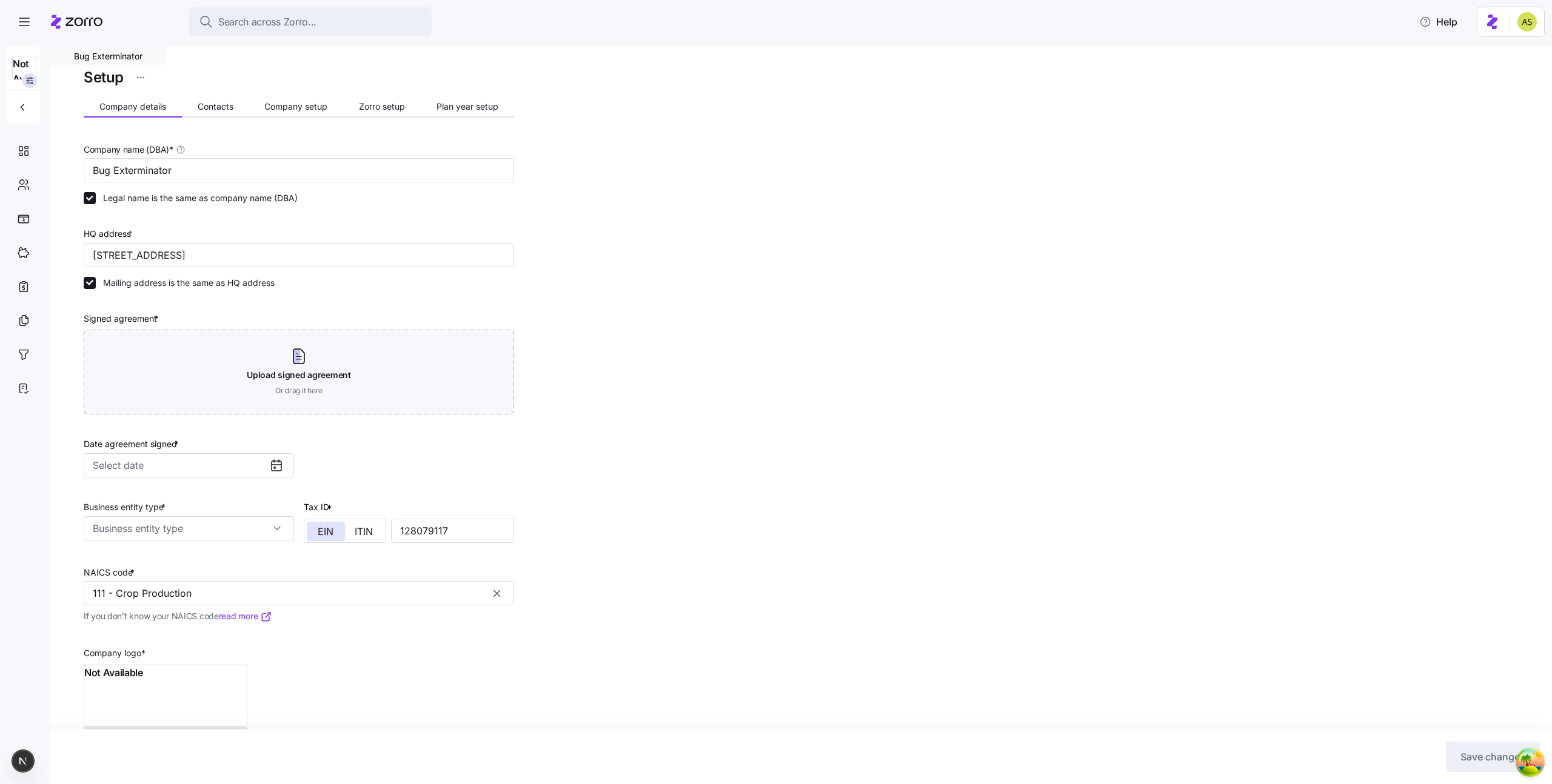
click at [139, 75] on html "Search across Zorro... Help Not Available Bug Exterminator Setup Company detail…" at bounding box center [776, 388] width 1552 height 777
click at [105, 147] on div "Delete employer" at bounding box center [73, 146] width 65 height 14
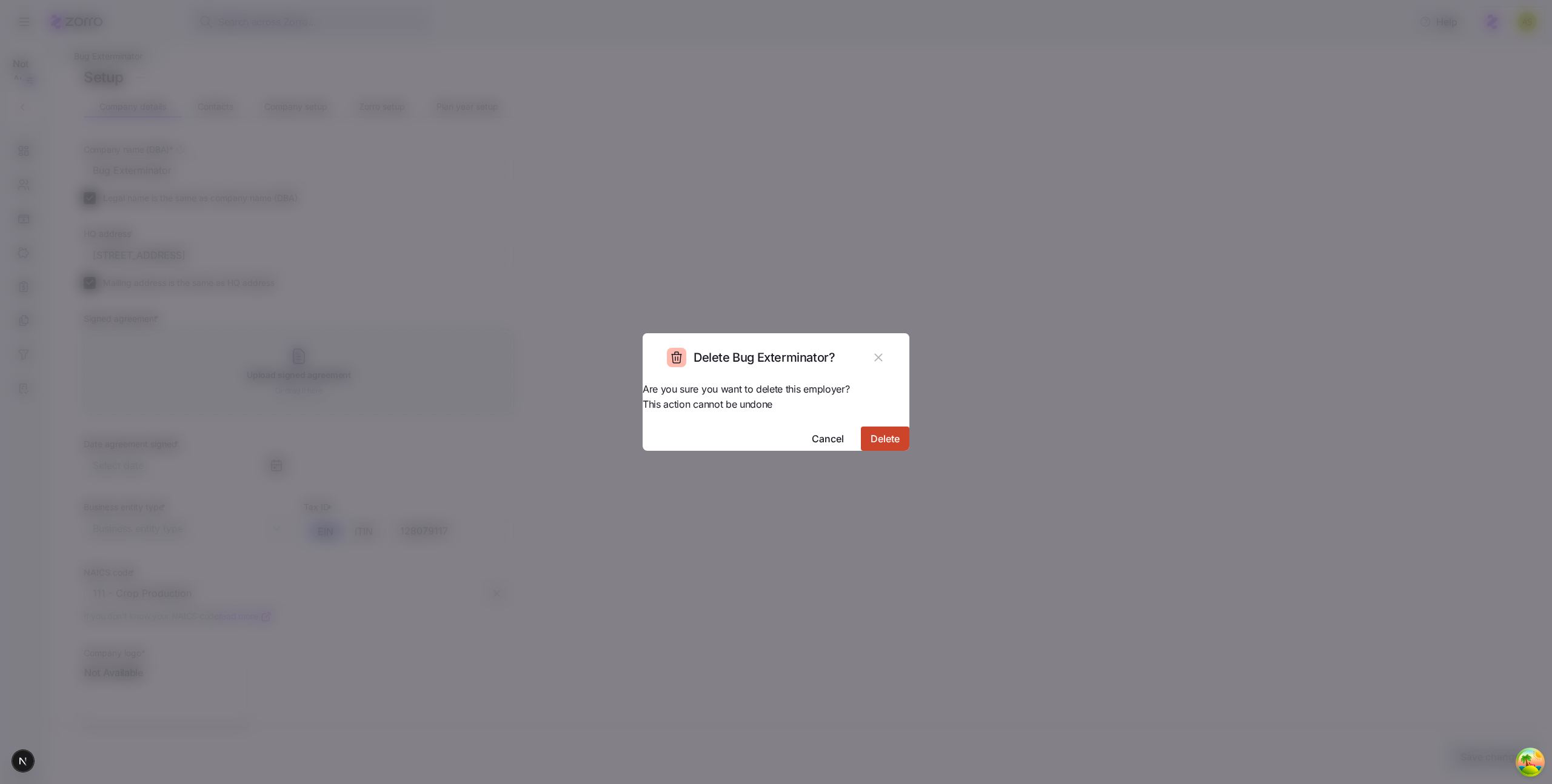
click at [871, 431] on span "Delete" at bounding box center [885, 438] width 29 height 14
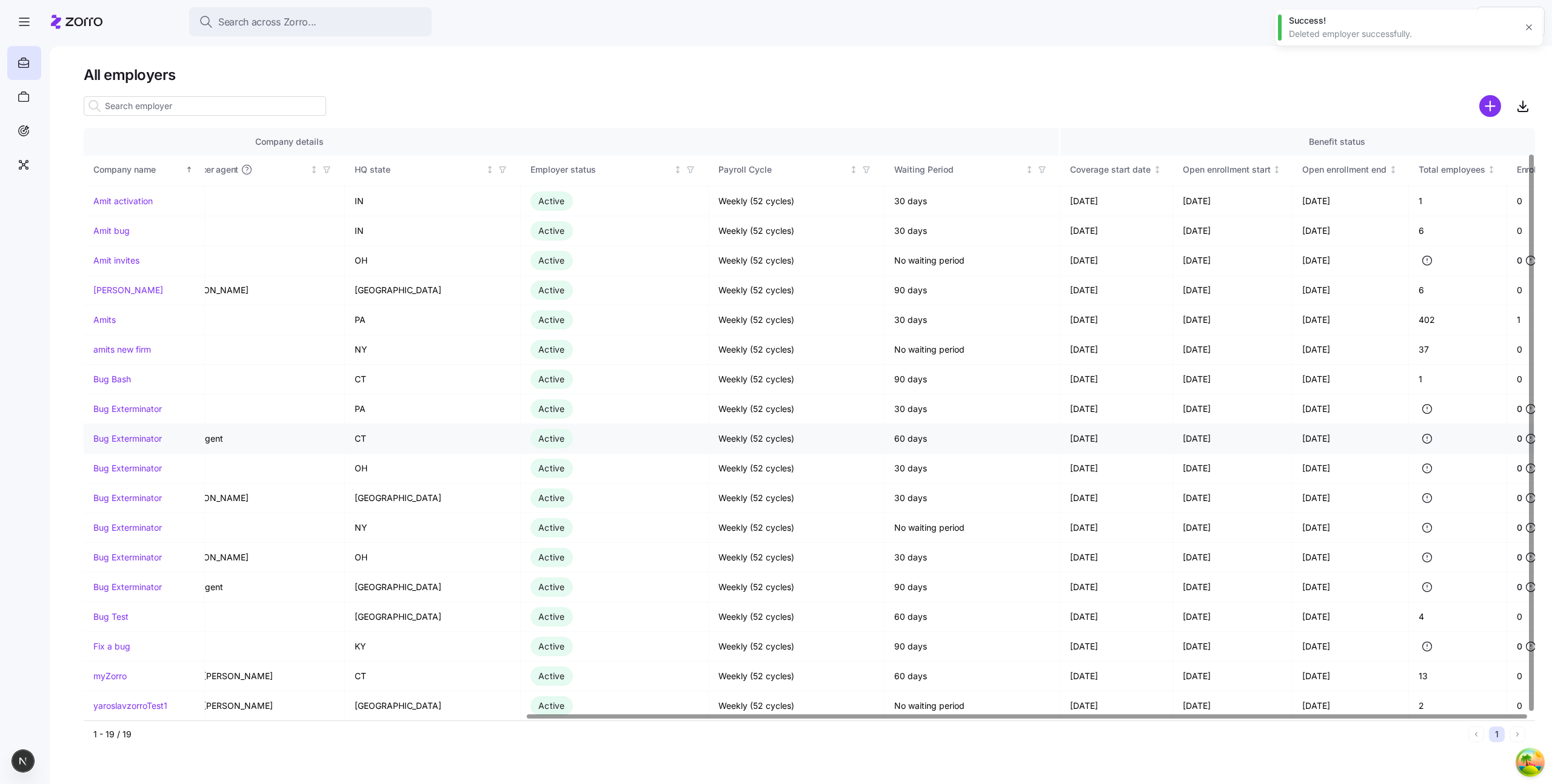
scroll to position [27, 641]
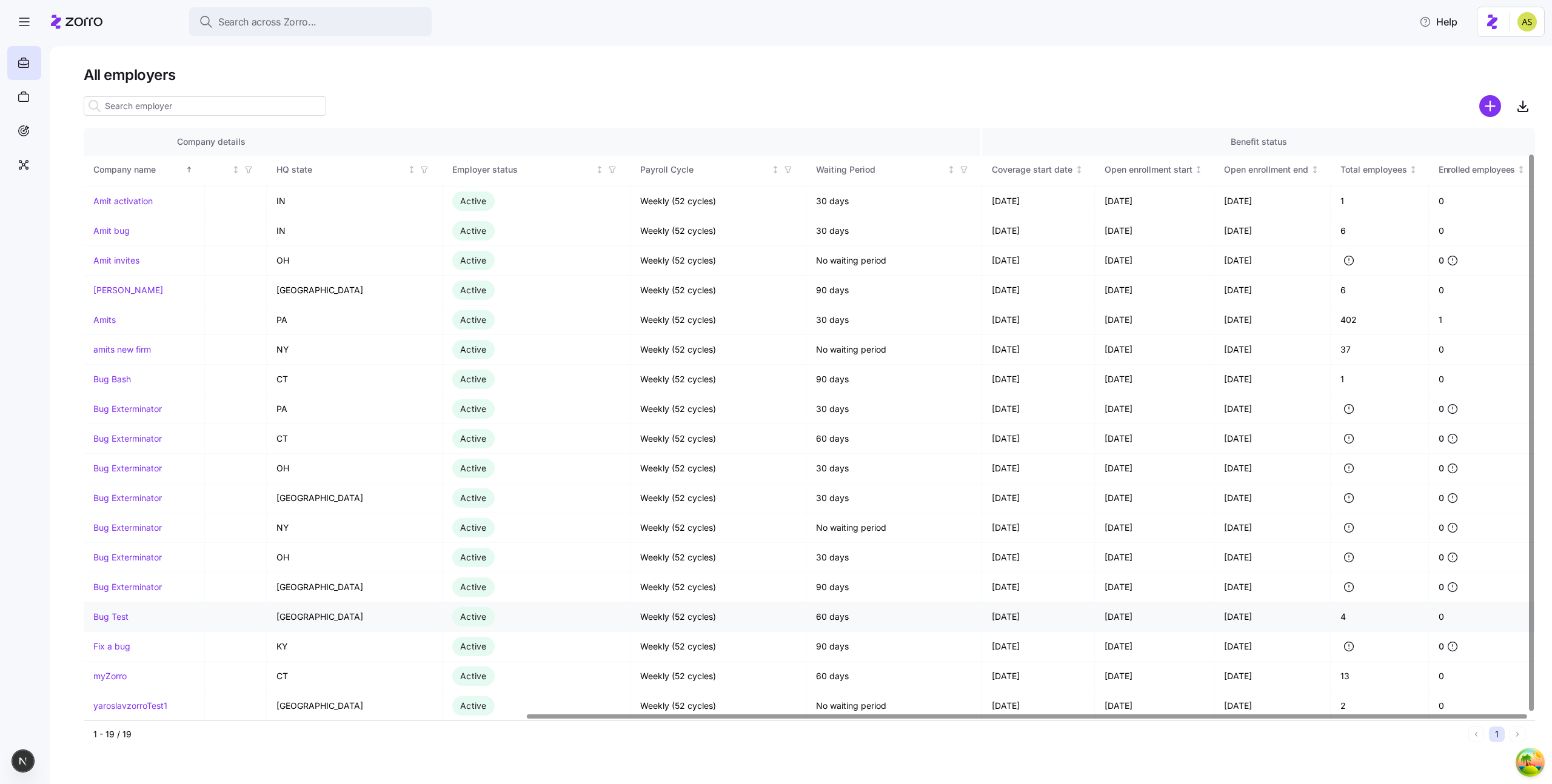
click at [121, 616] on link "Bug Test" at bounding box center [111, 617] width 35 height 12
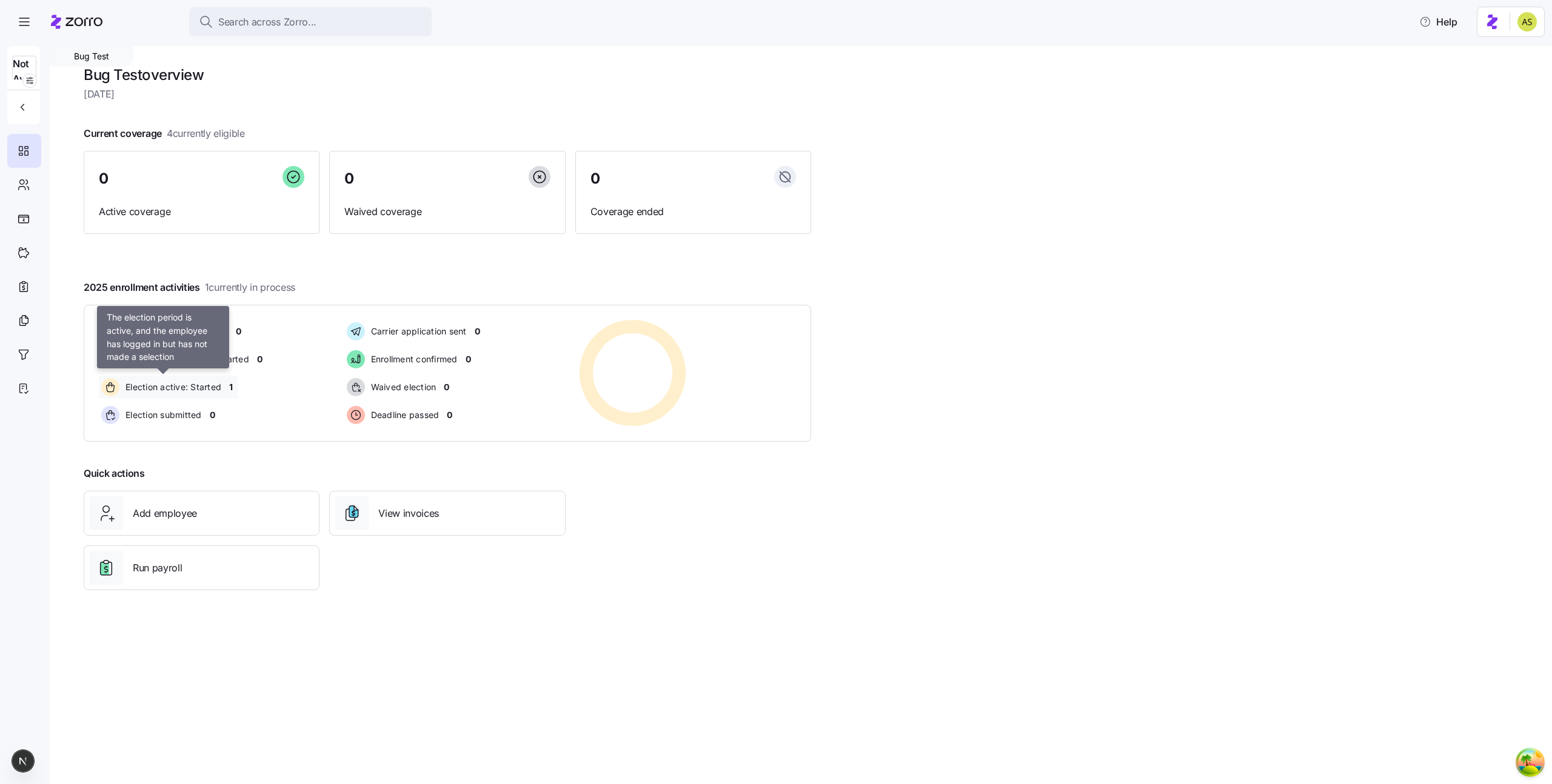
click at [163, 397] on div "Election active: Started" at bounding box center [162, 387] width 128 height 23
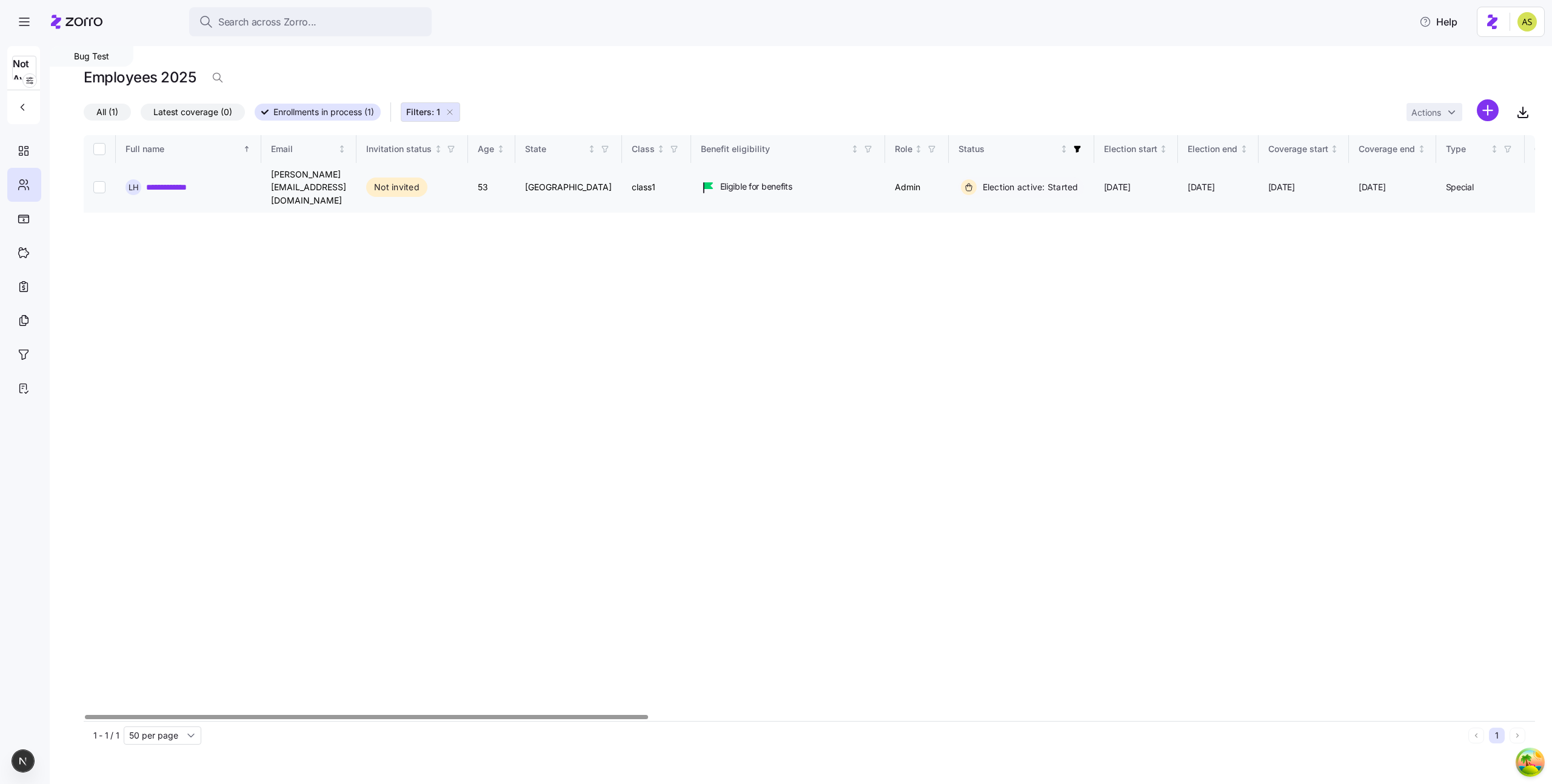
click at [94, 181] on input "Select record 1" at bounding box center [99, 187] width 12 height 12
checkbox input "true"
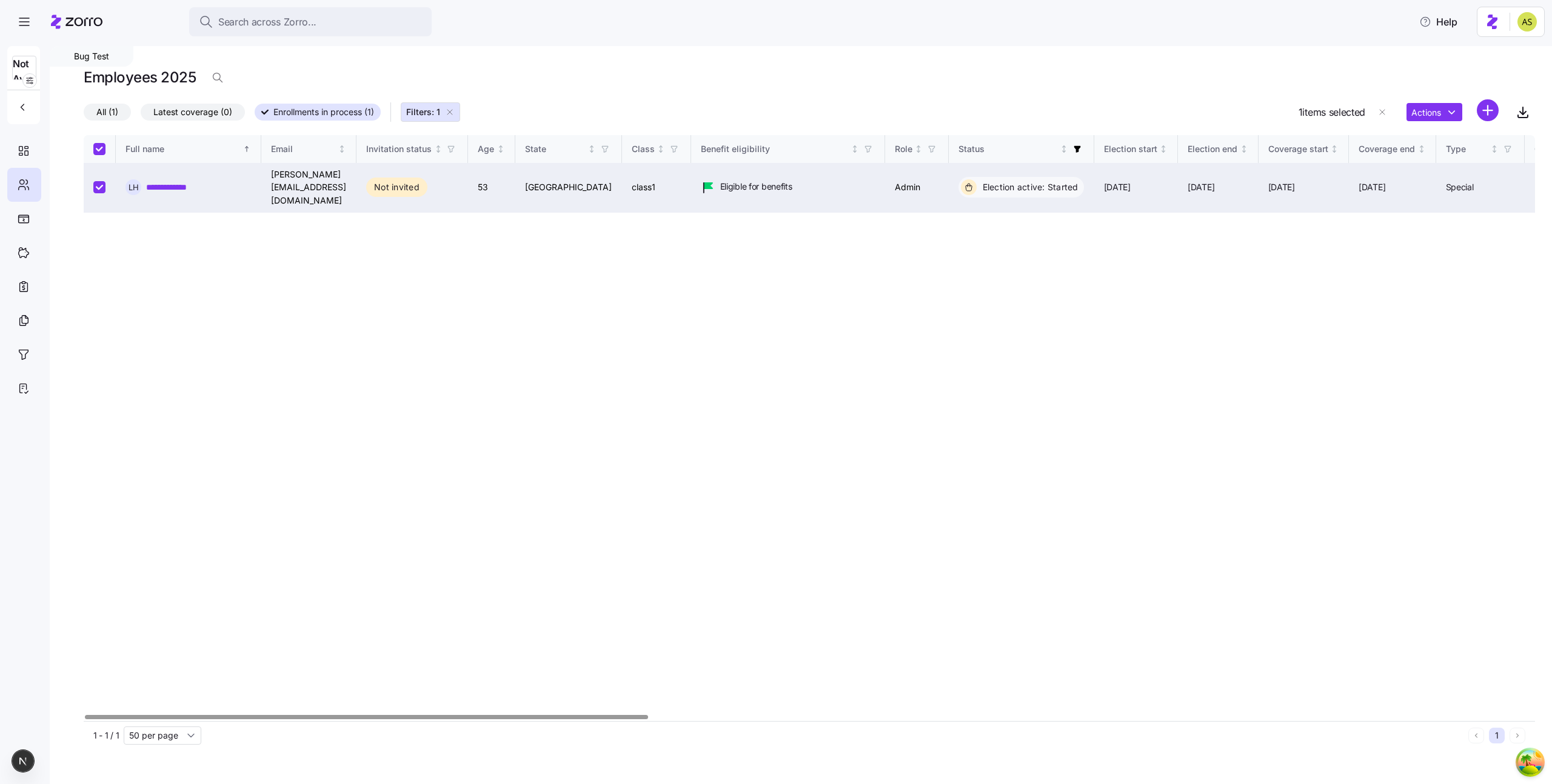
click at [180, 181] on link "**********" at bounding box center [171, 187] width 50 height 12
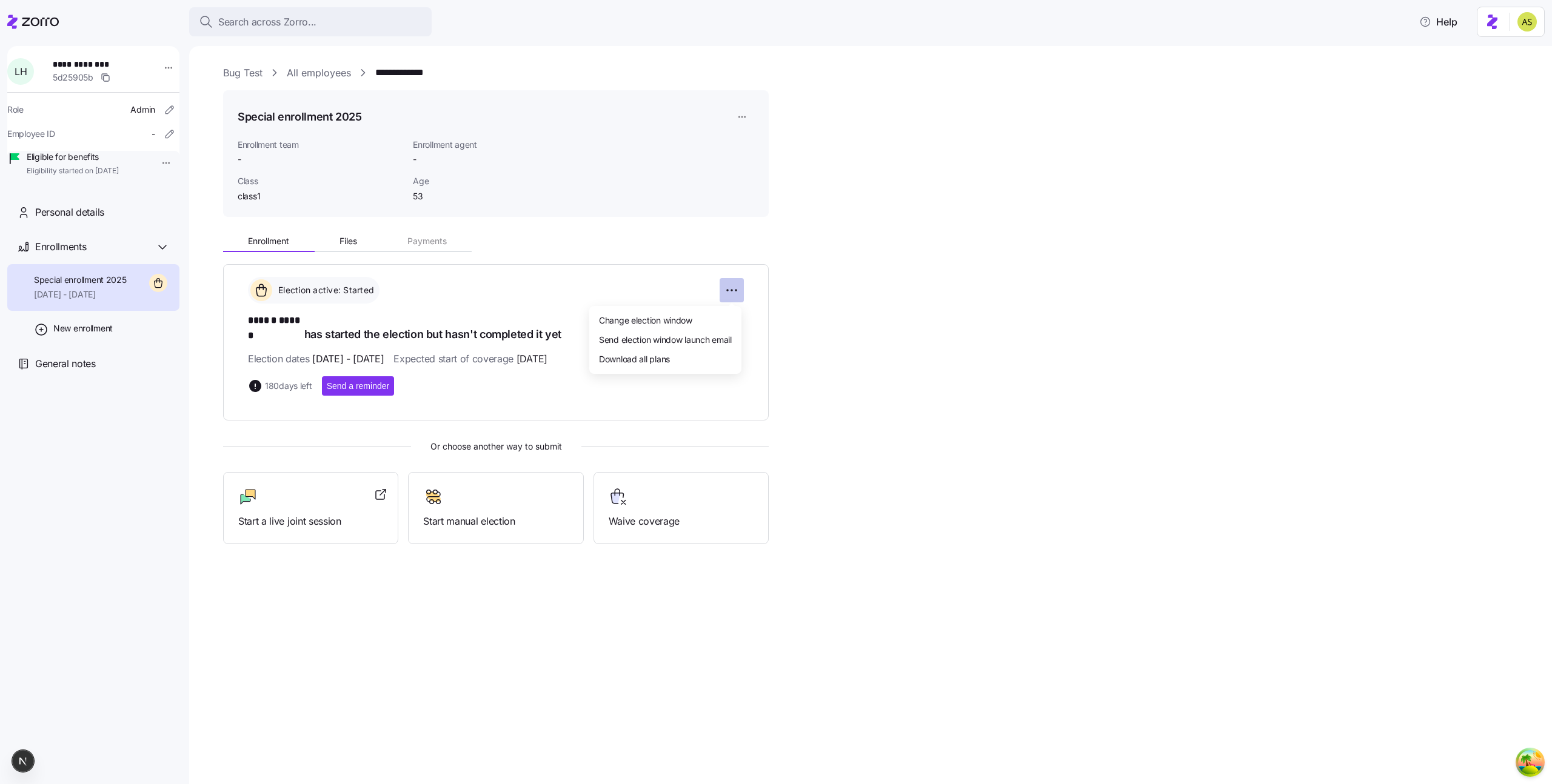
click at [723, 288] on html "**********" at bounding box center [776, 388] width 1552 height 777
click at [211, 295] on html "**********" at bounding box center [776, 388] width 1552 height 777
click at [745, 114] on html "**********" at bounding box center [776, 388] width 1552 height 777
click at [747, 188] on div "Delete enrollment record" at bounding box center [789, 185] width 98 height 14
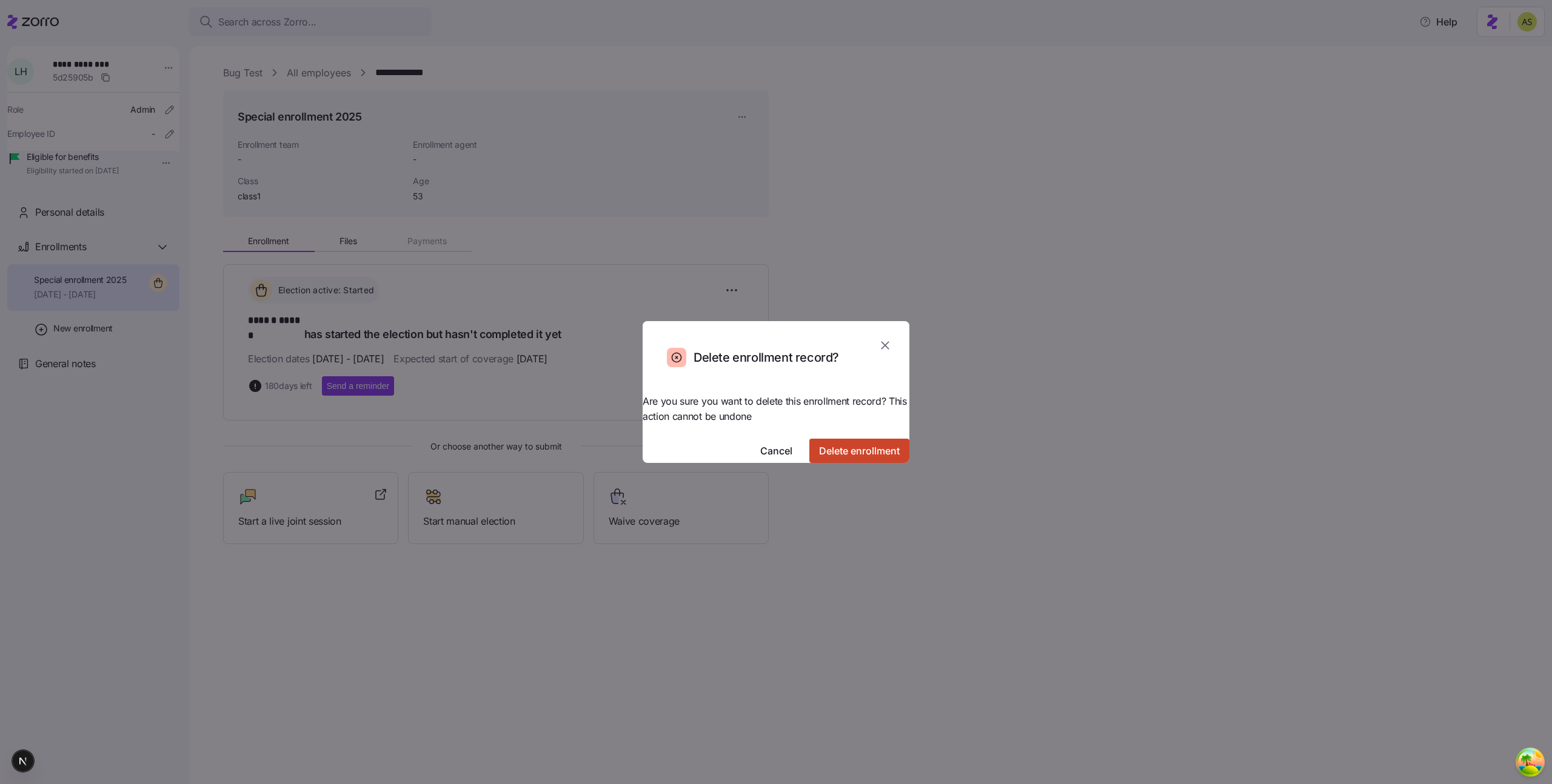
click at [827, 443] on span "Delete enrollment" at bounding box center [859, 451] width 81 height 14
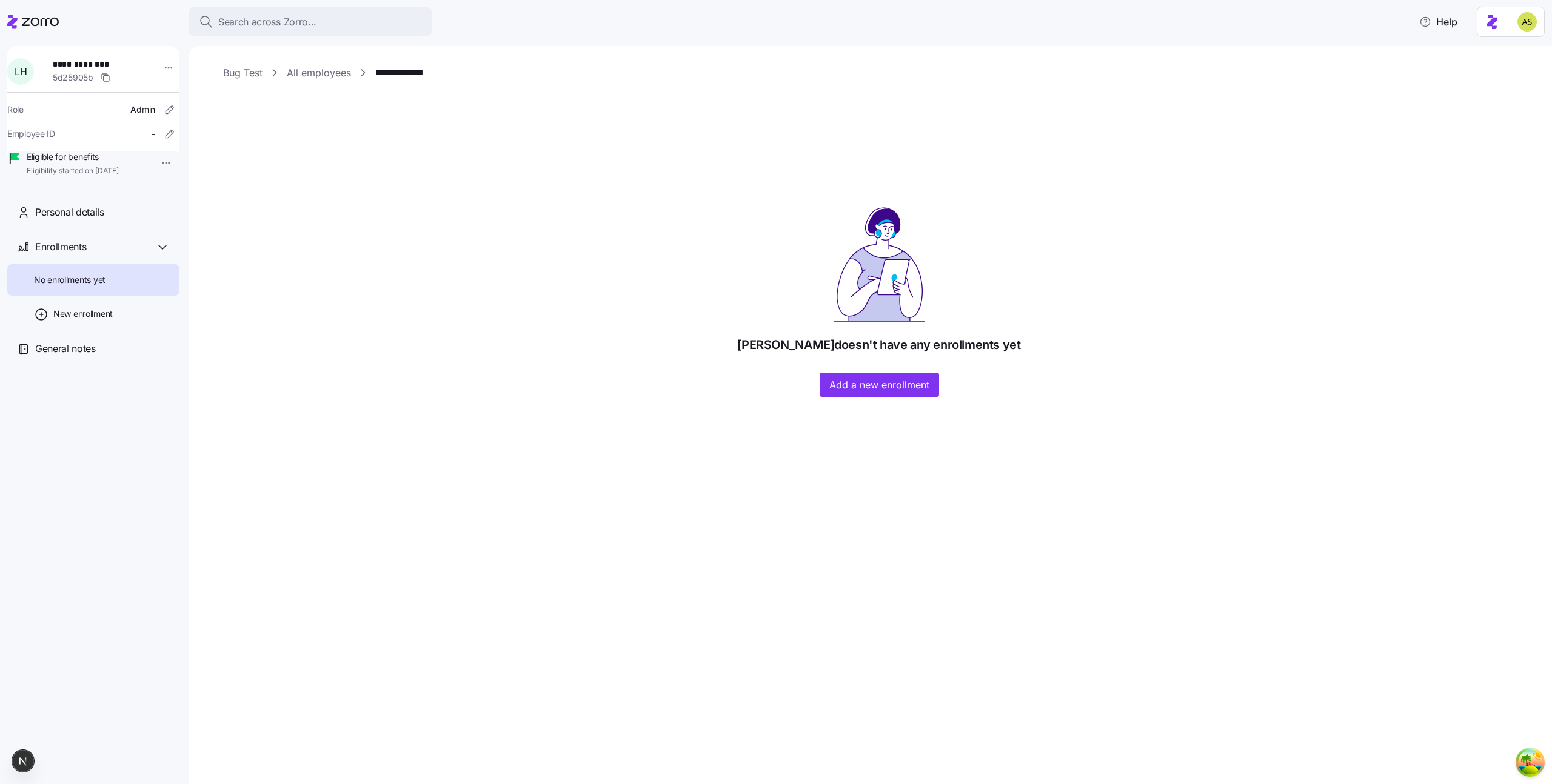
click at [879, 372] on div "Lilian Hassel doesn't have any enrollments yet Add a new enrollment" at bounding box center [878, 302] width 1312 height 190
click at [871, 385] on span "Add a new enrollment" at bounding box center [879, 384] width 100 height 14
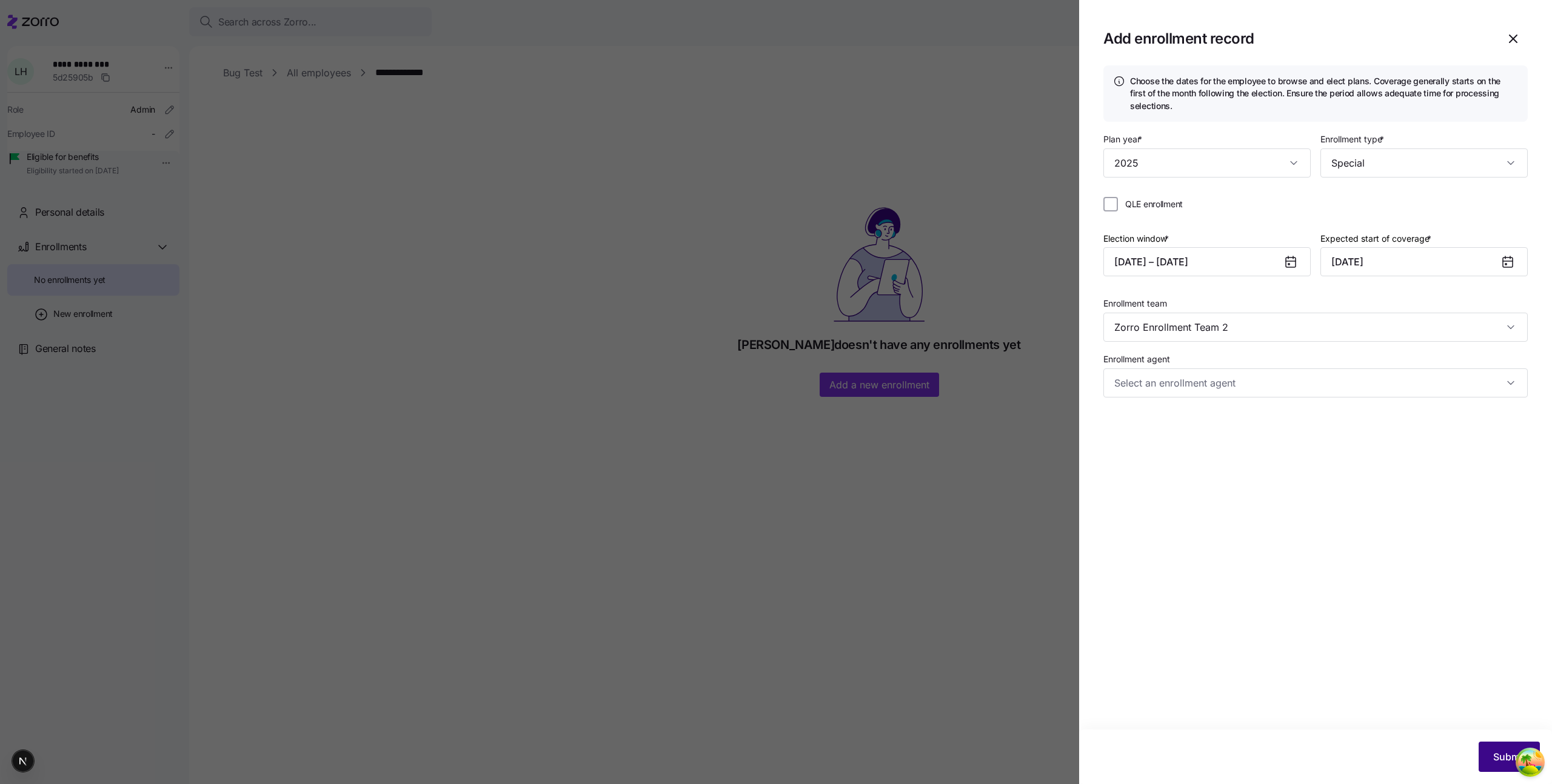
click at [1484, 762] on button "Submit" at bounding box center [1509, 757] width 61 height 30
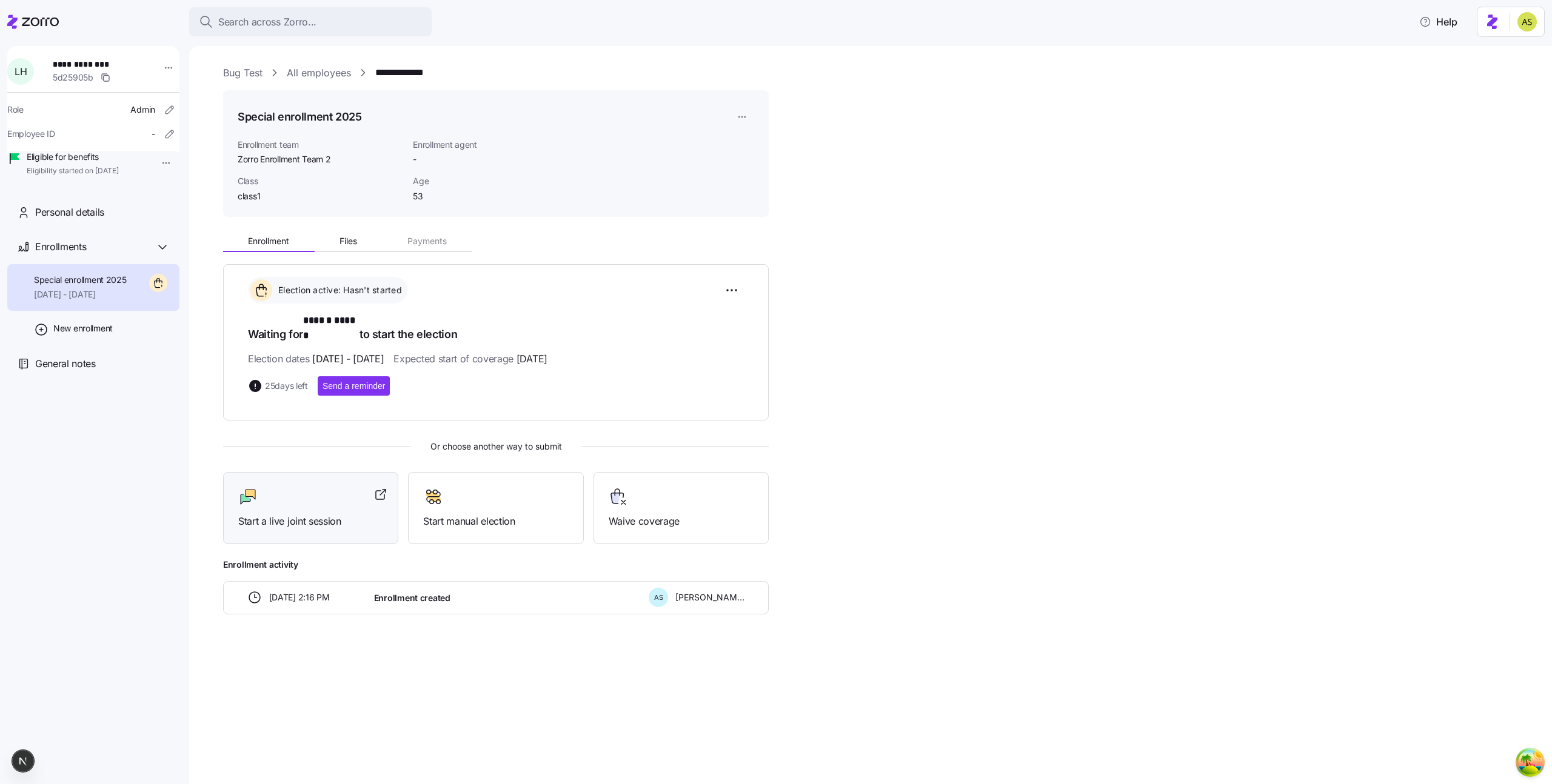
click at [336, 494] on div "Start a live joint session" at bounding box center [311, 508] width 145 height 42
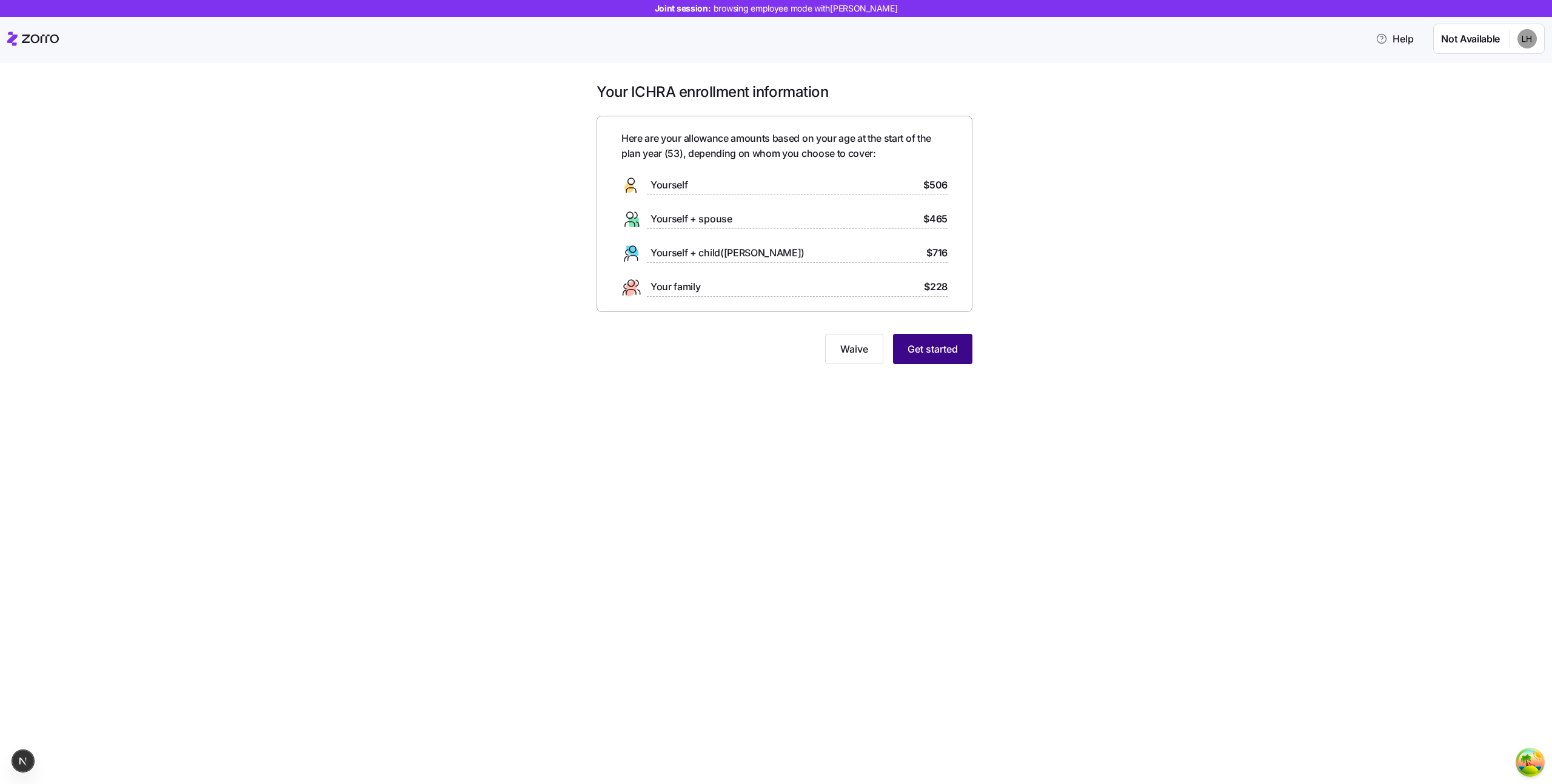
click at [927, 356] on button "Get started" at bounding box center [932, 349] width 79 height 30
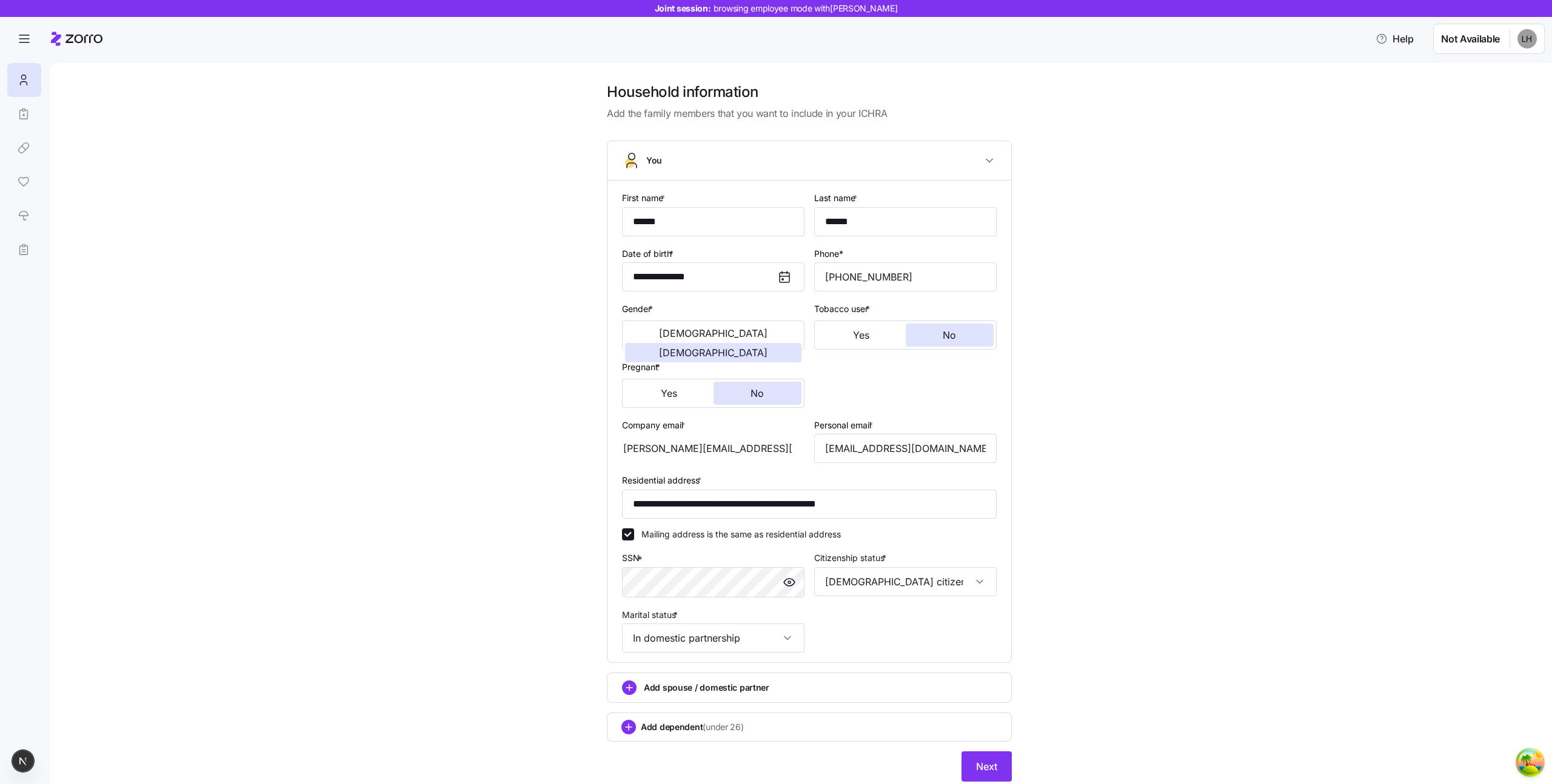
scroll to position [41, 0]
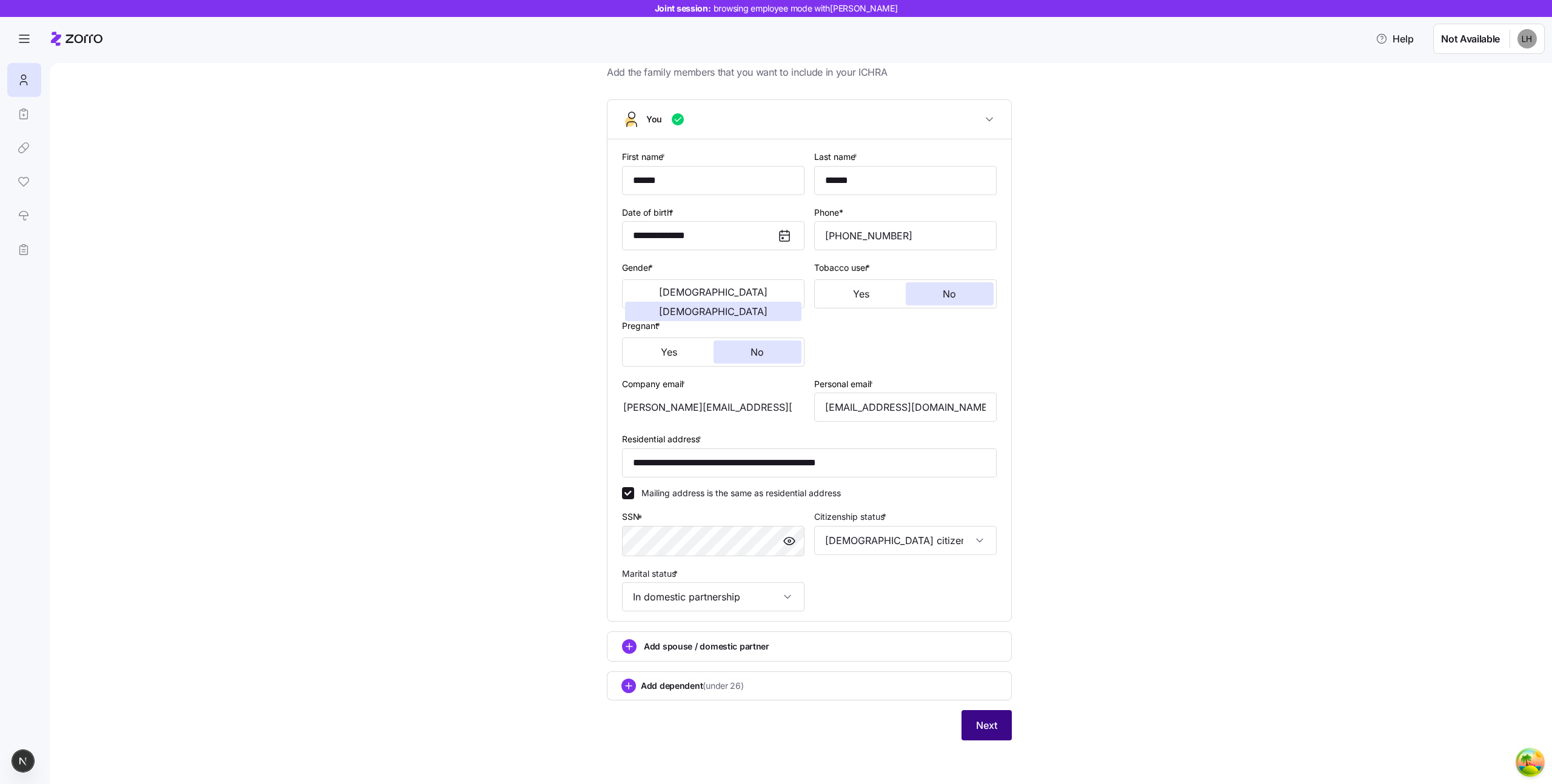
click at [985, 718] on span "Next" at bounding box center [987, 725] width 22 height 14
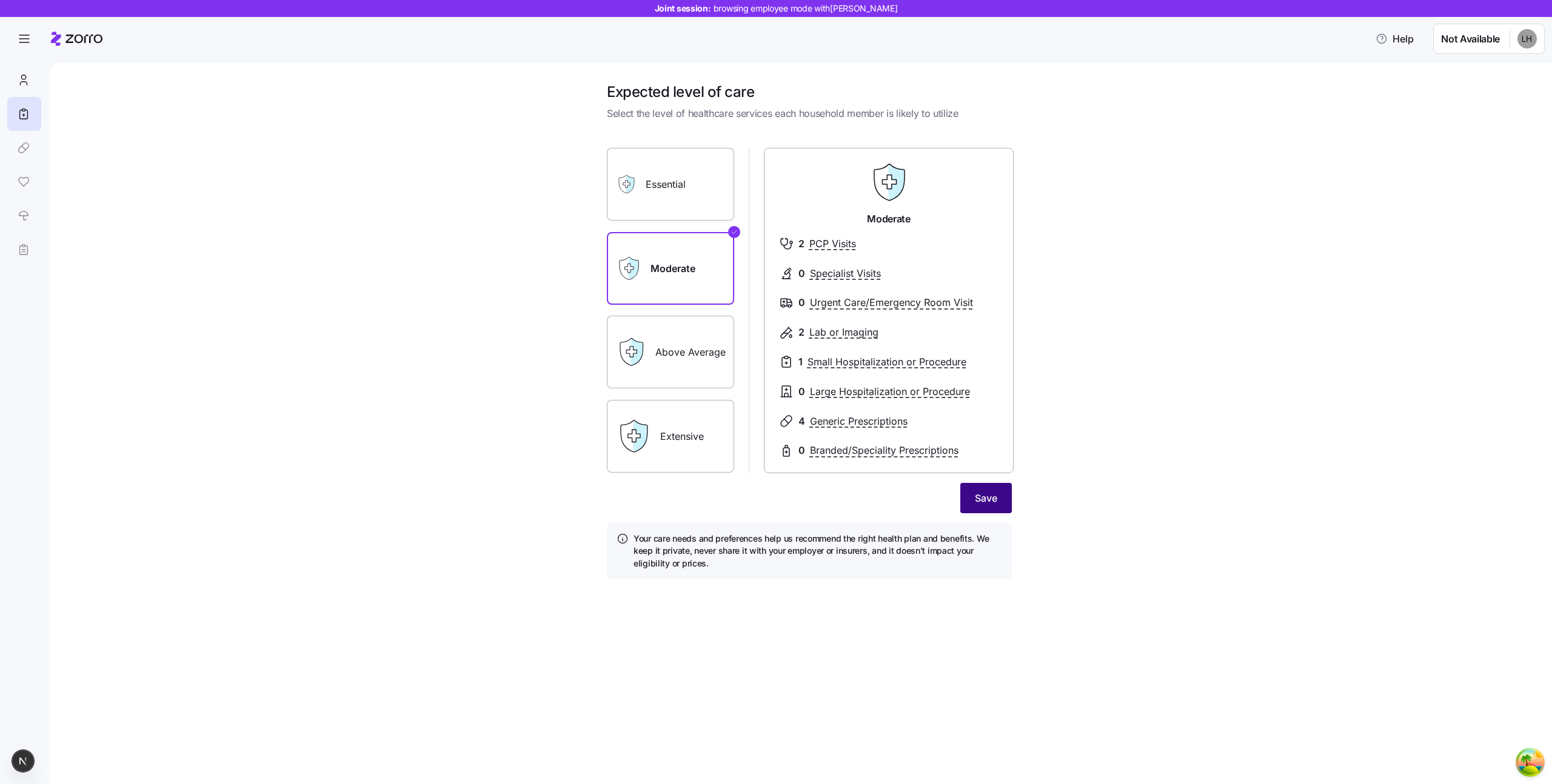
click at [981, 512] on button "Save" at bounding box center [986, 498] width 52 height 30
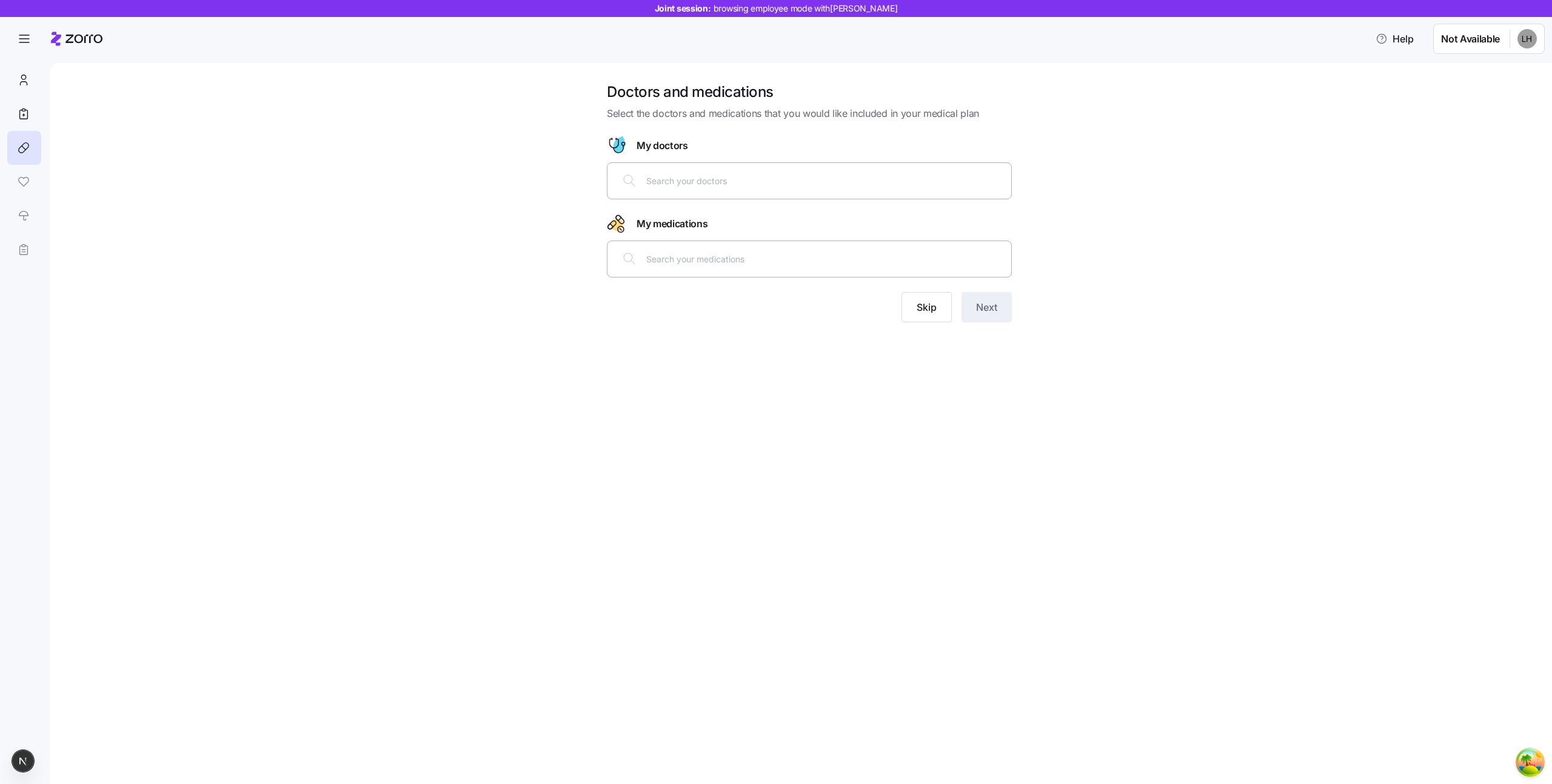
click at [795, 181] on input "text" at bounding box center [825, 180] width 358 height 14
type input "[PERSON_NAME]"
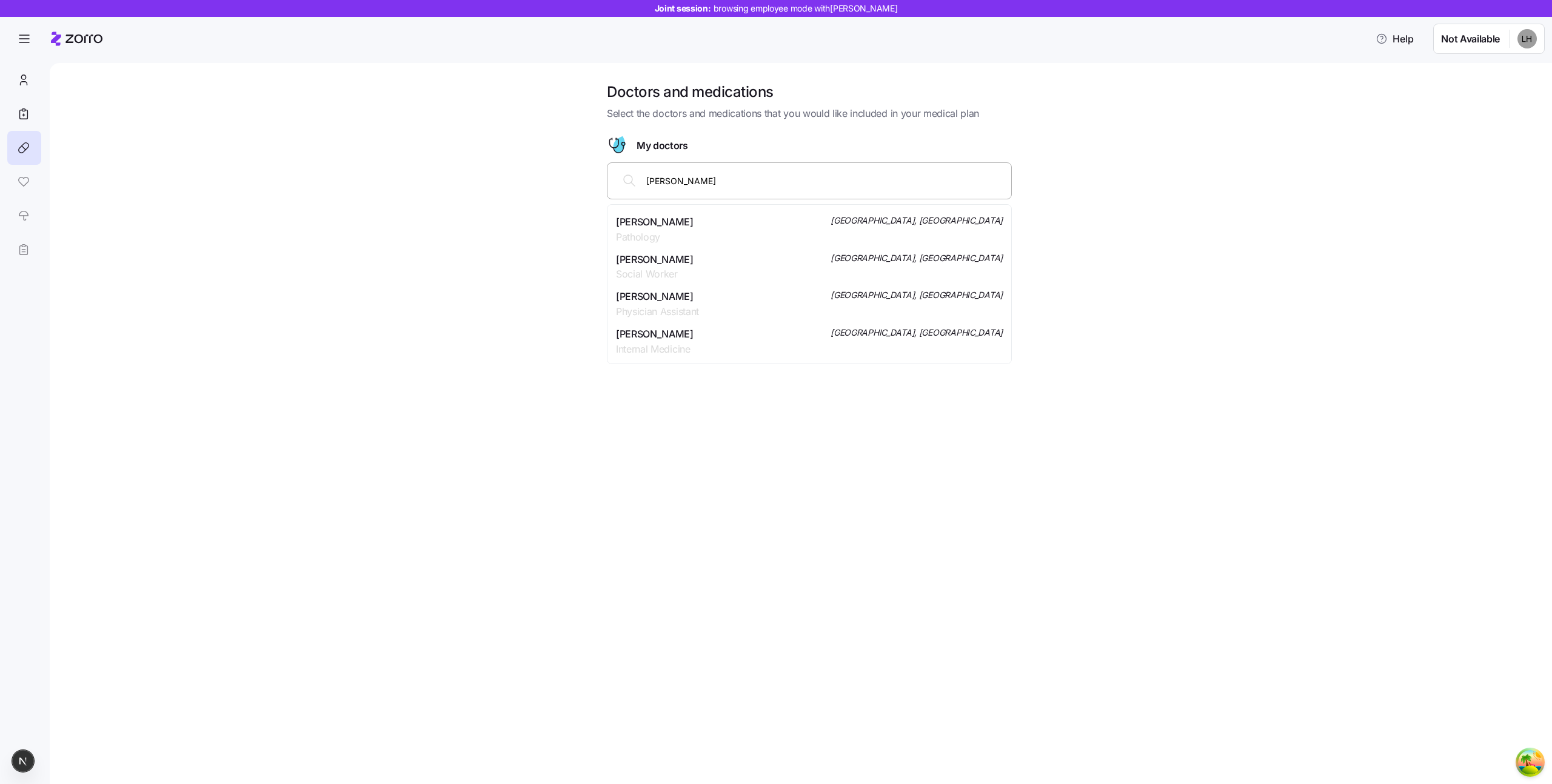
scroll to position [134, 0]
click at [694, 338] on span "Internal Medicine" at bounding box center [655, 346] width 78 height 15
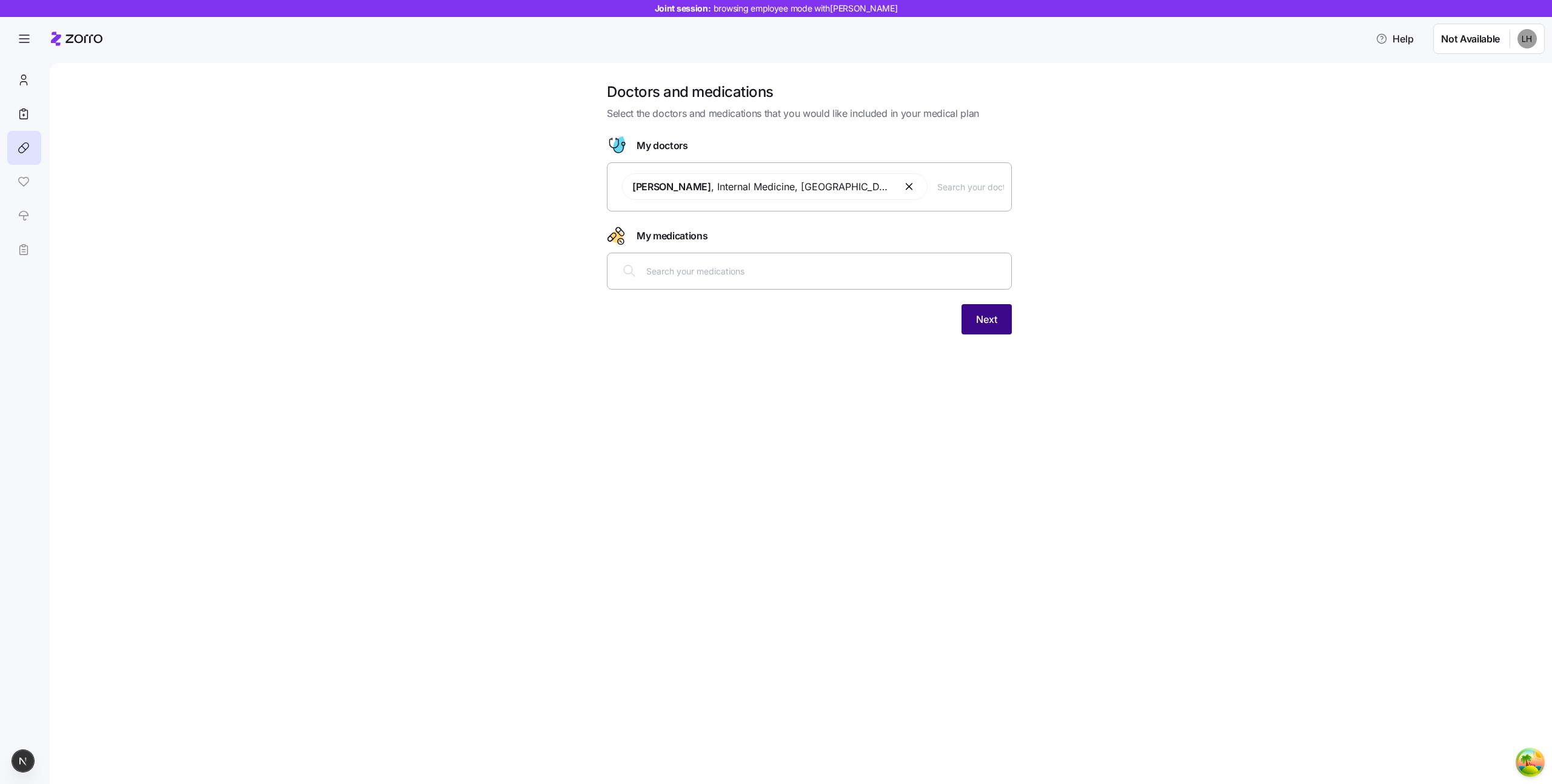
click at [1002, 328] on button "Next" at bounding box center [987, 319] width 50 height 30
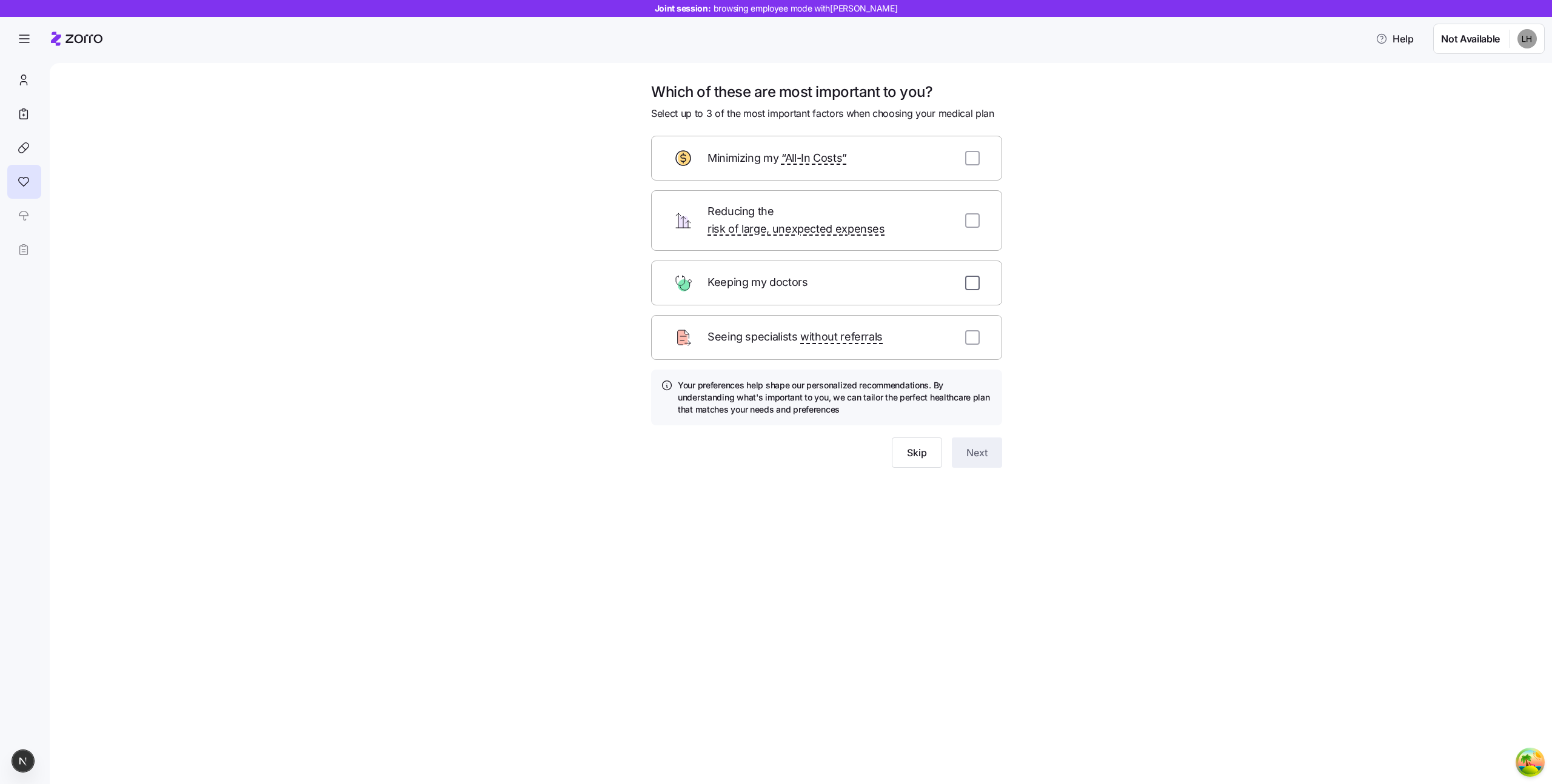
click at [968, 276] on input "checkbox" at bounding box center [973, 283] width 14 height 14
checkbox input "true"
click at [973, 213] on input "checkbox" at bounding box center [973, 221] width 14 height 14
checkbox input "true"
click at [973, 153] on input "checkbox" at bounding box center [973, 158] width 14 height 14
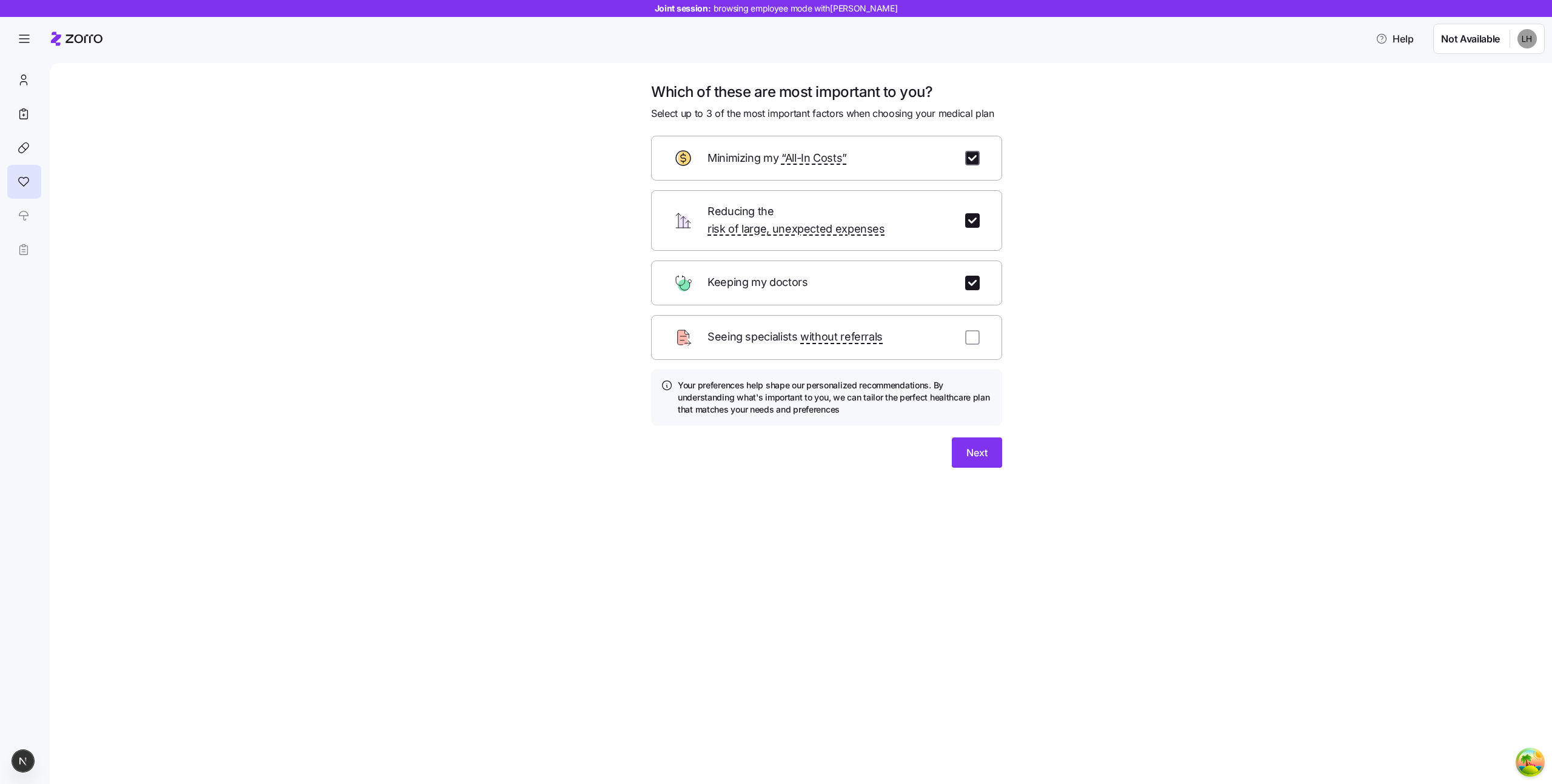
checkbox input "true"
click at [953, 446] on button "Next" at bounding box center [977, 453] width 50 height 30
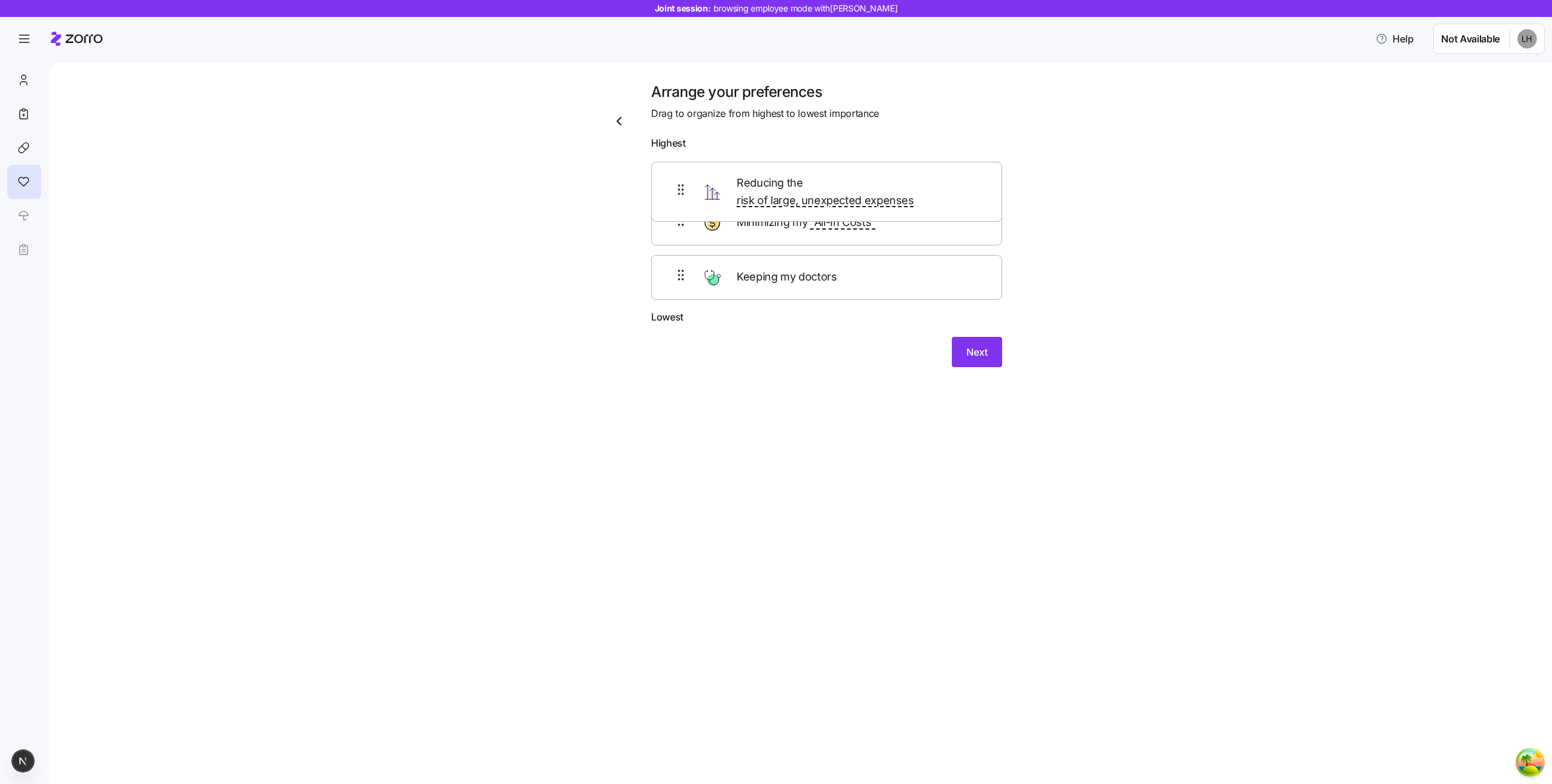
drag, startPoint x: 679, startPoint y: 241, endPoint x: 679, endPoint y: 189, distance: 52.0
click at [679, 189] on div "Minimizing my “All-In Costs” Reducing the risk of large, unexpected expenses Ke…" at bounding box center [827, 233] width 351 height 154
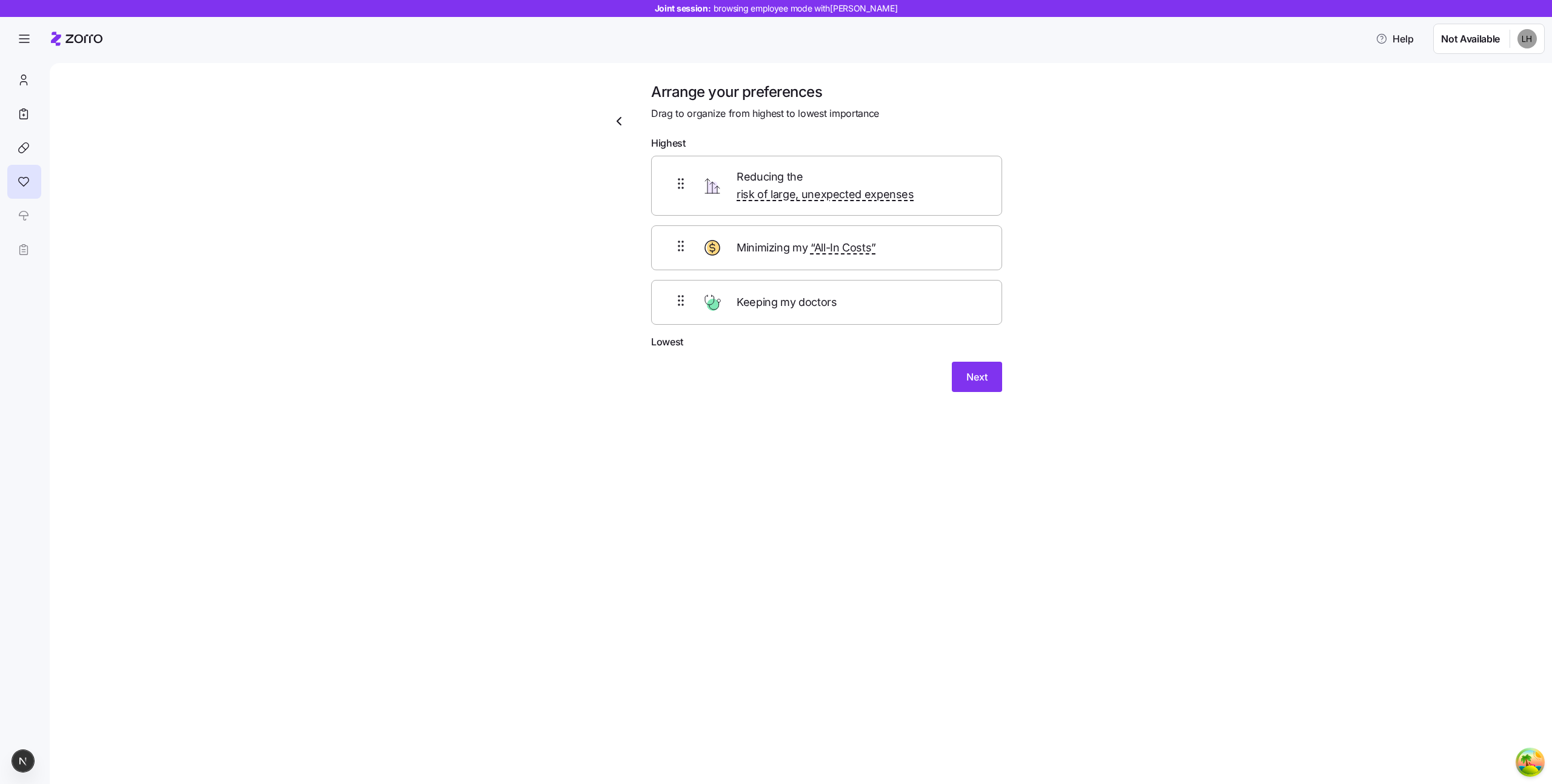
click at [981, 338] on form "Highest Reducing the risk of large, unexpected expenses Minimizing my “All-In C…" at bounding box center [827, 264] width 351 height 257
click at [979, 369] on span "Next" at bounding box center [977, 377] width 22 height 14
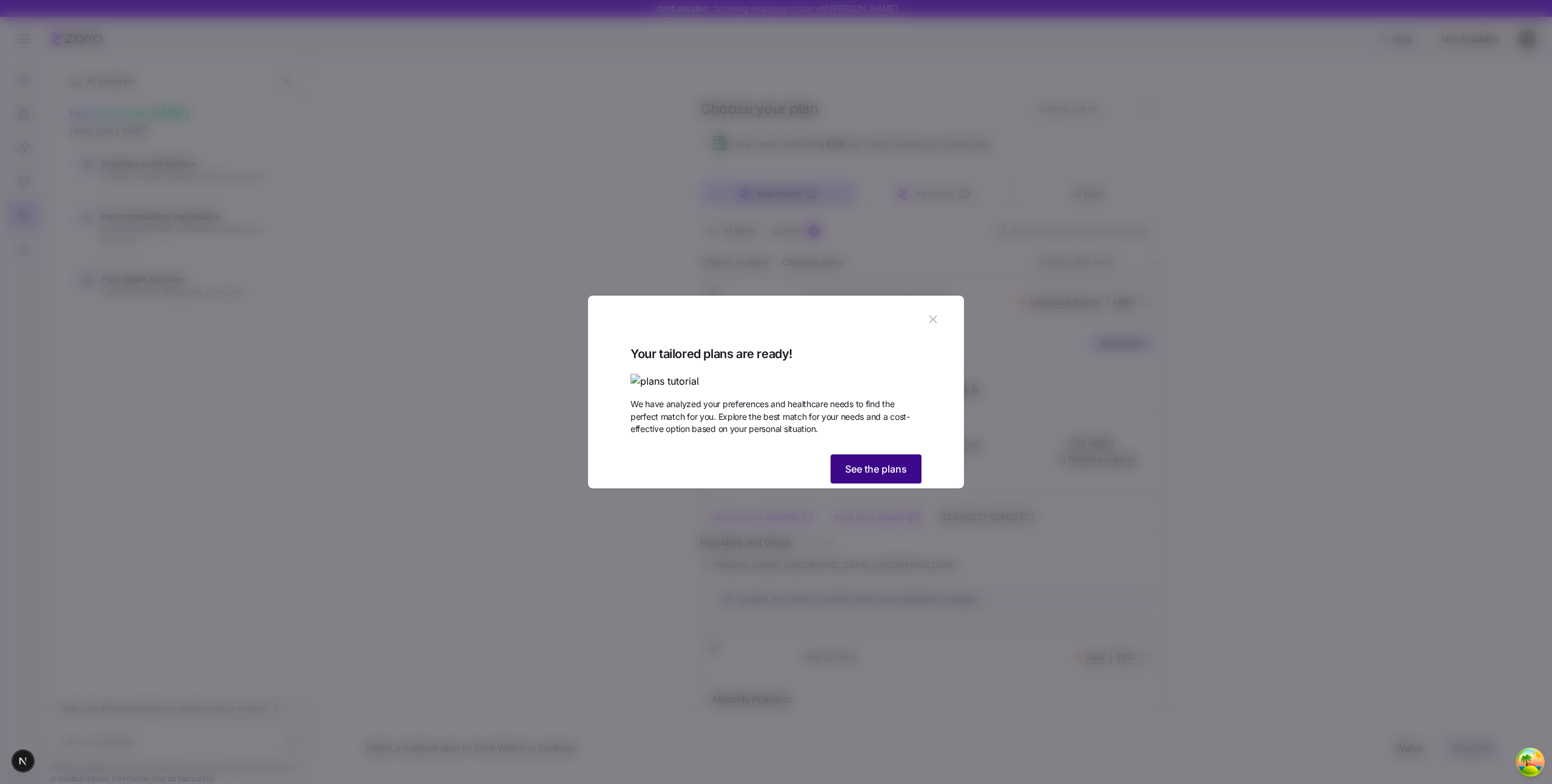
click at [878, 484] on button "See the plans" at bounding box center [876, 469] width 91 height 29
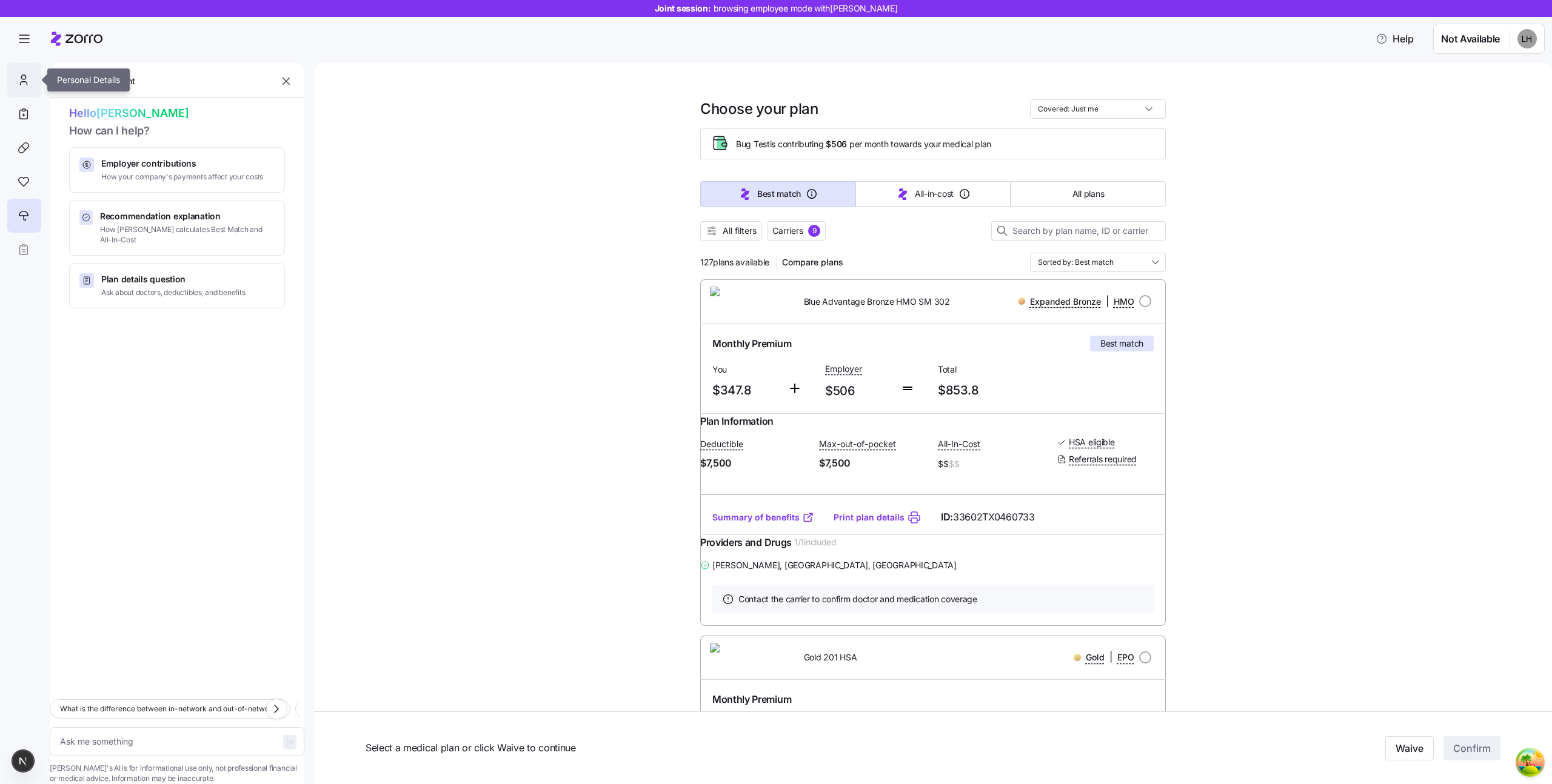
click at [17, 76] on icon at bounding box center [24, 80] width 14 height 14
type textarea "x"
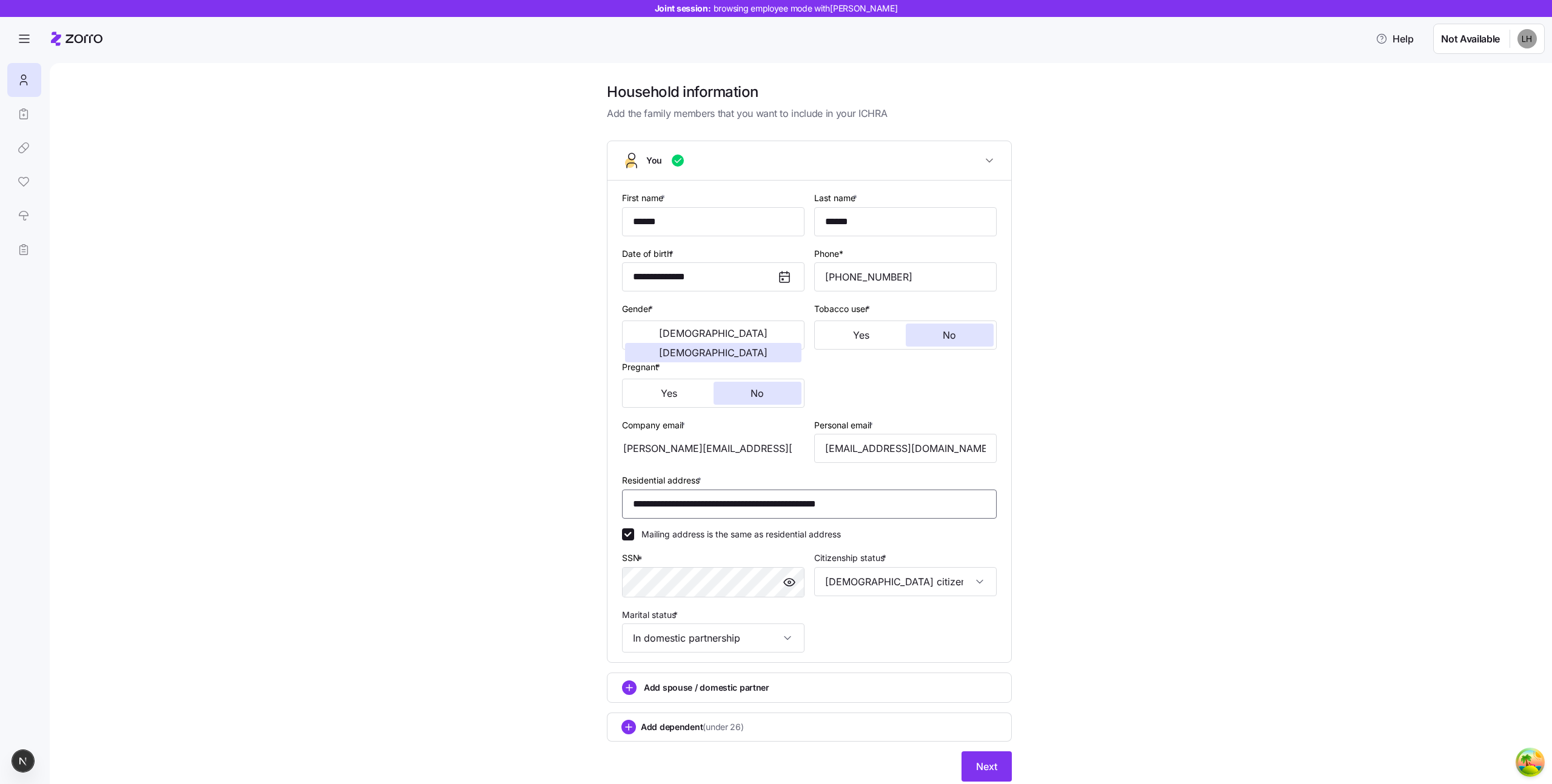
click at [832, 514] on input "**********" at bounding box center [809, 504] width 375 height 29
paste input
type input "**********"
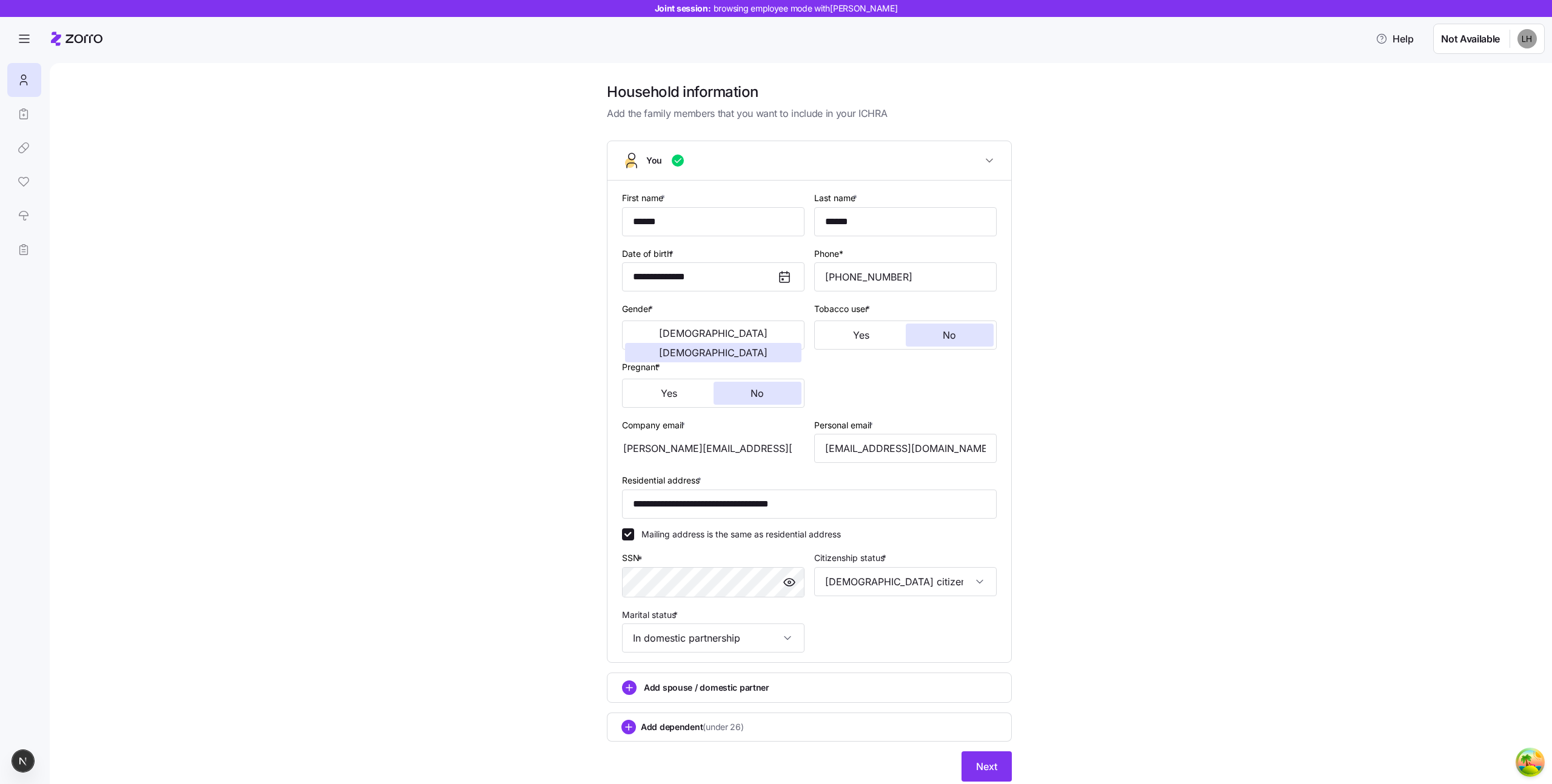
click at [1090, 496] on div "**********" at bounding box center [809, 439] width 1451 height 714
click at [1000, 767] on button "Next" at bounding box center [987, 767] width 50 height 30
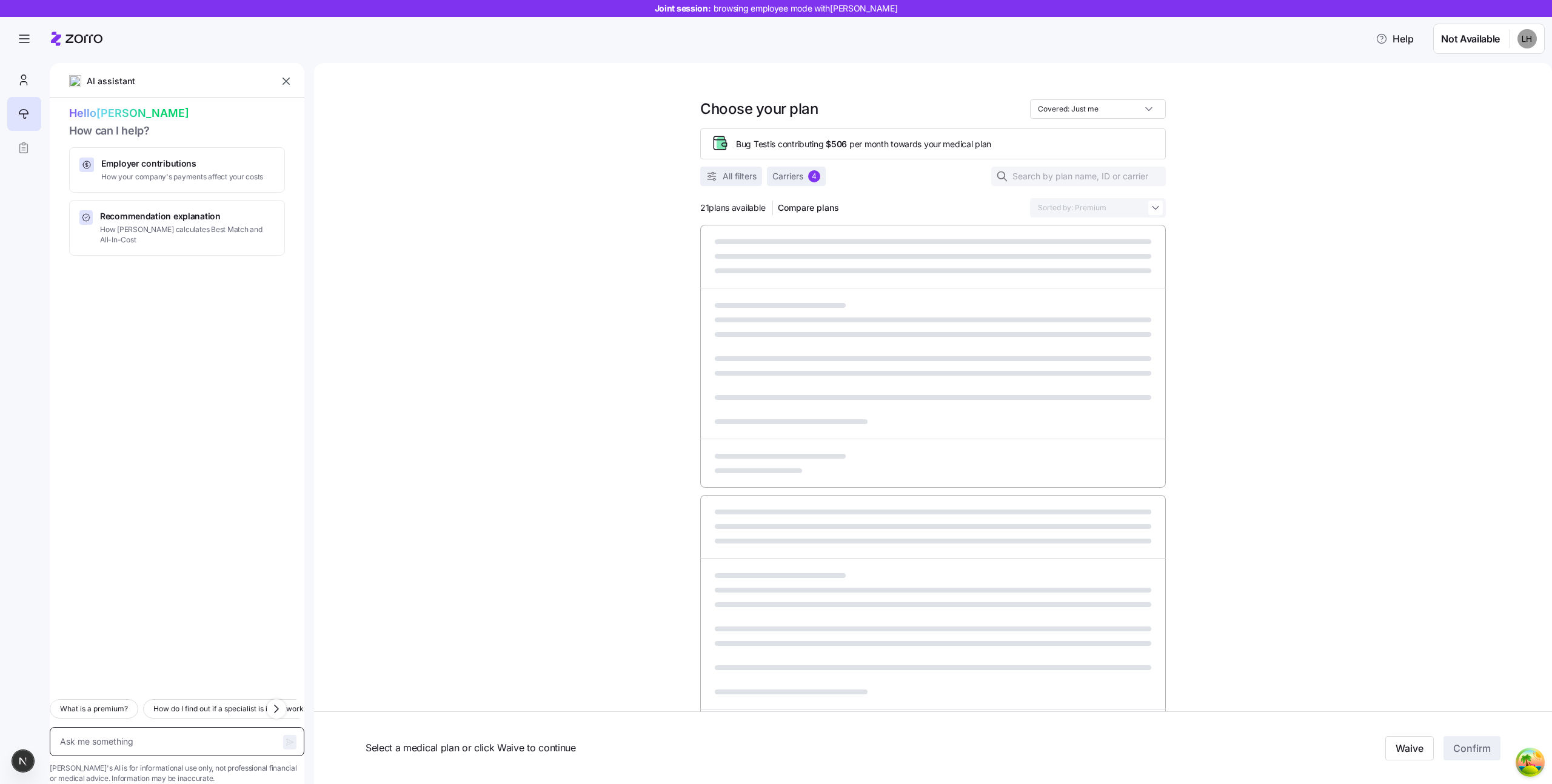
click at [165, 727] on textarea at bounding box center [177, 742] width 254 height 29
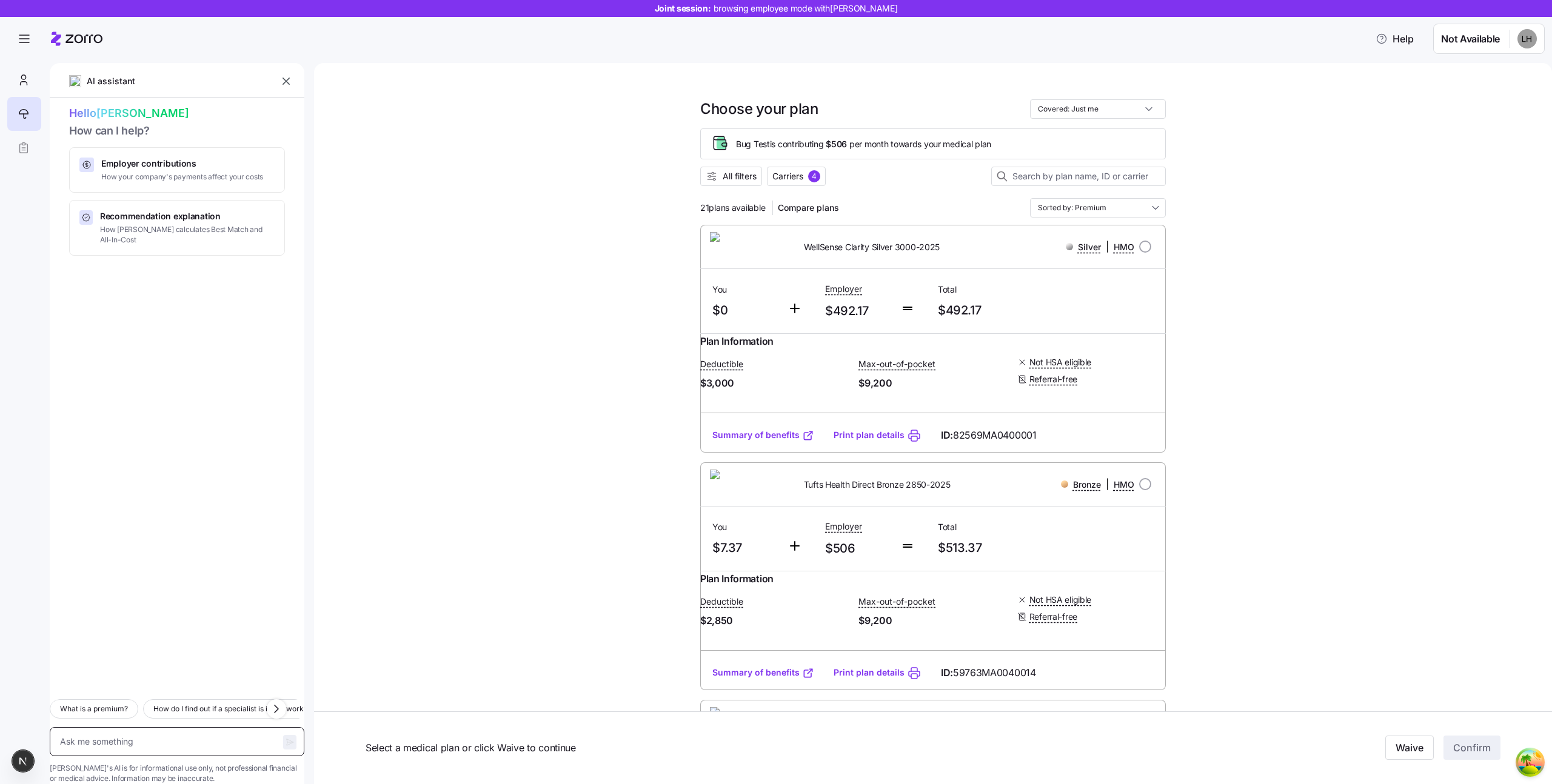
type textarea "x"
type textarea "W"
type textarea "x"
type textarea "Wh"
type textarea "x"
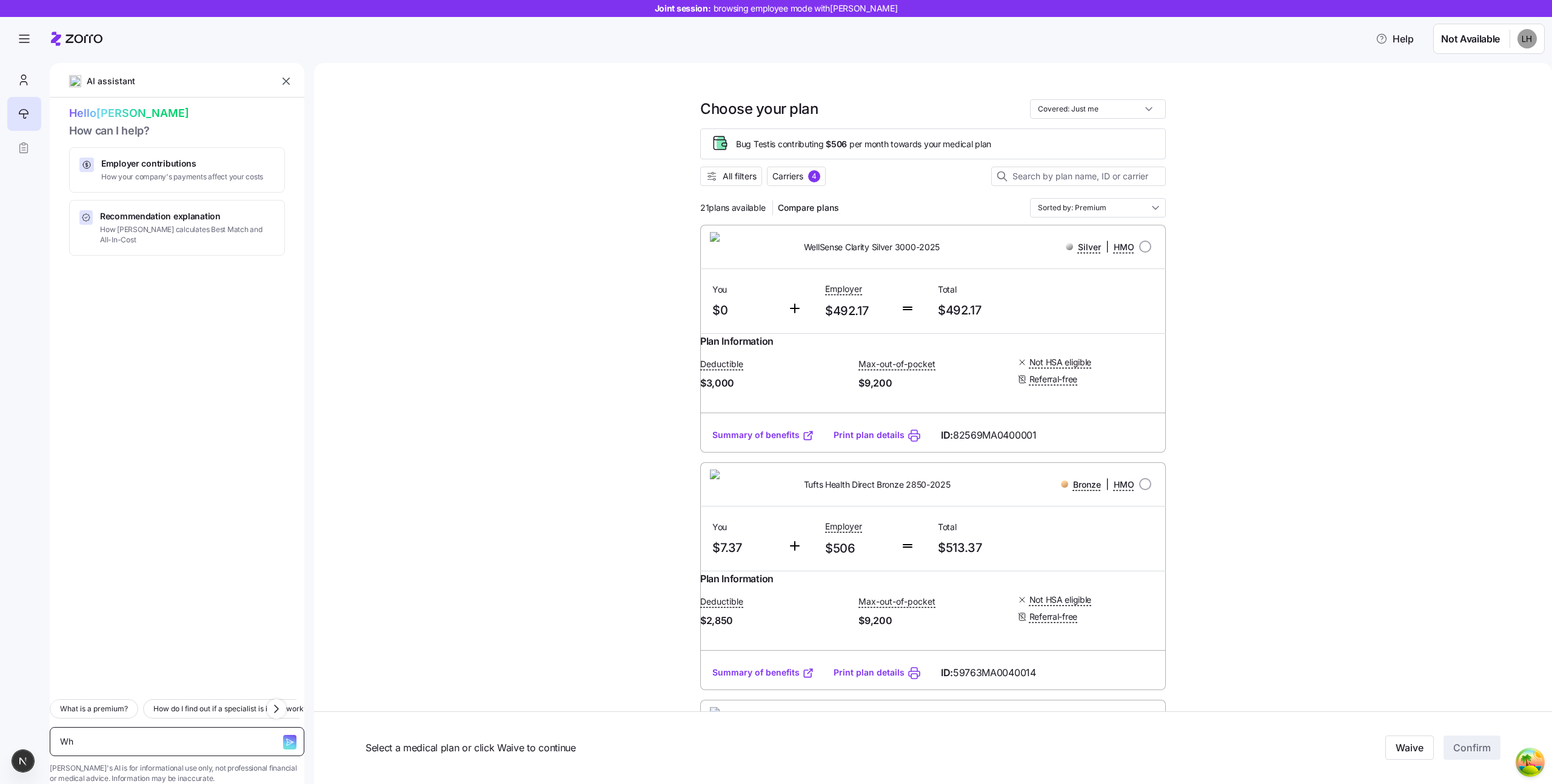
type textarea "Whi"
type textarea "x"
type textarea "Which"
type textarea "x"
type textarea "Which"
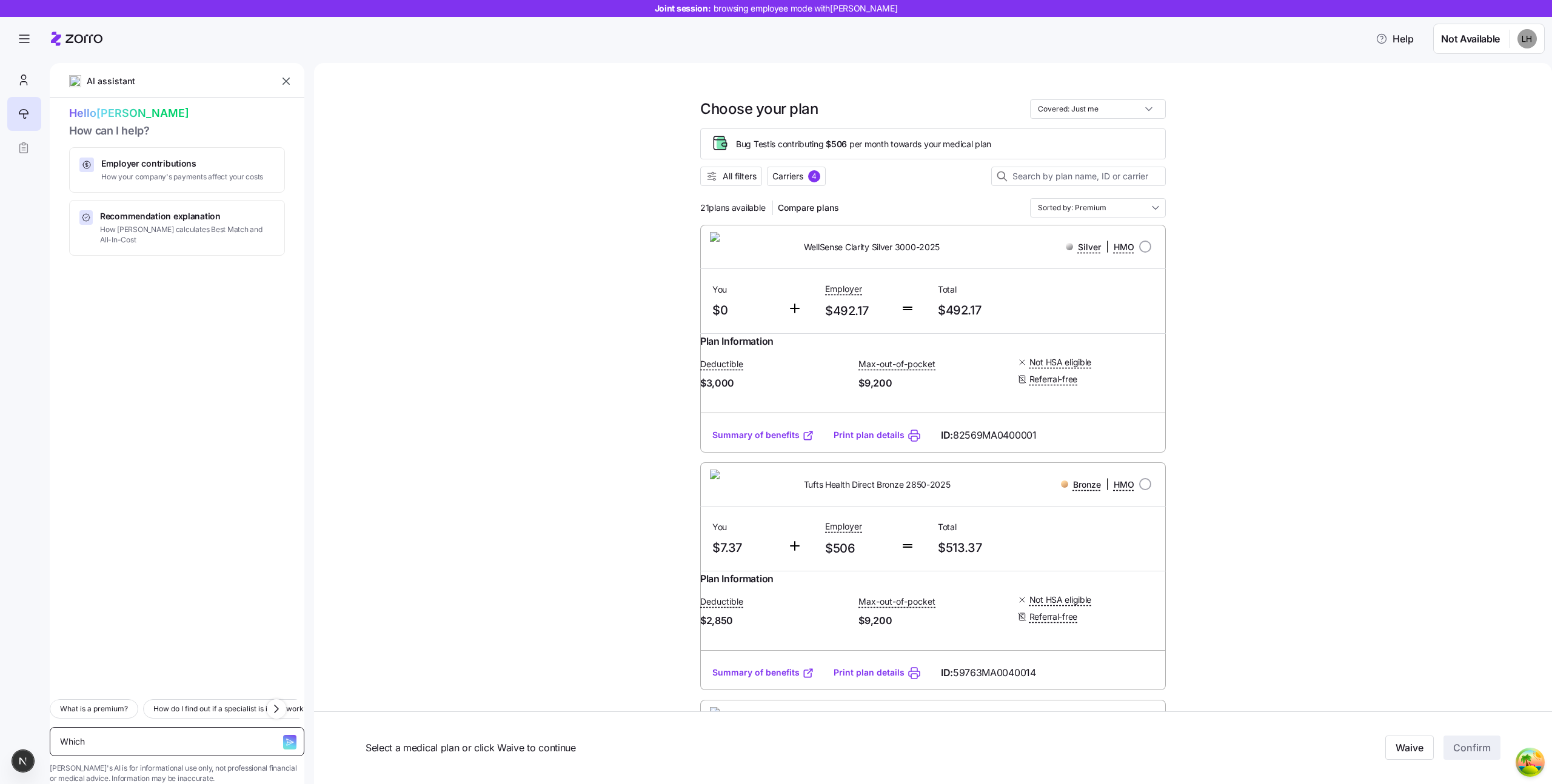
type textarea "x"
type textarea "Which d"
type textarea "x"
type textarea "Which do"
type textarea "x"
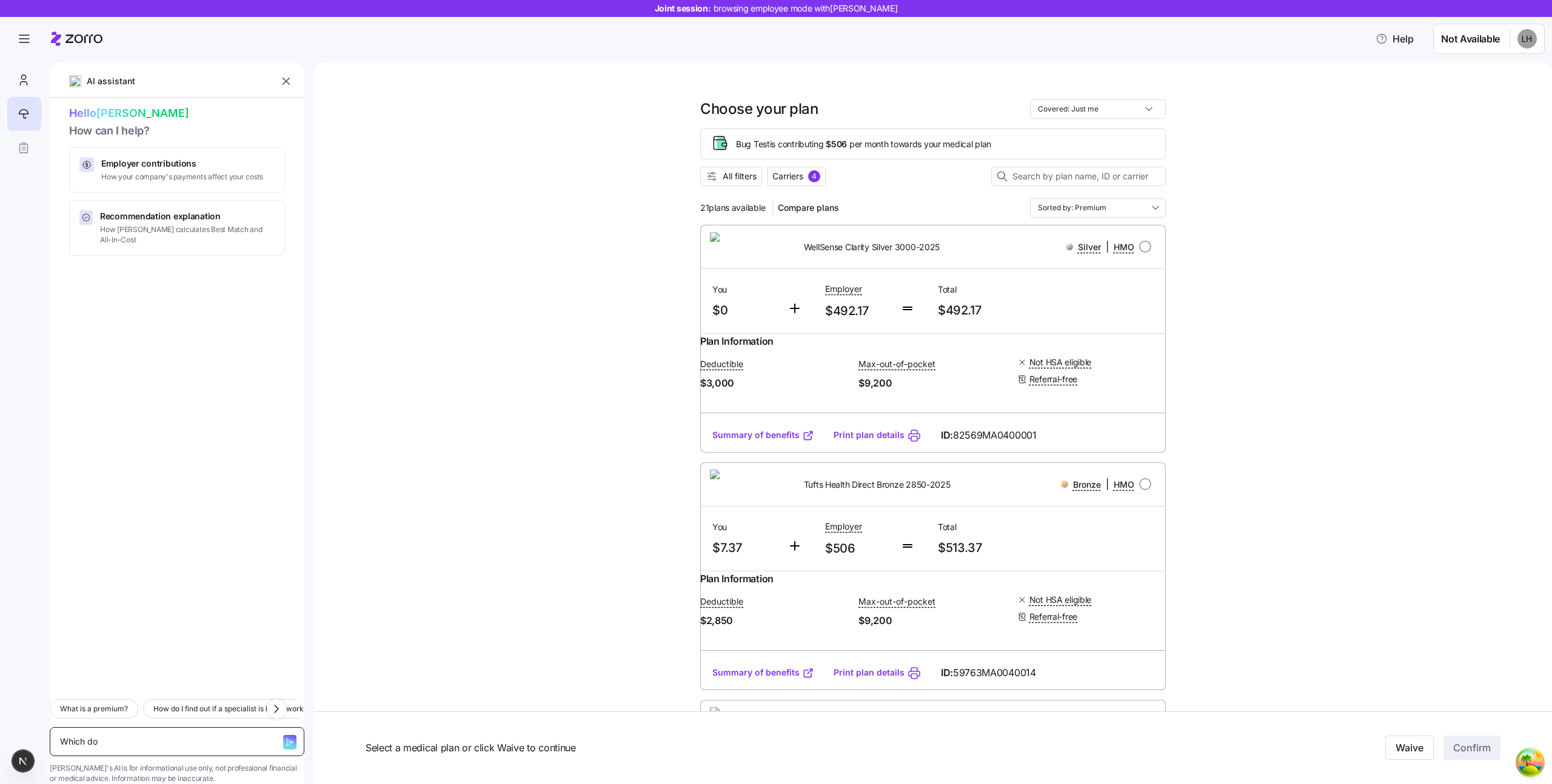
type textarea "Which doc"
type textarea "x"
type textarea "Which doct"
type textarea "x"
type textarea "Which docto"
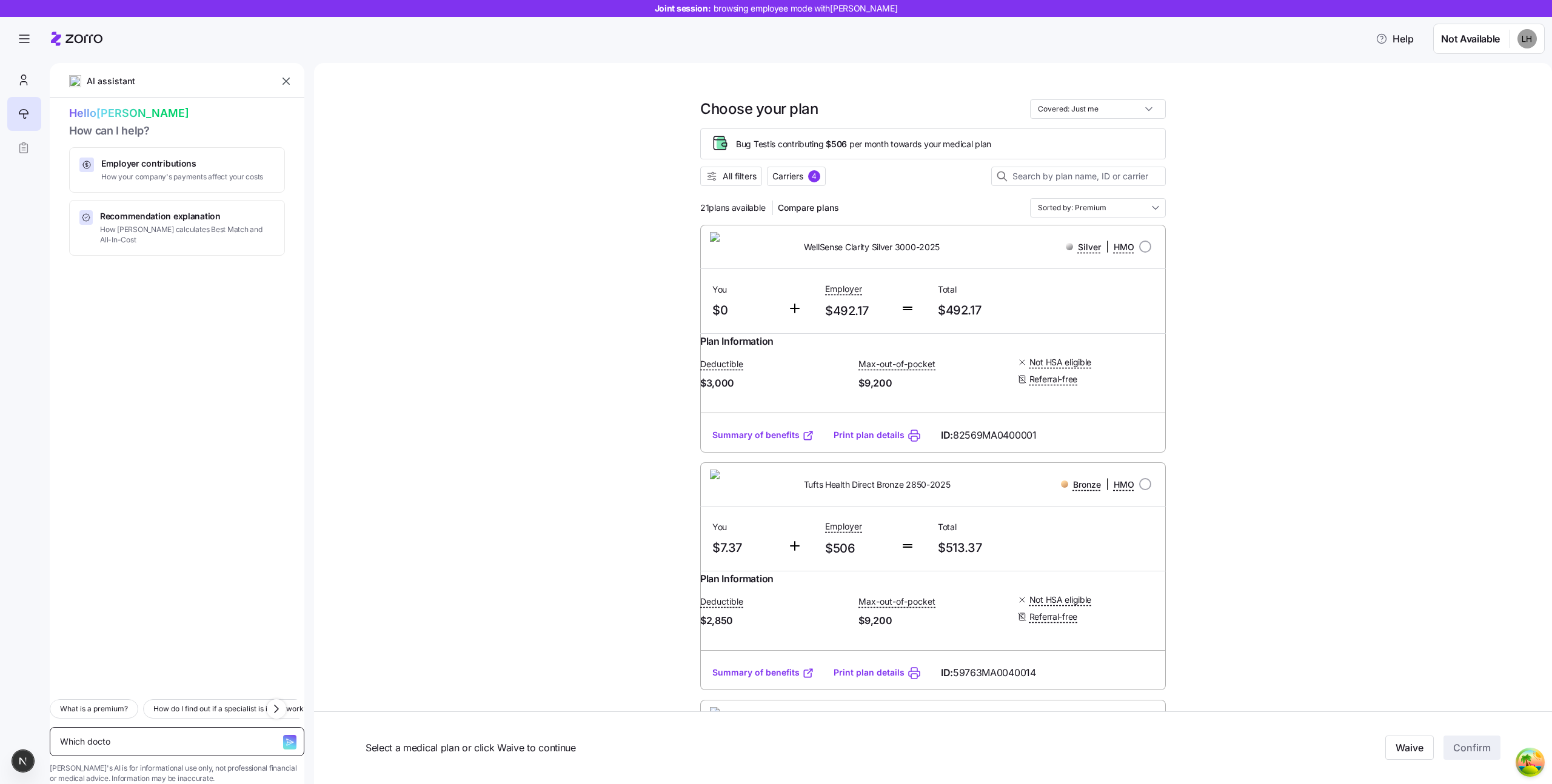
type textarea "x"
type textarea "Which doctor"
type textarea "x"
type textarea "Which doctors"
type textarea "x"
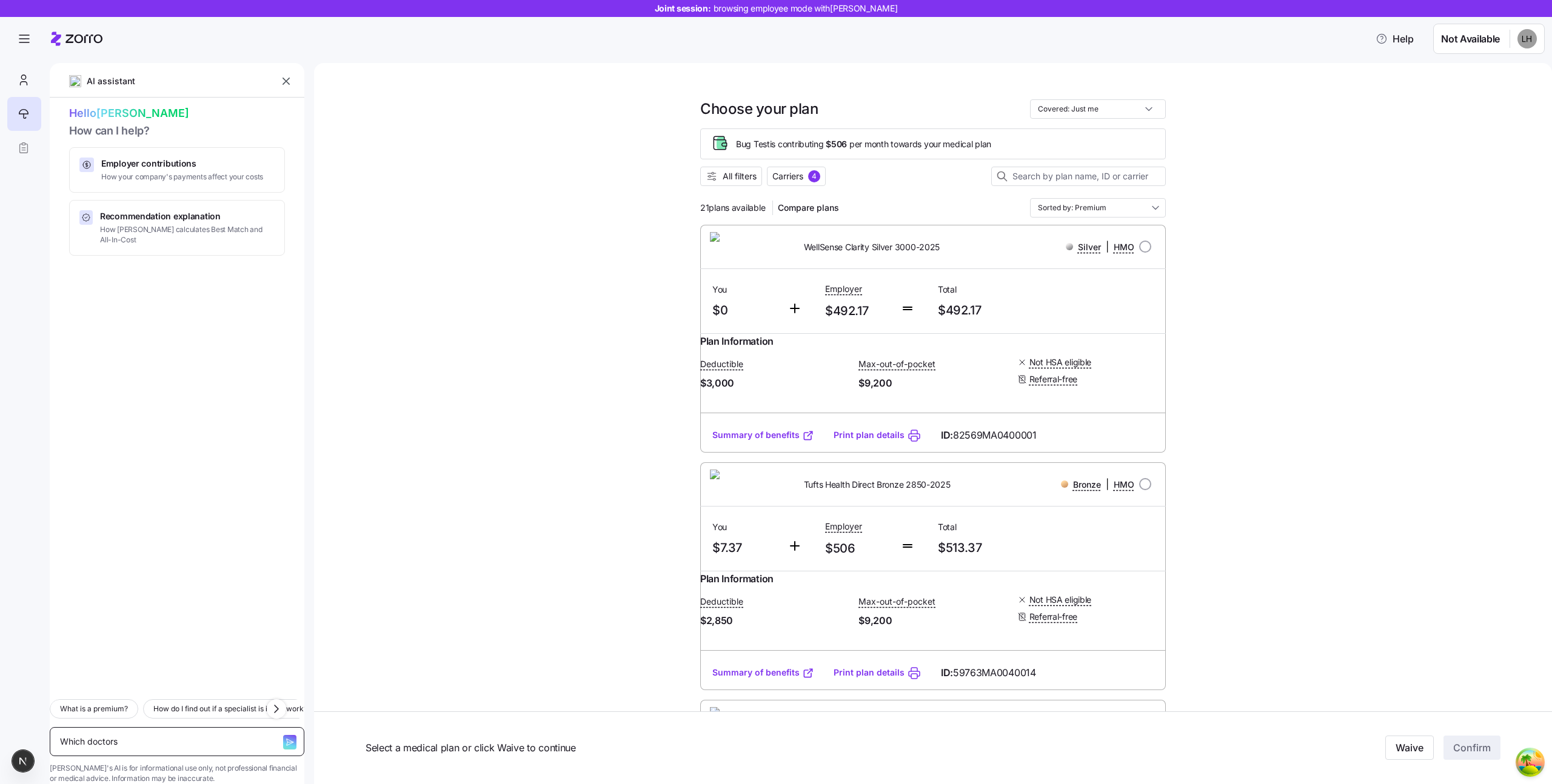
type textarea "Which doctors"
type textarea "x"
type textarea "Which doctors d"
type textarea "x"
type textarea "Which doctors di"
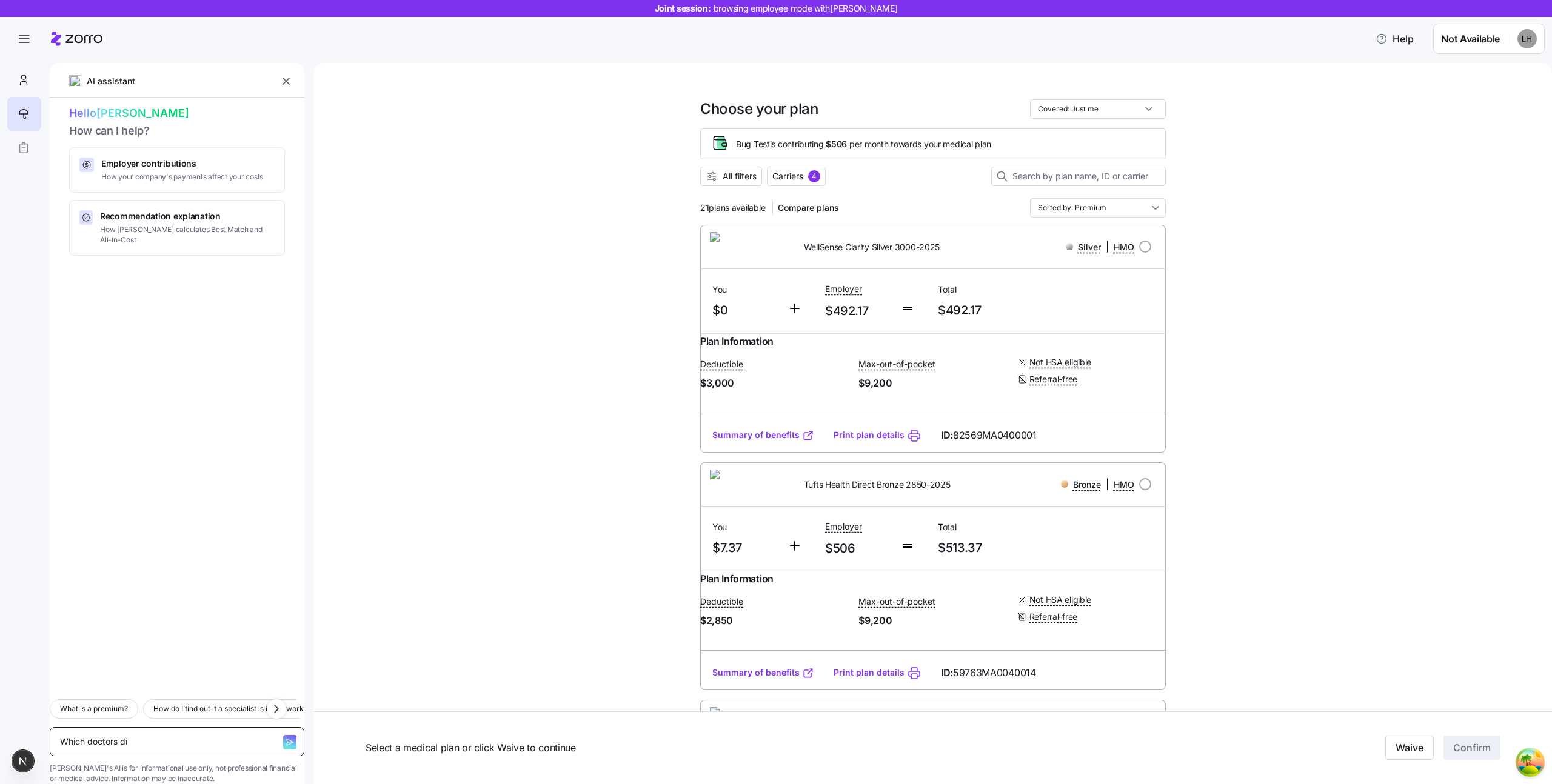
type textarea "x"
type textarea "Which doctors did"
type textarea "x"
type textarea "Which doctors did"
type textarea "x"
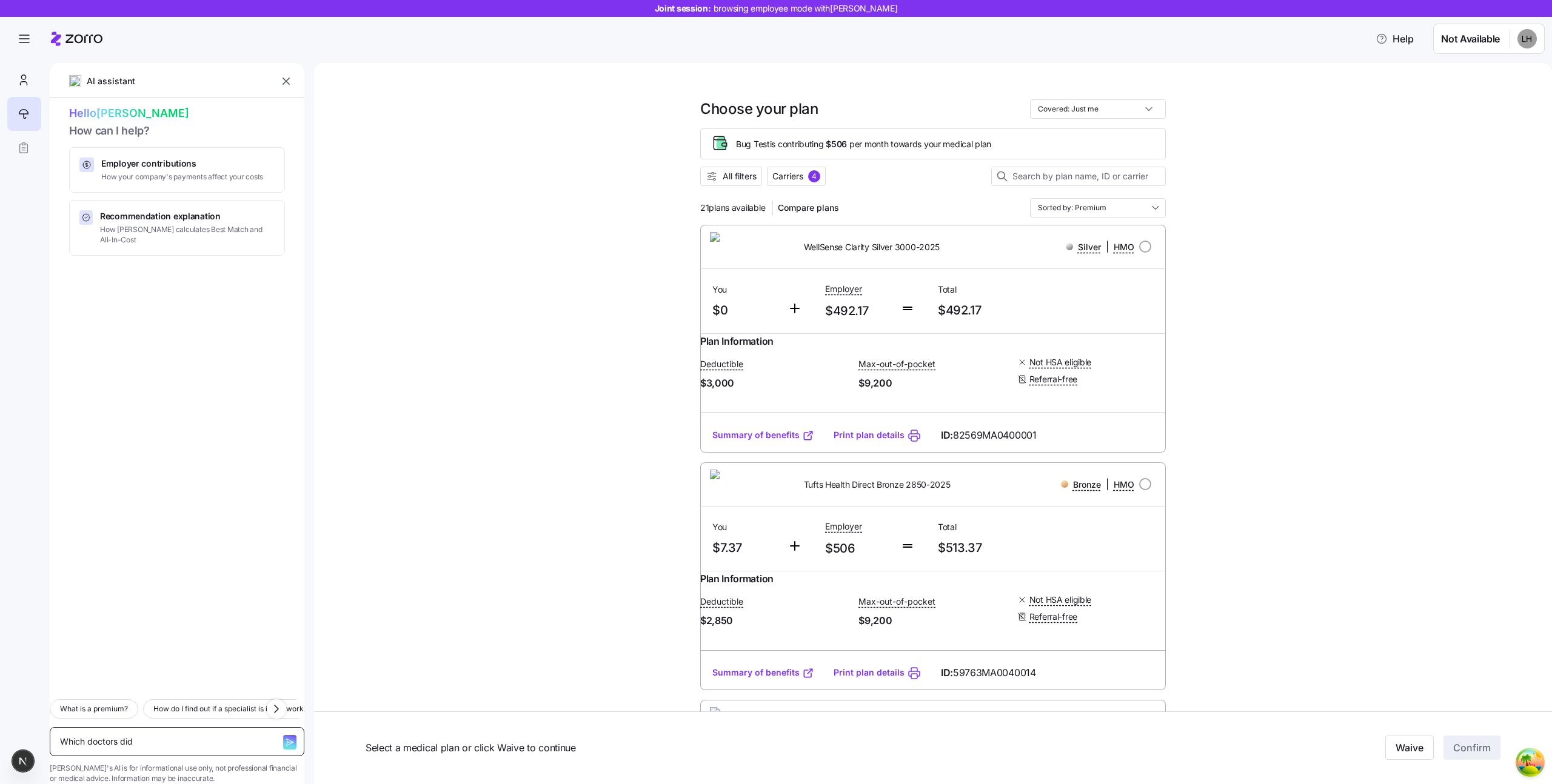
type textarea "Which doctors did i"
type textarea "x"
type textarea "Which doctors did i"
type textarea "x"
type textarea "Which doctors did i c"
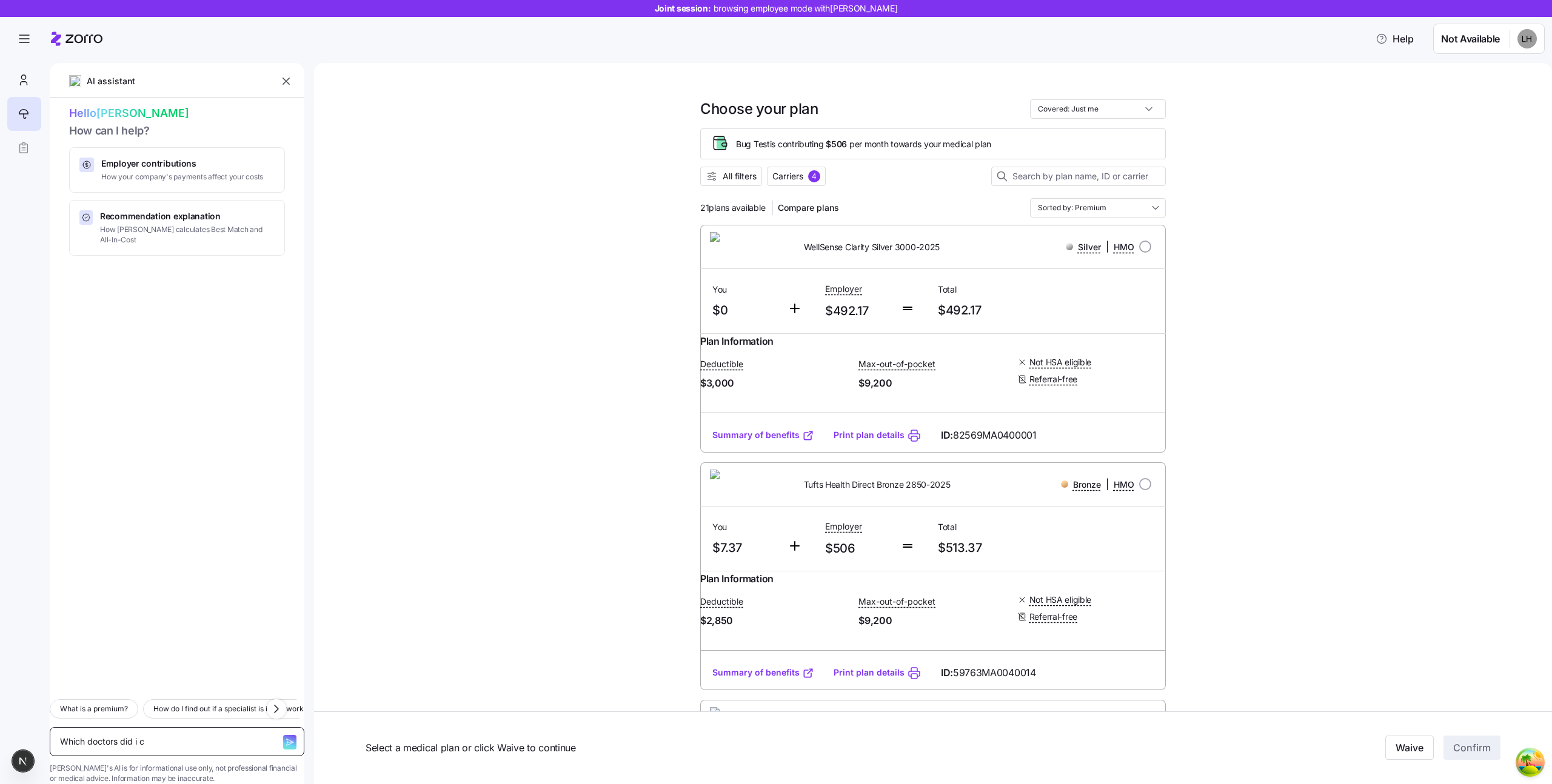
type textarea "x"
type textarea "Which doctors did i ch"
type textarea "x"
type textarea "Which doctors did i cho"
type textarea "x"
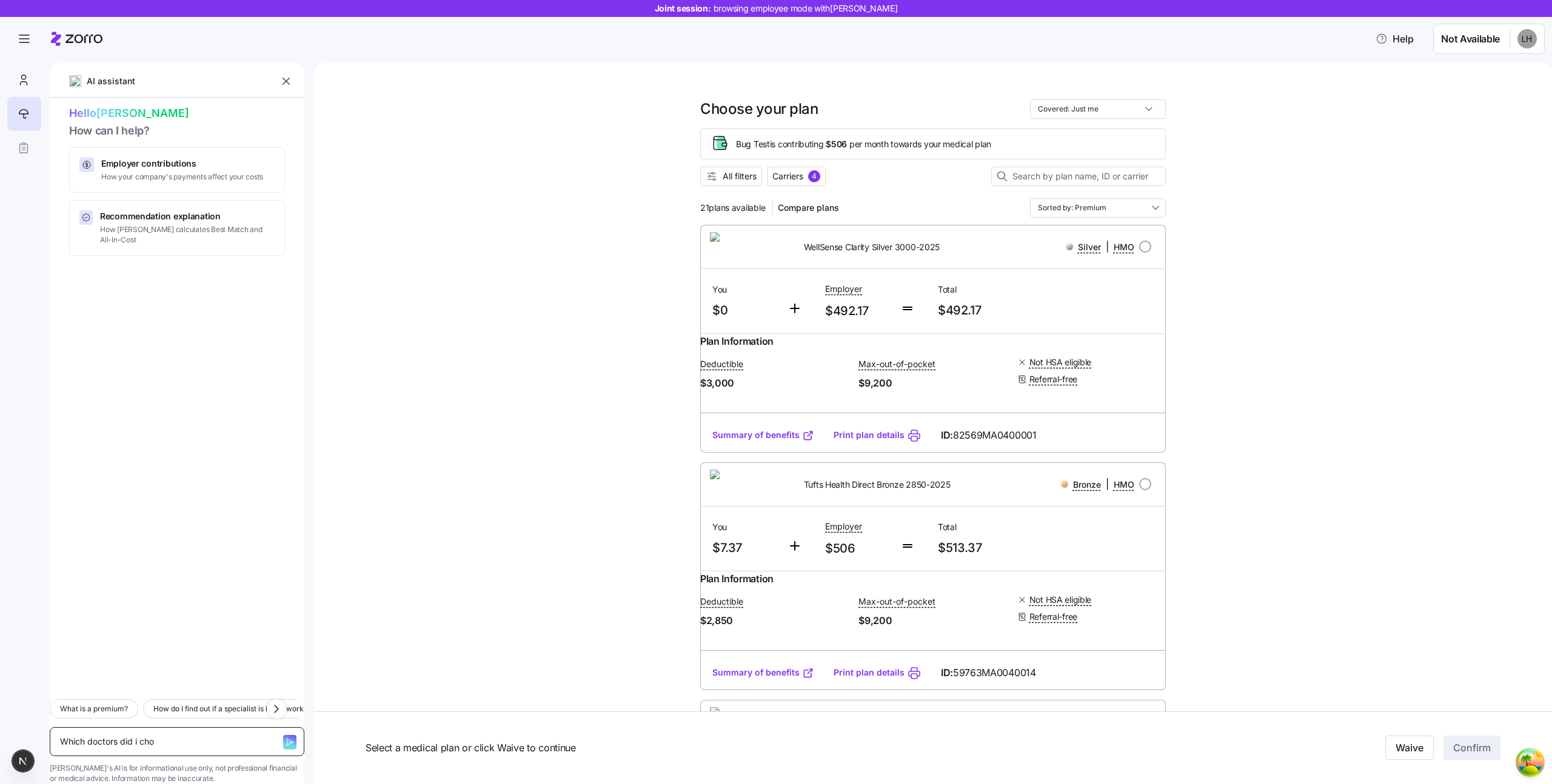
type textarea "Which doctors did i choo"
type textarea "x"
type textarea "Which doctors did i choos"
type textarea "x"
type textarea "Which doctors did i choose"
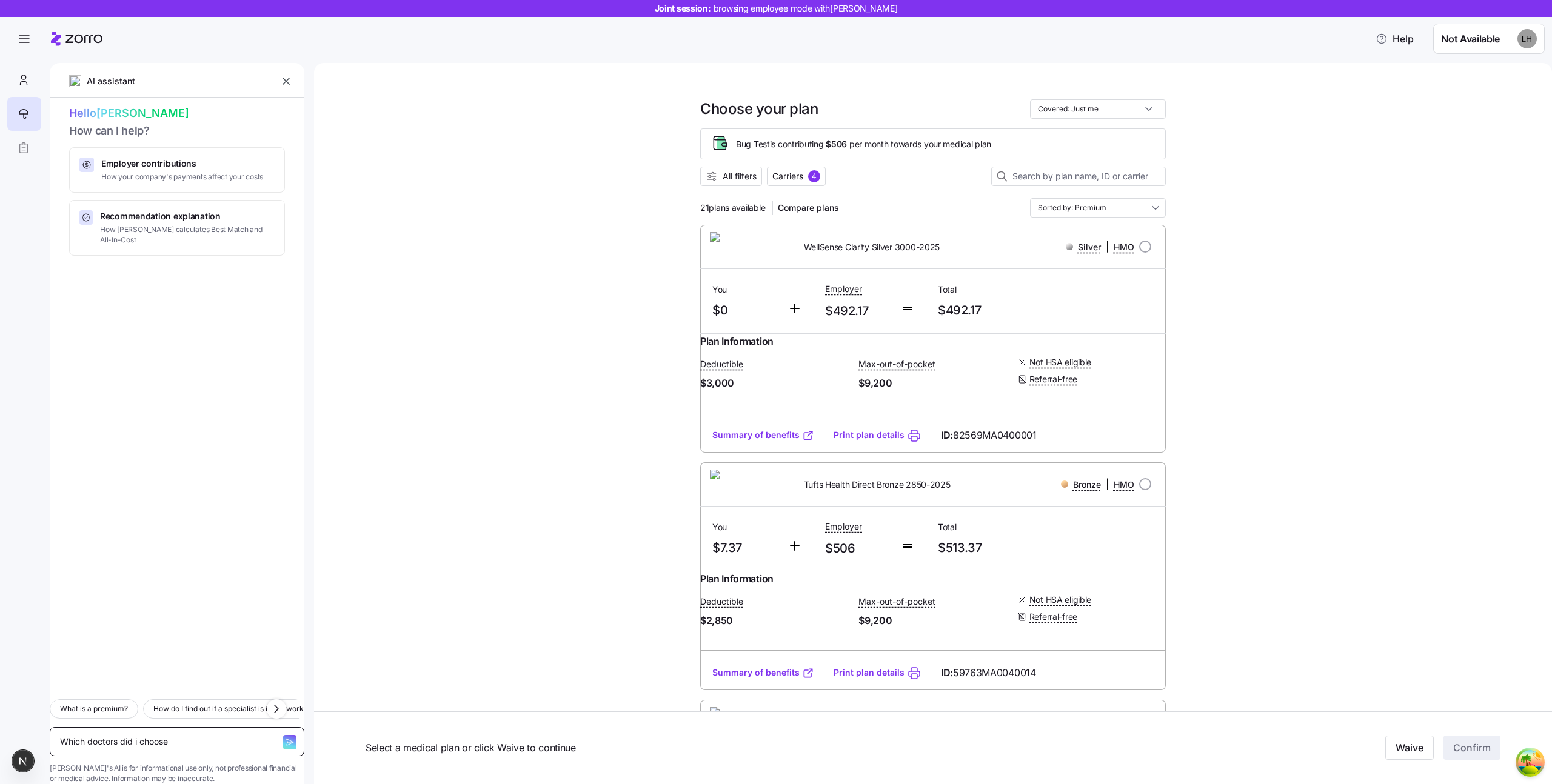
type textarea "x"
type textarea "Which doctors did i choose?"
type textarea "x"
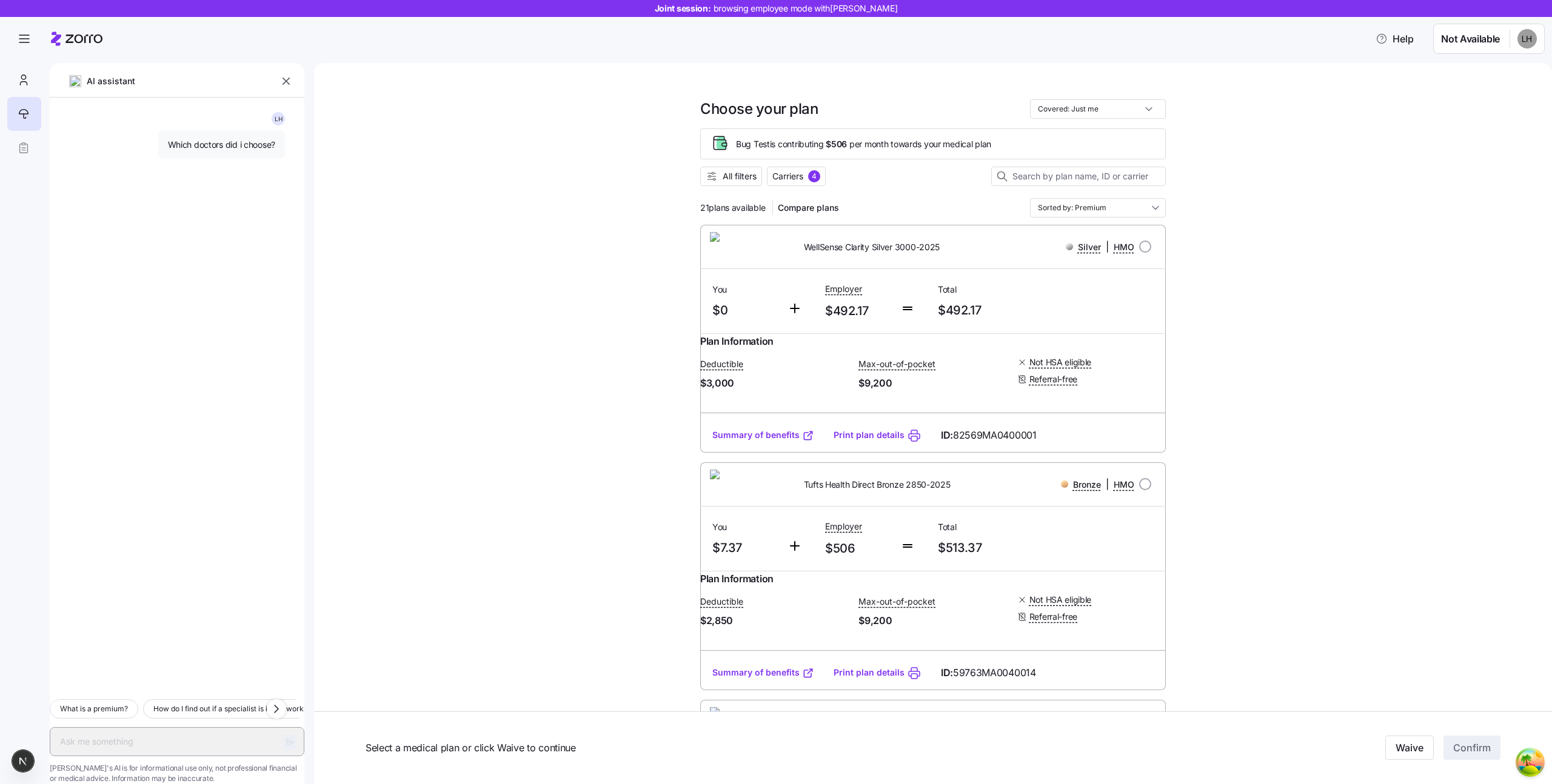
type textarea "x"
